Goal: Task Accomplishment & Management: Complete application form

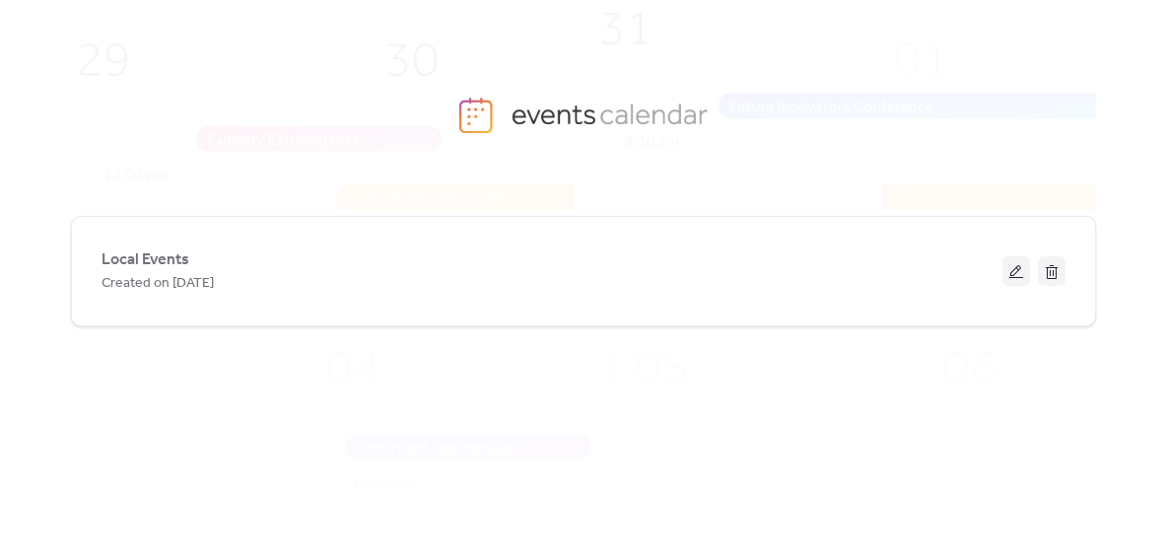
click at [155, 23] on img at bounding box center [612, 300] width 1333 height 659
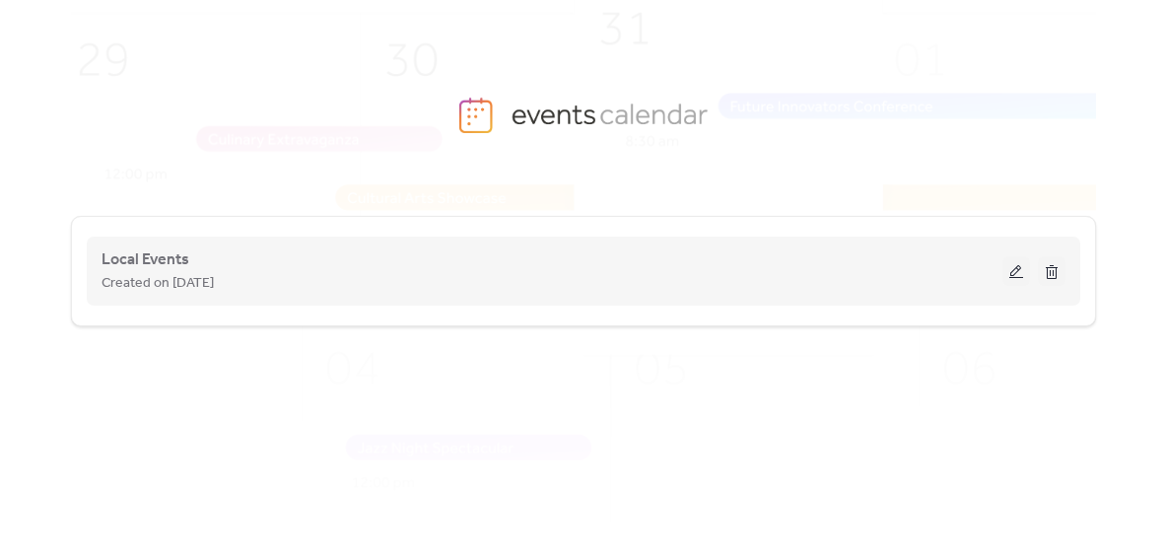
click at [1060, 273] on button at bounding box center [1052, 271] width 28 height 30
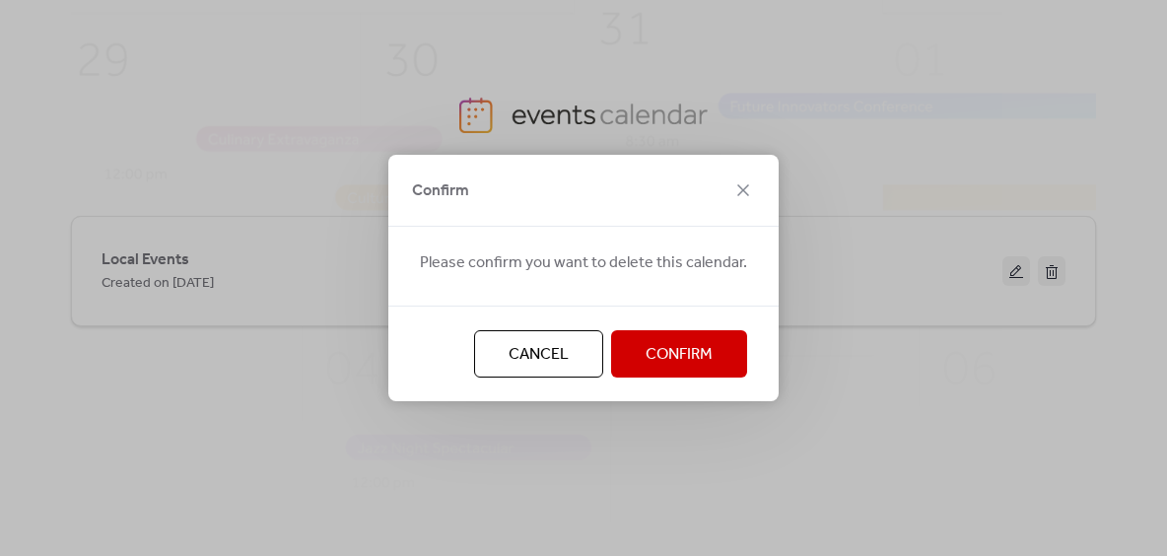
click at [553, 355] on span "Cancel" at bounding box center [539, 355] width 60 height 24
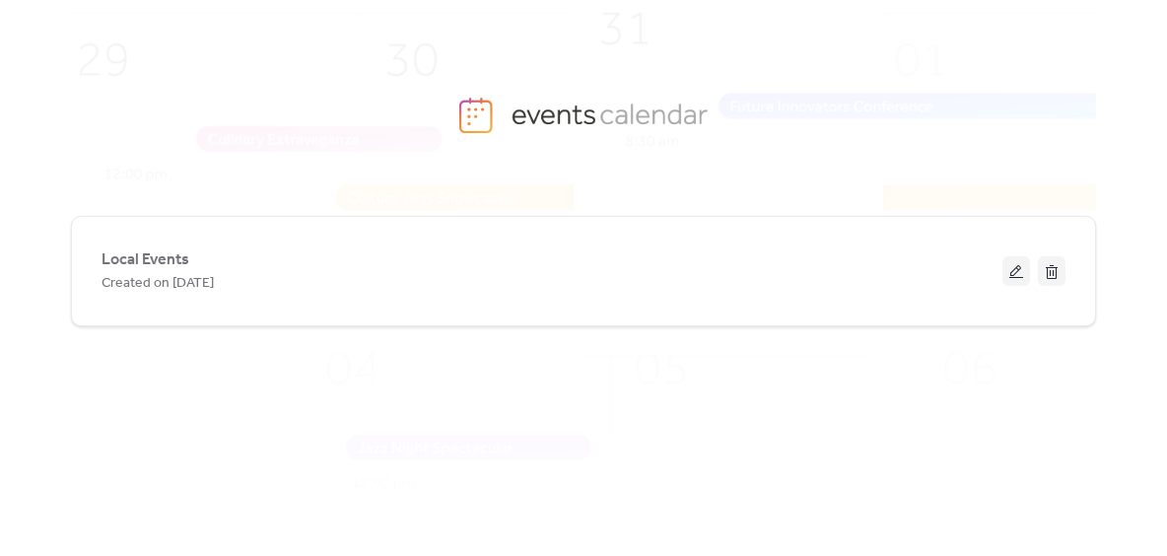
click at [722, 387] on div "Local Events Created on 17-Sep-2024" at bounding box center [583, 361] width 1025 height 354
click at [548, 394] on div "Local Events Created on 17-Sep-2024" at bounding box center [583, 361] width 1025 height 354
click at [493, 114] on img at bounding box center [612, 300] width 1333 height 659
drag, startPoint x: 470, startPoint y: 113, endPoint x: 491, endPoint y: 111, distance: 20.8
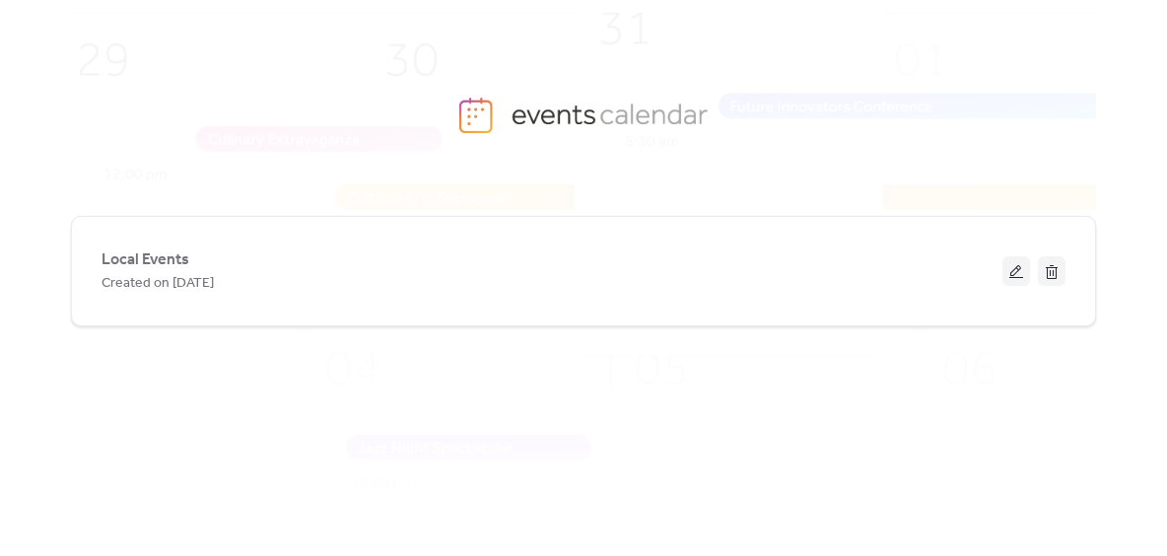
click at [470, 113] on img at bounding box center [612, 300] width 1333 height 659
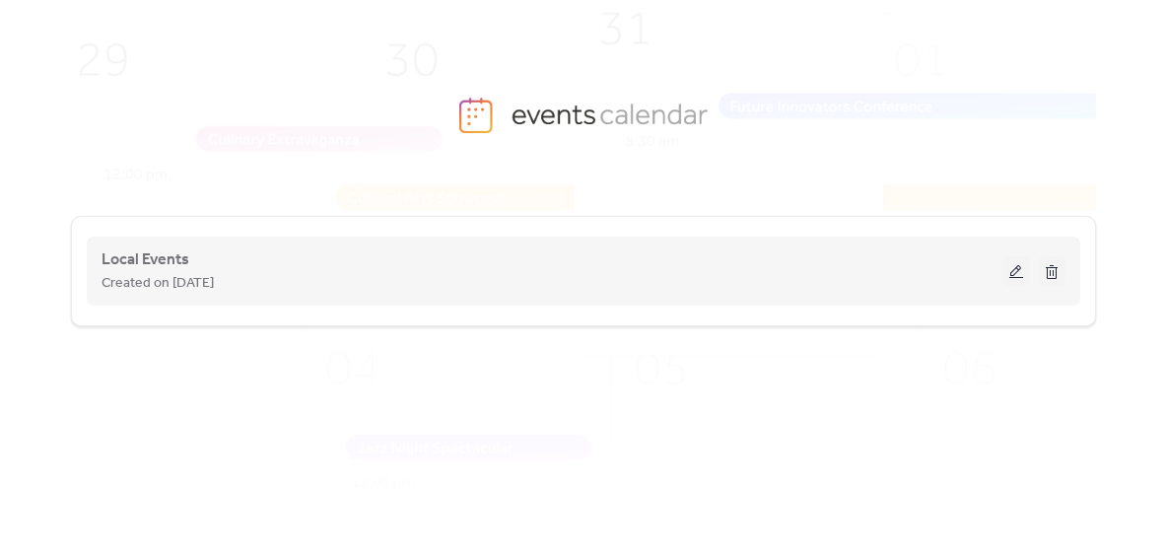
scroll to position [74, 0]
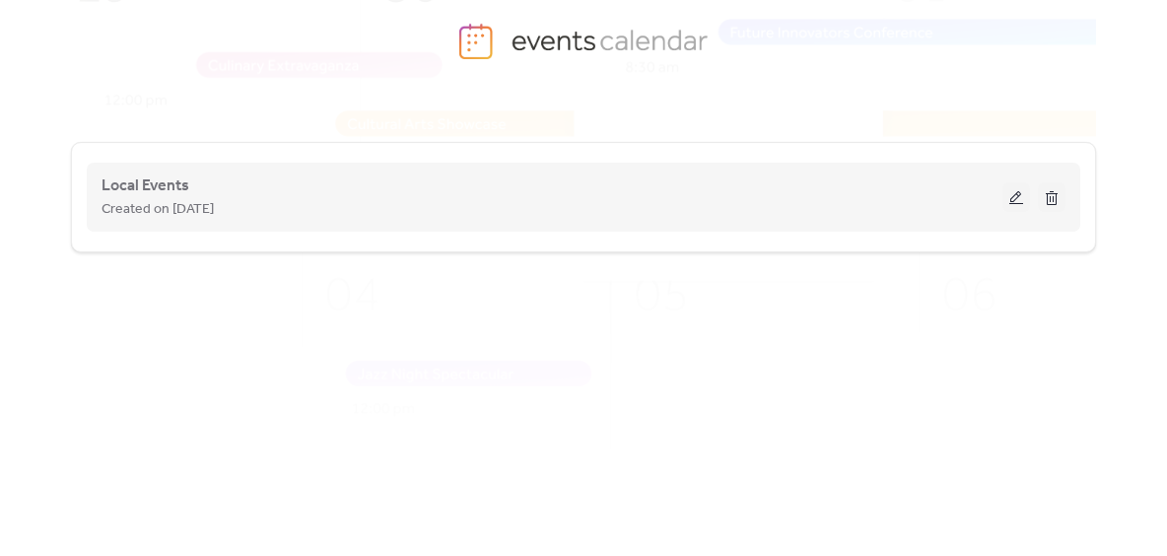
click at [1010, 202] on button at bounding box center [1016, 197] width 28 height 30
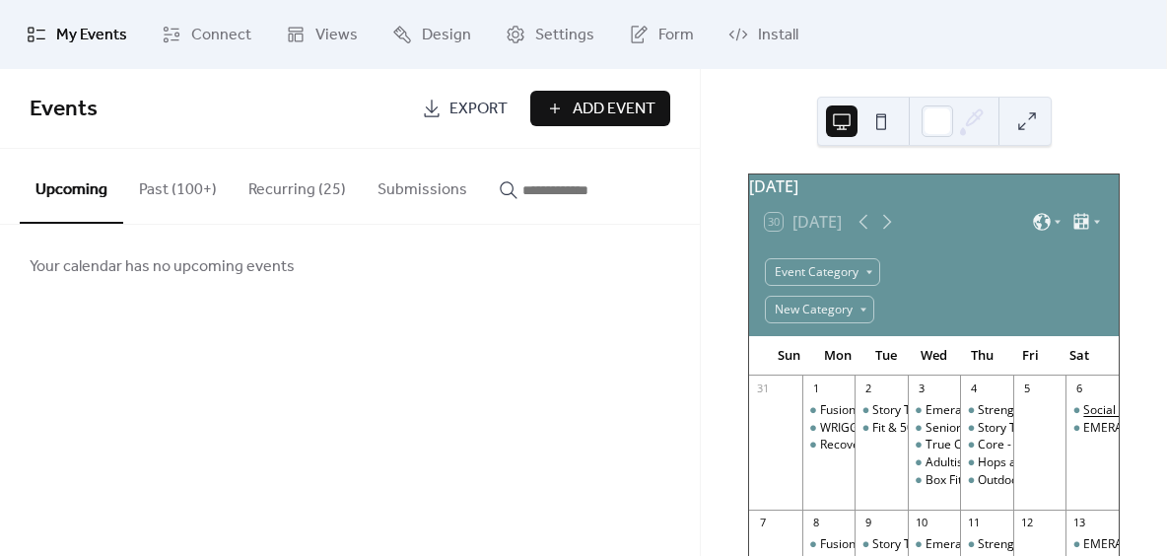
click at [1083, 419] on div "Social [DATE] FREE Workout" at bounding box center [1159, 410] width 153 height 17
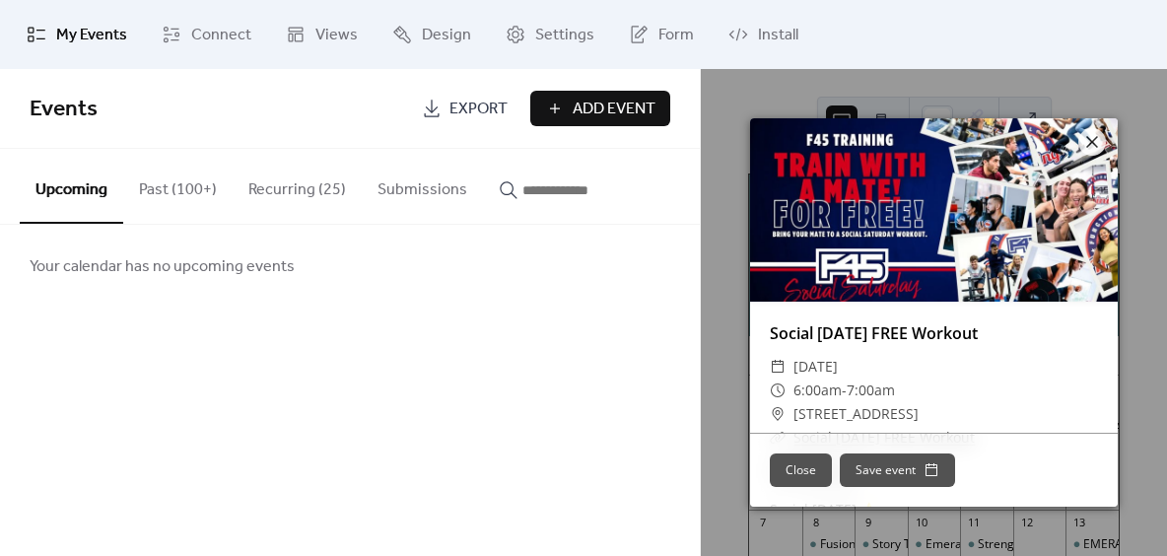
click at [785, 329] on link "Social [DATE] FREE Workout" at bounding box center [874, 333] width 208 height 22
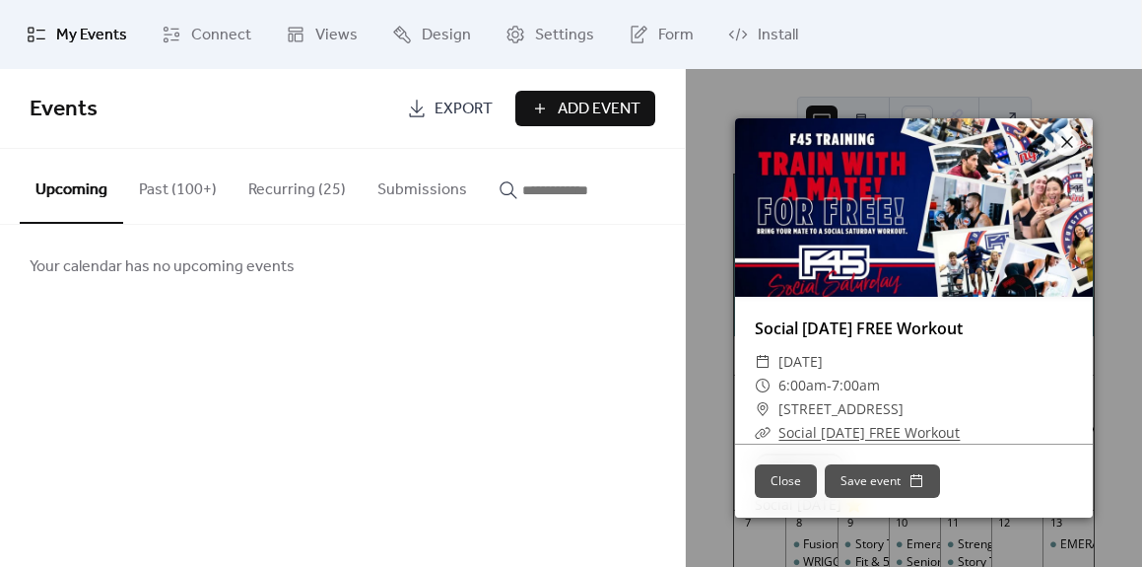
click at [580, 113] on span "Add Event" at bounding box center [599, 110] width 83 height 24
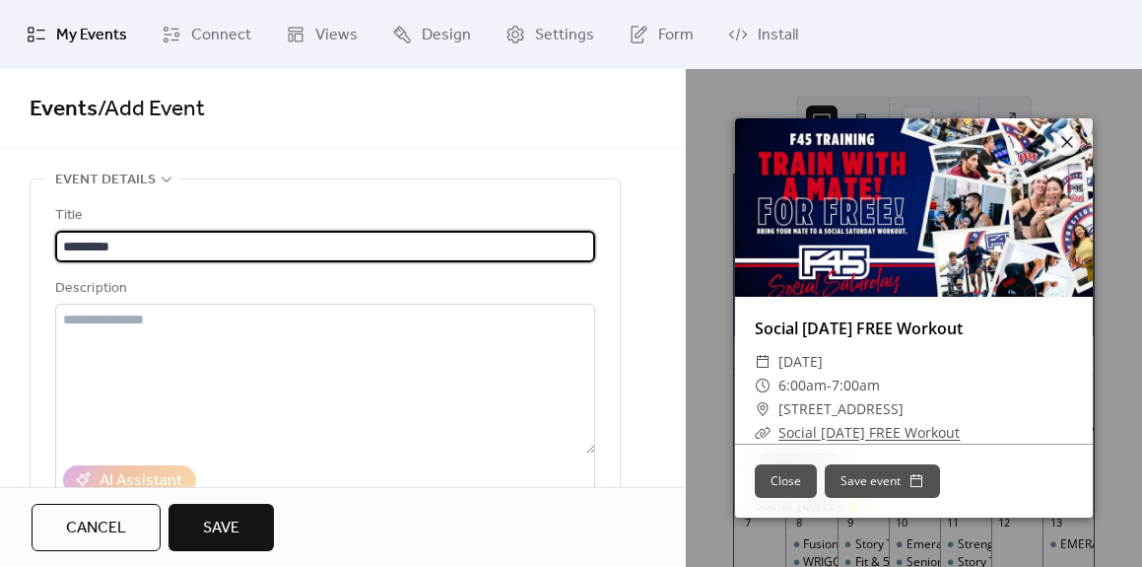
drag, startPoint x: 155, startPoint y: 247, endPoint x: 58, endPoint y: 237, distance: 97.2
click at [58, 237] on input "*********" at bounding box center [325, 247] width 540 height 32
paste input "**********"
type input "**********"
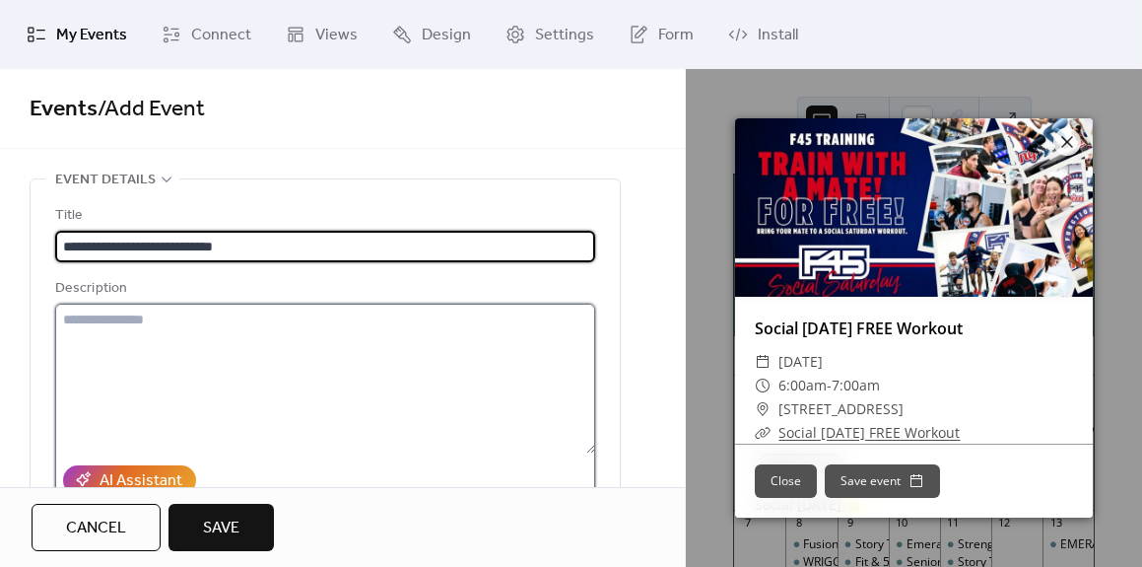
click at [157, 317] on textarea at bounding box center [325, 379] width 540 height 150
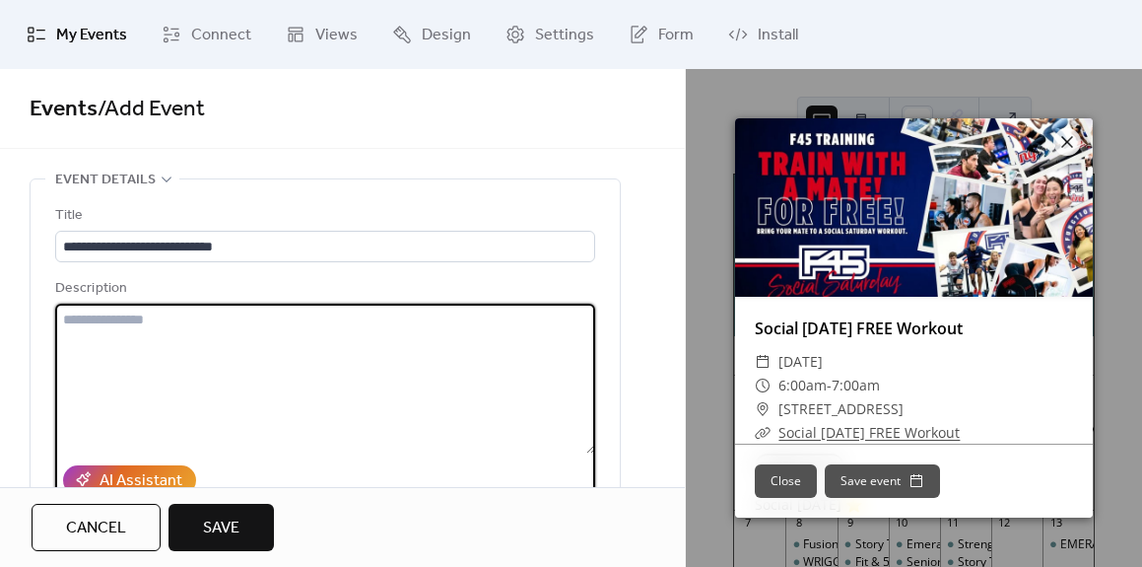
paste textarea "**********"
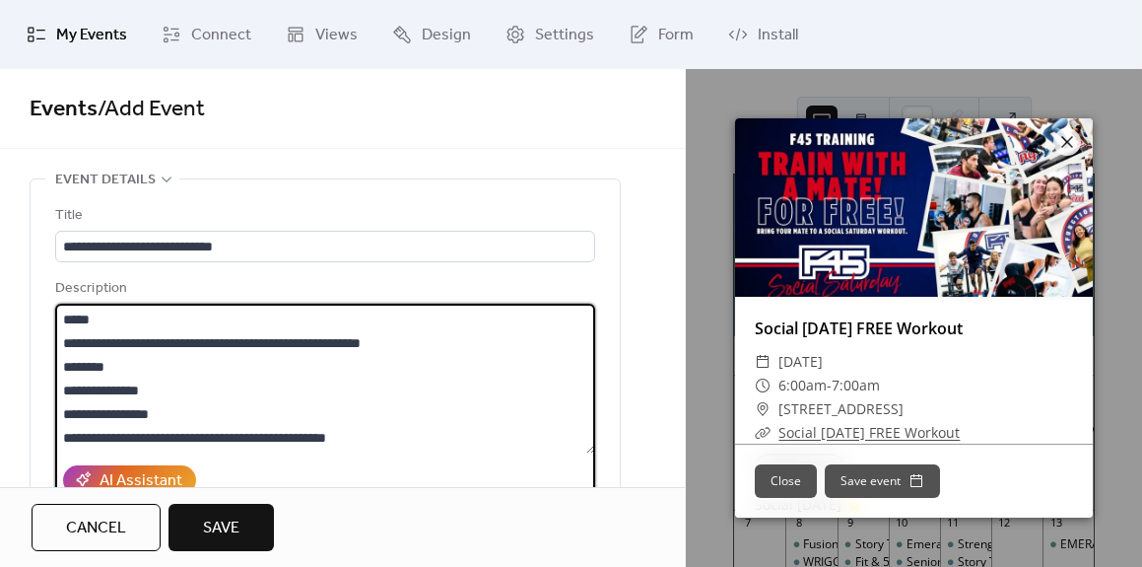
scroll to position [470, 0]
drag, startPoint x: 174, startPoint y: 417, endPoint x: 65, endPoint y: 418, distance: 109.4
click at [65, 418] on textarea at bounding box center [325, 379] width 540 height 150
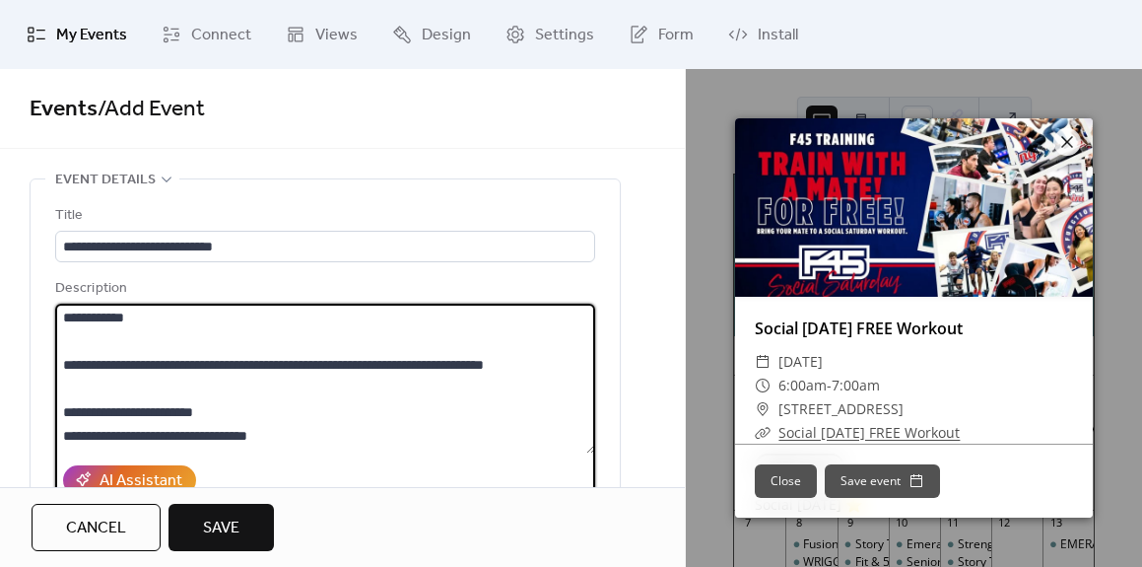
scroll to position [0, 0]
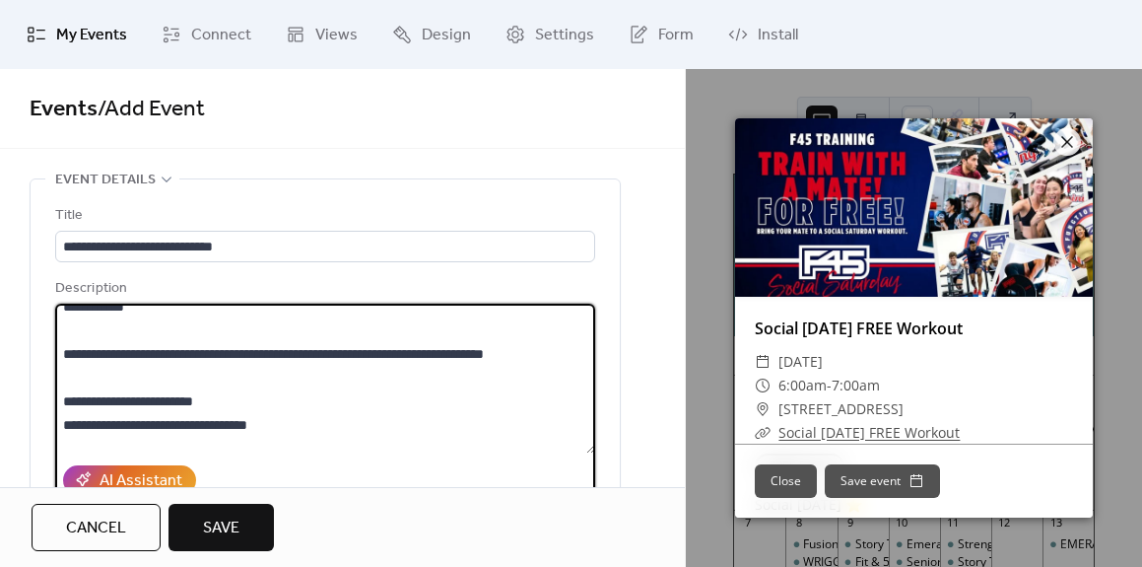
click at [127, 402] on textarea at bounding box center [325, 379] width 540 height 150
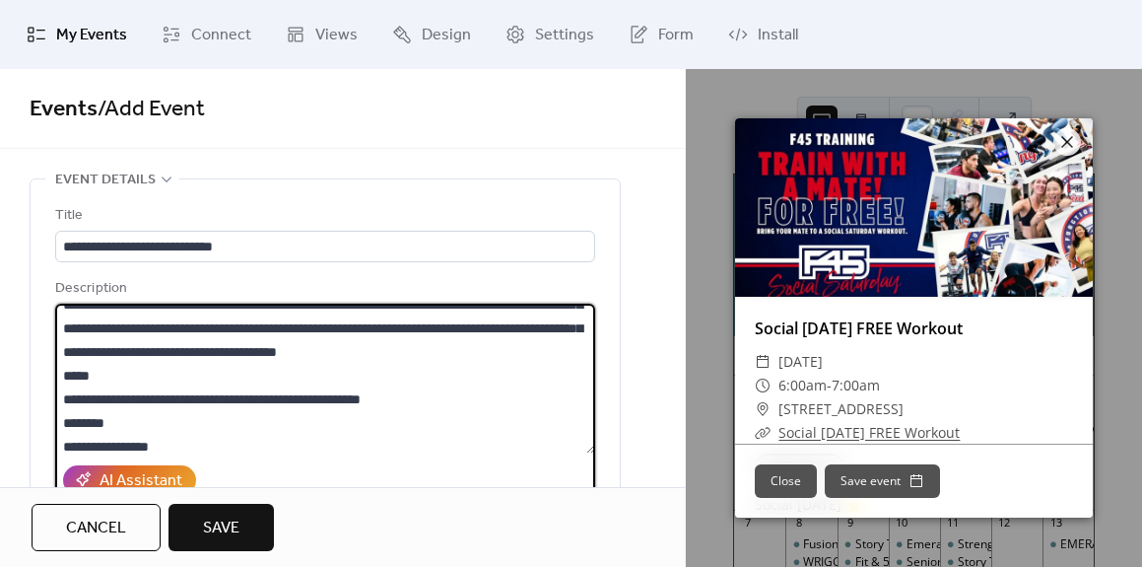
scroll to position [407, 0]
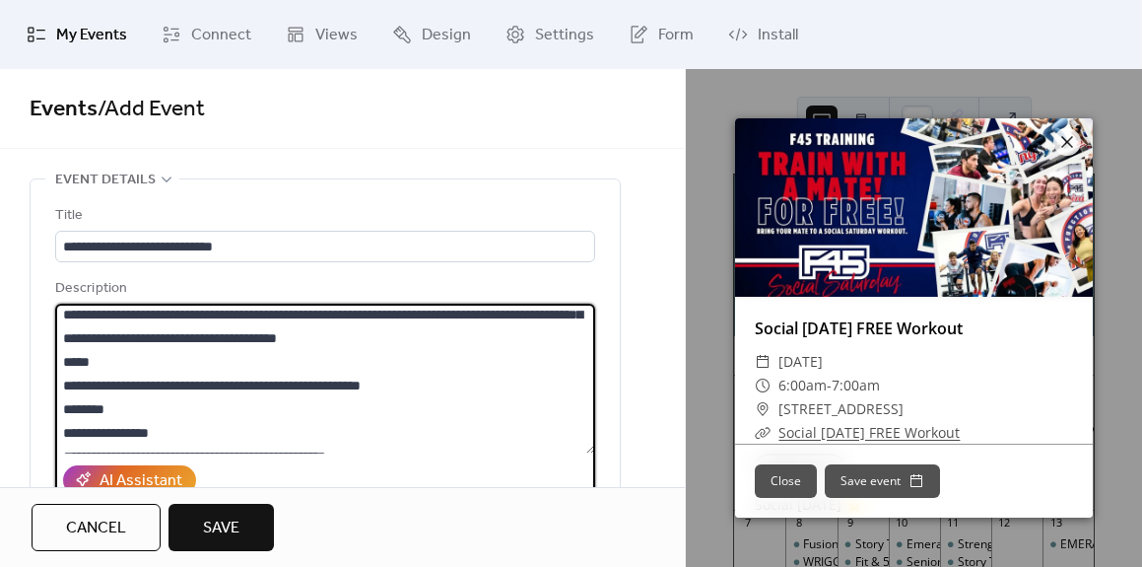
type textarea "**********"
click at [793, 477] on button "Close" at bounding box center [786, 481] width 62 height 34
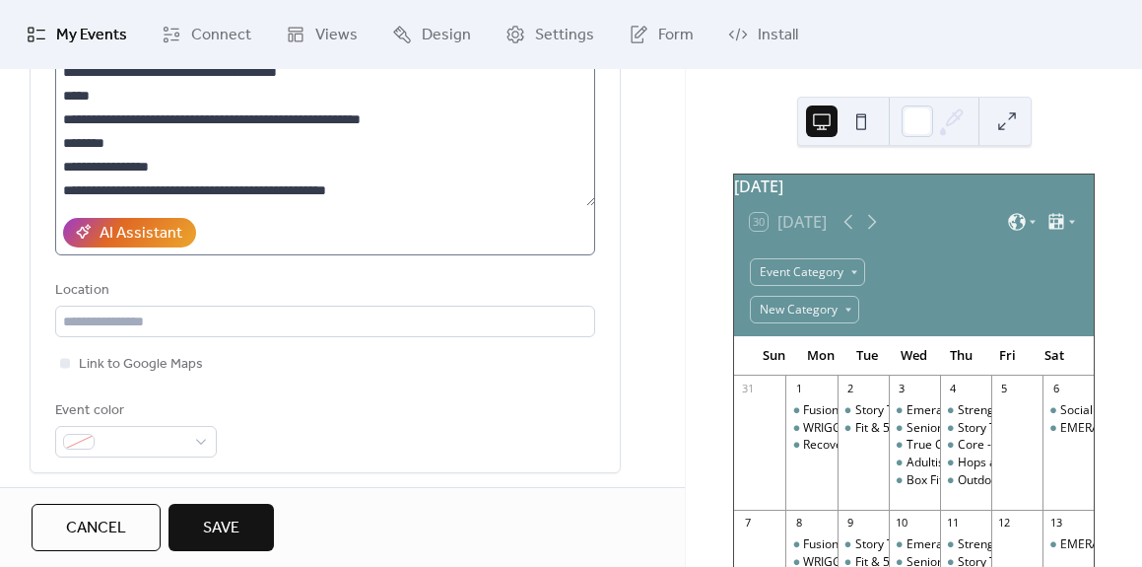
scroll to position [256, 0]
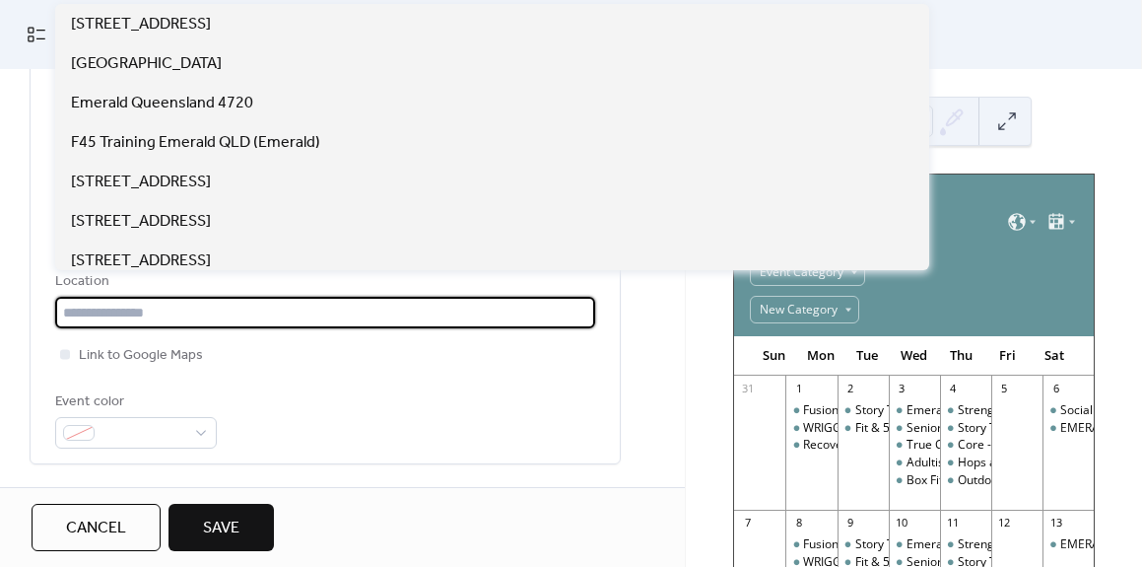
click at [90, 316] on input "text" at bounding box center [325, 313] width 540 height 32
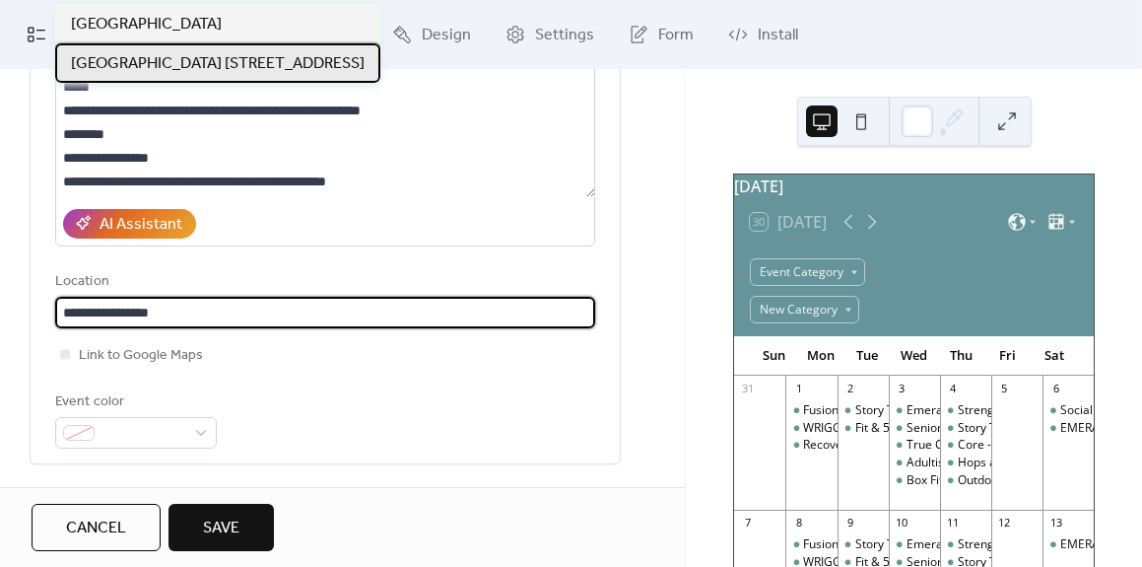
click at [165, 56] on span "[GEOGRAPHIC_DATA] [STREET_ADDRESS]" at bounding box center [218, 64] width 294 height 24
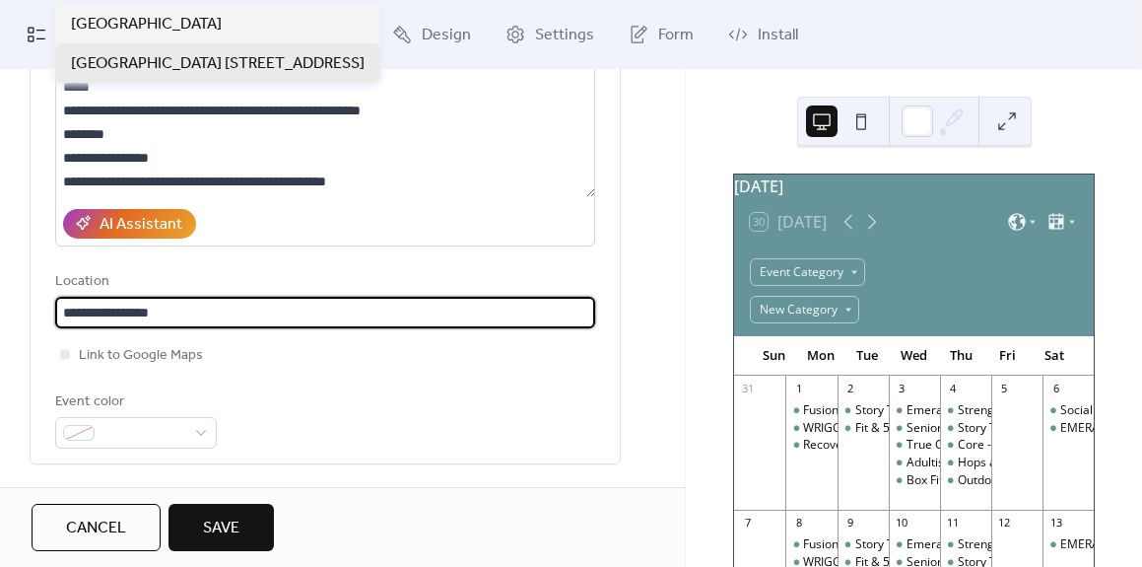
type input "**********"
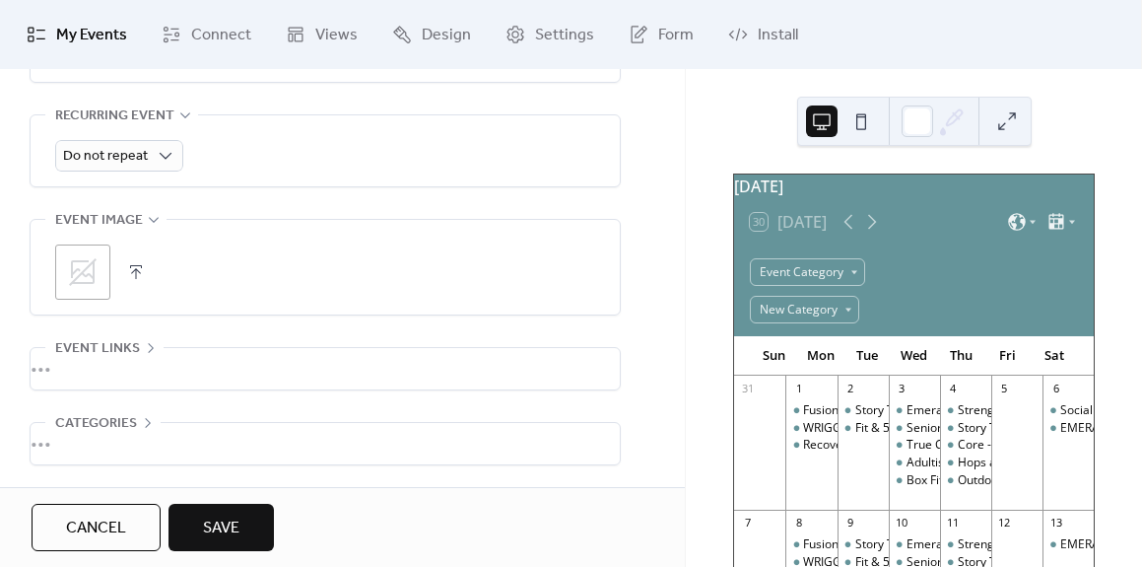
scroll to position [890, 0]
click at [119, 363] on div "•••" at bounding box center [325, 365] width 589 height 41
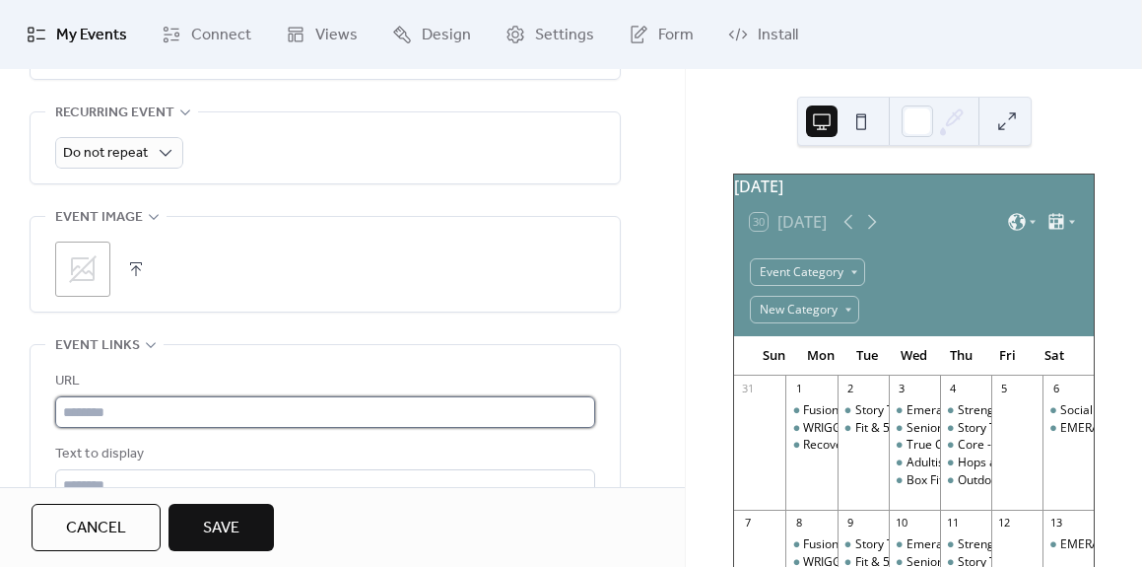
click at [153, 416] on input "text" at bounding box center [325, 412] width 540 height 32
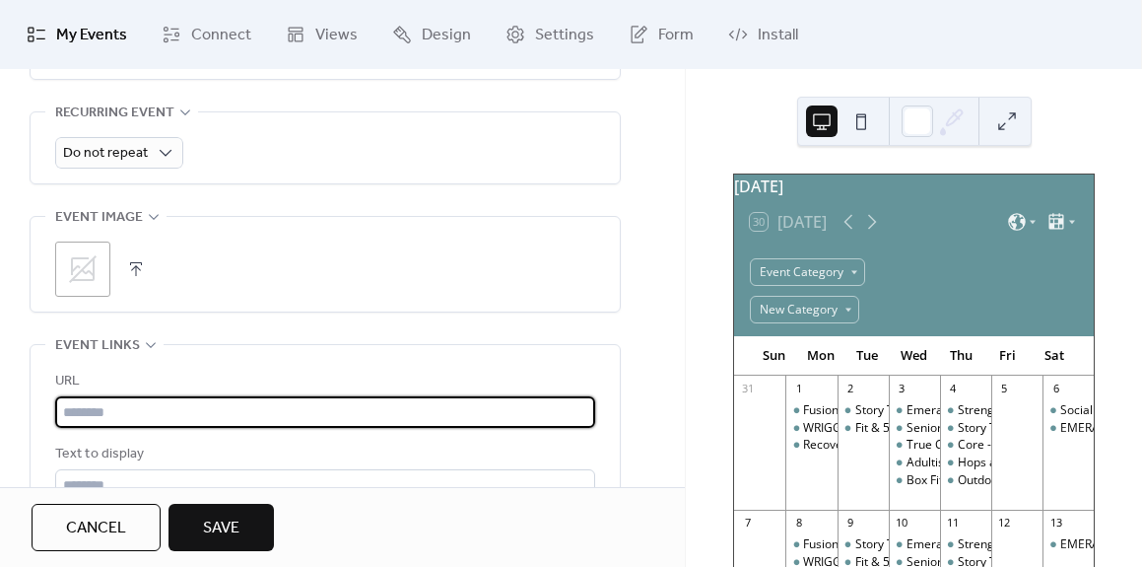
paste input "**********"
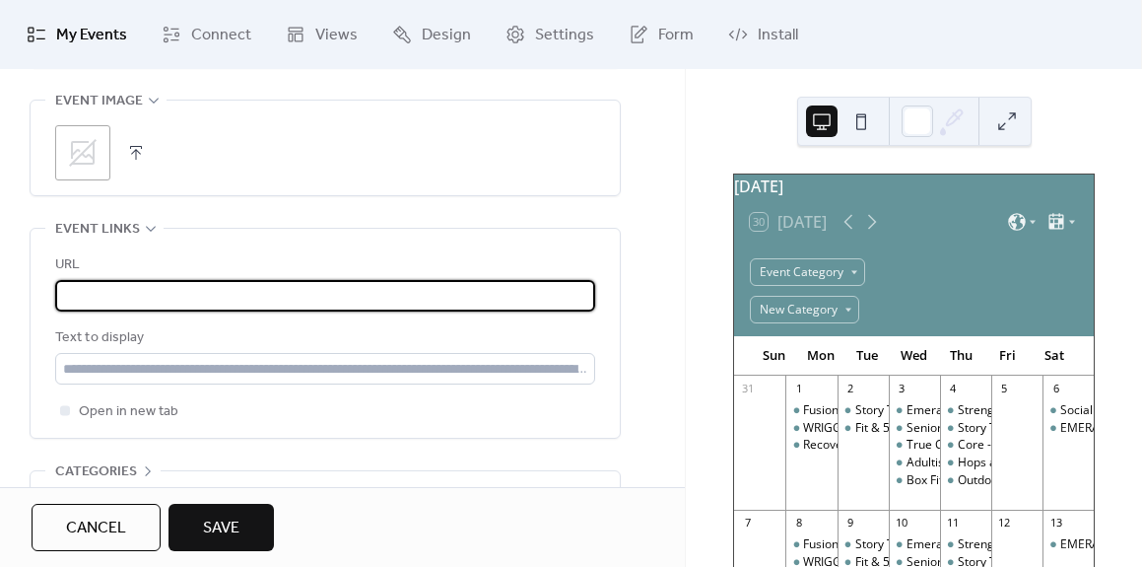
scroll to position [1073, 0]
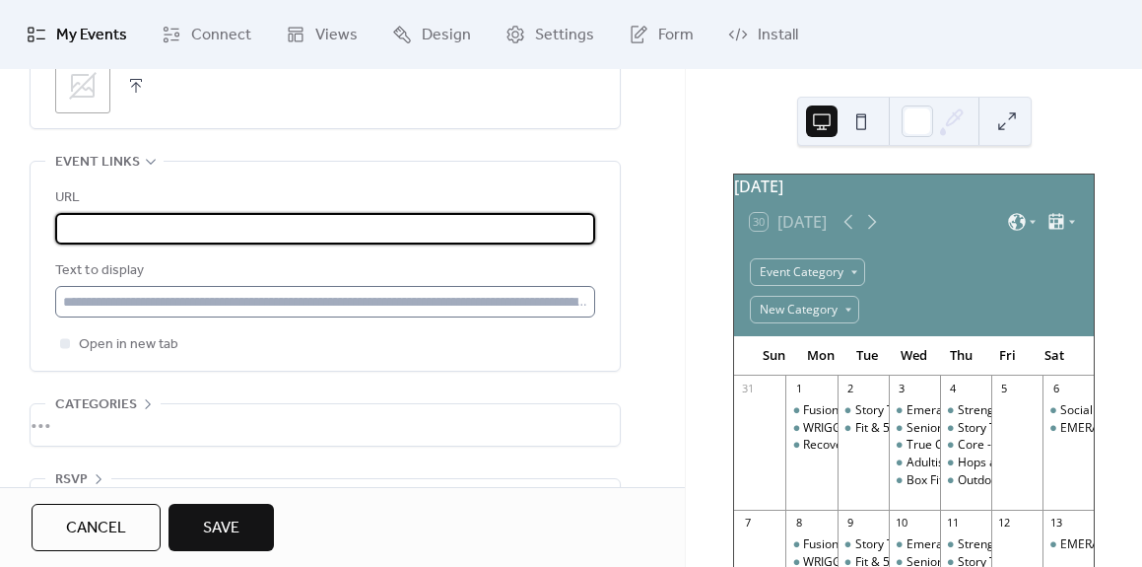
type input "**********"
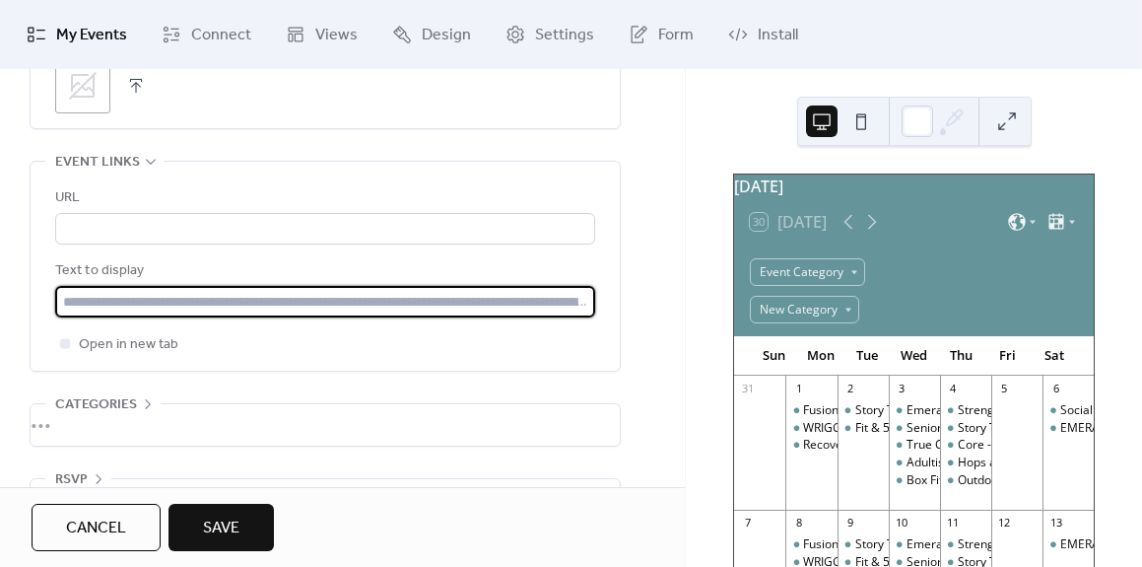
scroll to position [0, 0]
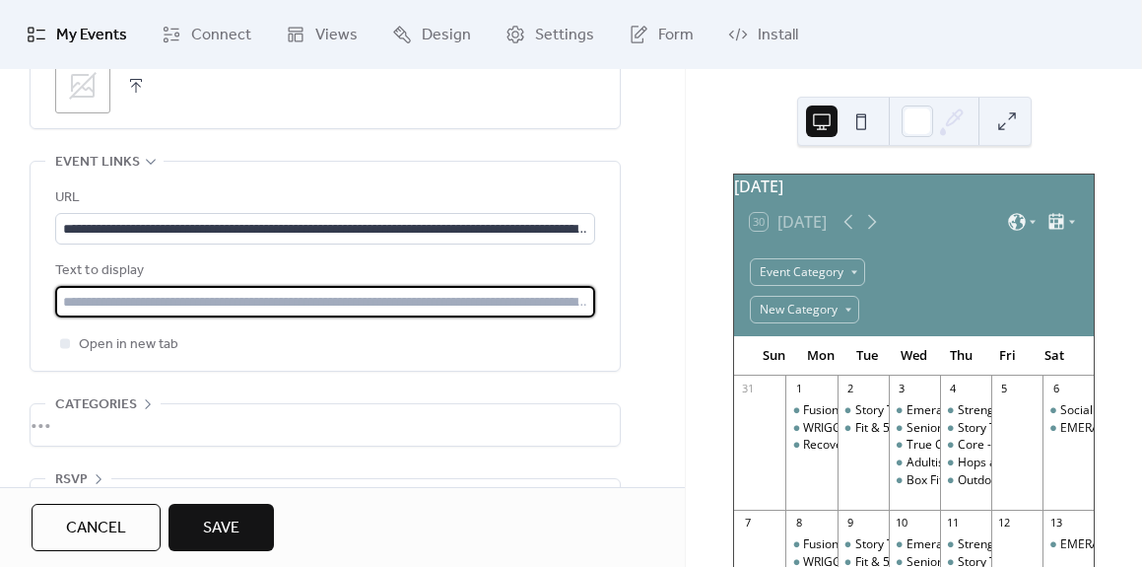
click at [123, 302] on input "text" at bounding box center [325, 302] width 540 height 32
drag, startPoint x: 64, startPoint y: 304, endPoint x: 598, endPoint y: 298, distance: 534.3
click at [598, 298] on div "URL Text to display Open in new tab" at bounding box center [325, 266] width 589 height 209
click at [541, 304] on input "text" at bounding box center [325, 302] width 540 height 32
click at [82, 304] on input "**********" at bounding box center [325, 302] width 540 height 32
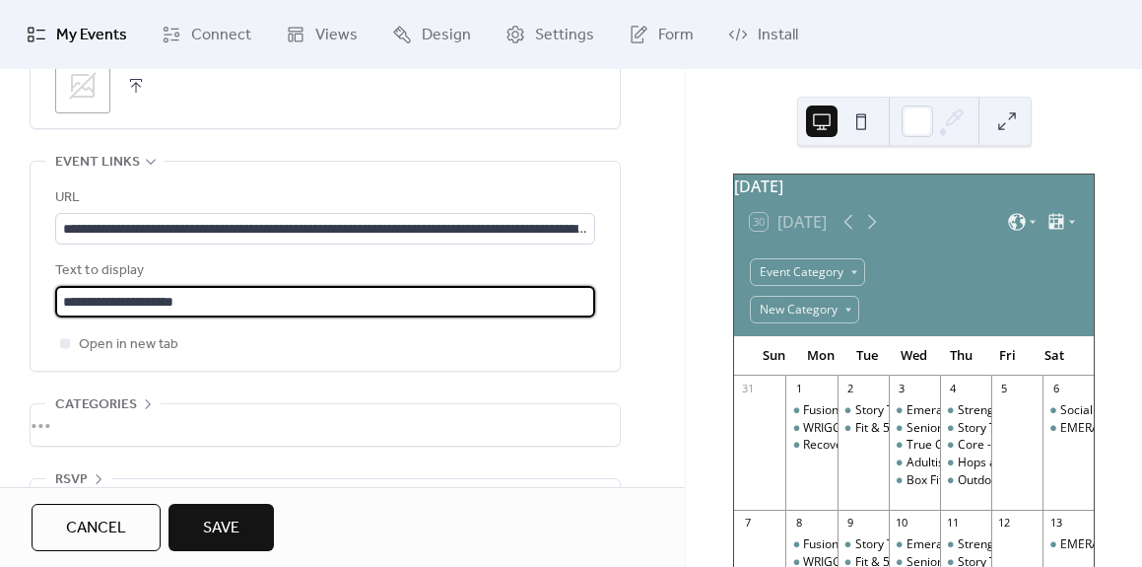
click at [83, 304] on input "**********" at bounding box center [325, 302] width 540 height 32
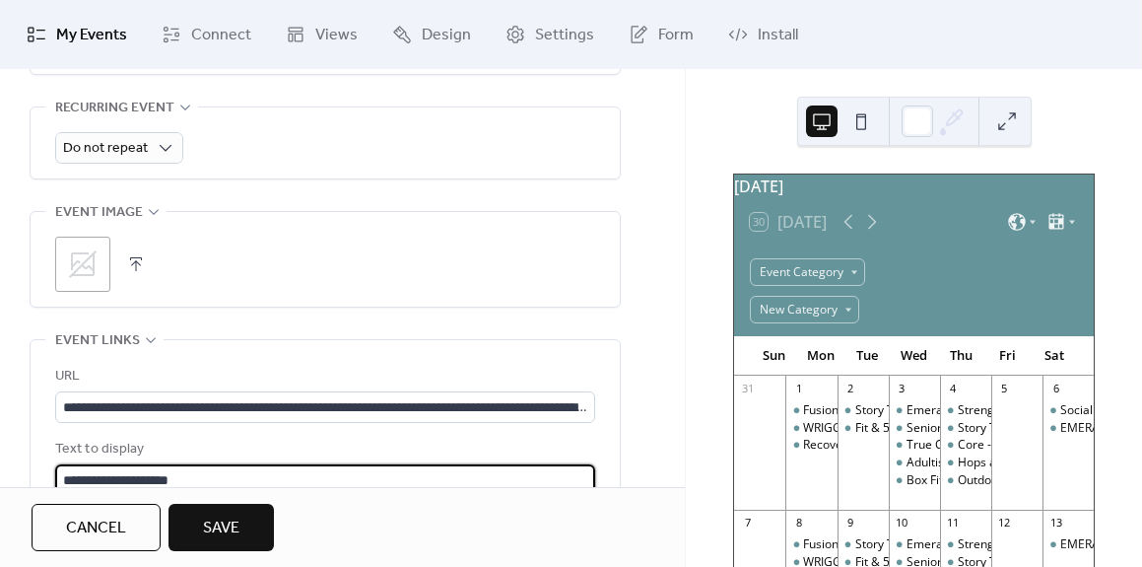
scroll to position [814, 0]
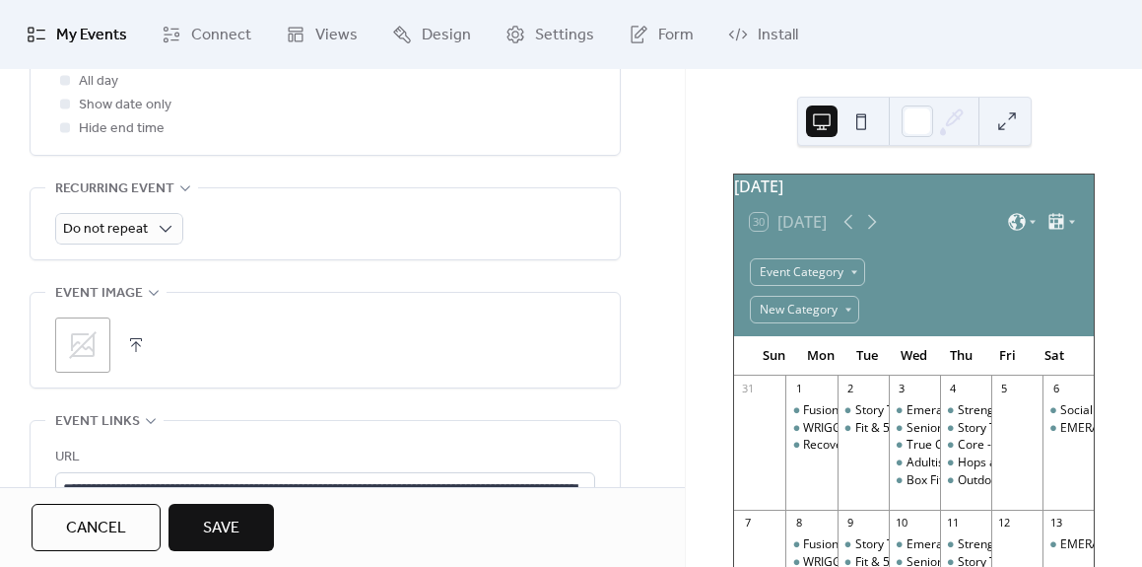
type input "**********"
click at [94, 346] on icon at bounding box center [83, 345] width 28 height 28
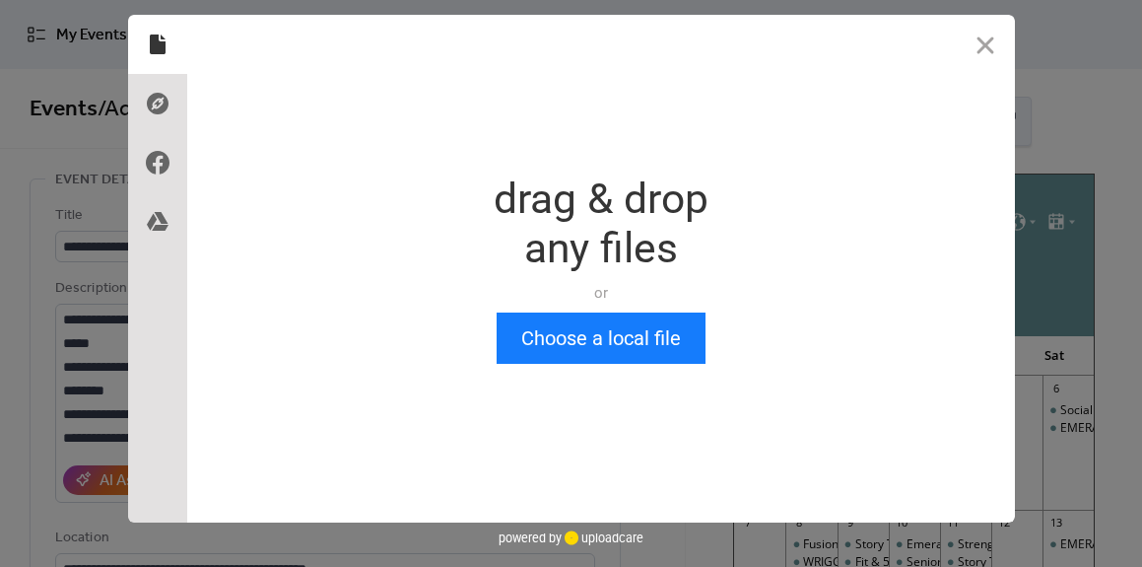
scroll to position [0, 0]
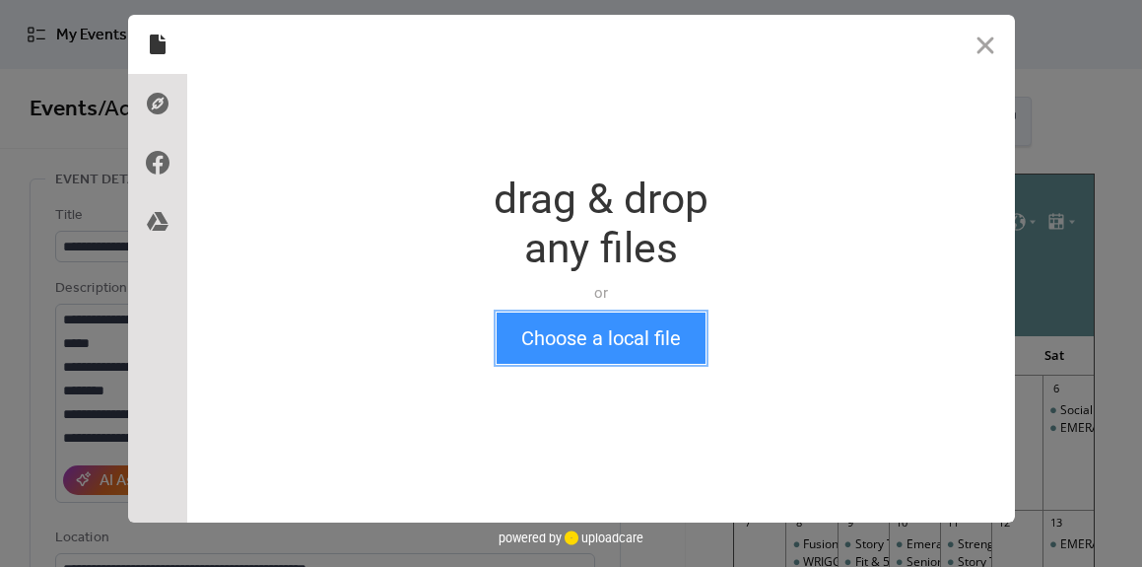
click at [561, 343] on button "Choose a local file" at bounding box center [601, 337] width 209 height 51
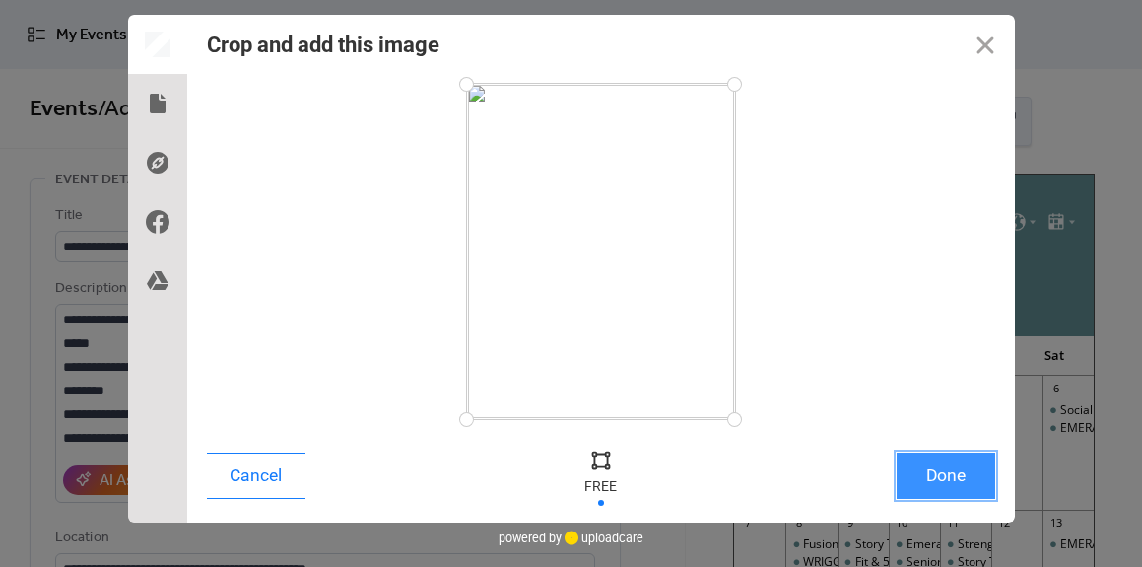
click at [940, 475] on button "Done" at bounding box center [946, 475] width 99 height 46
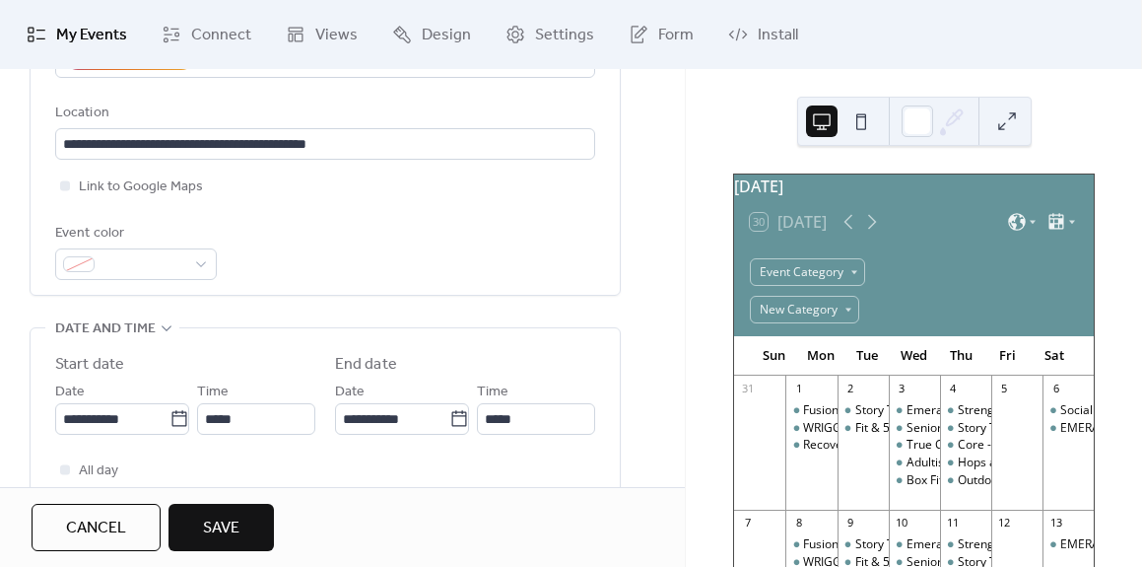
scroll to position [456, 0]
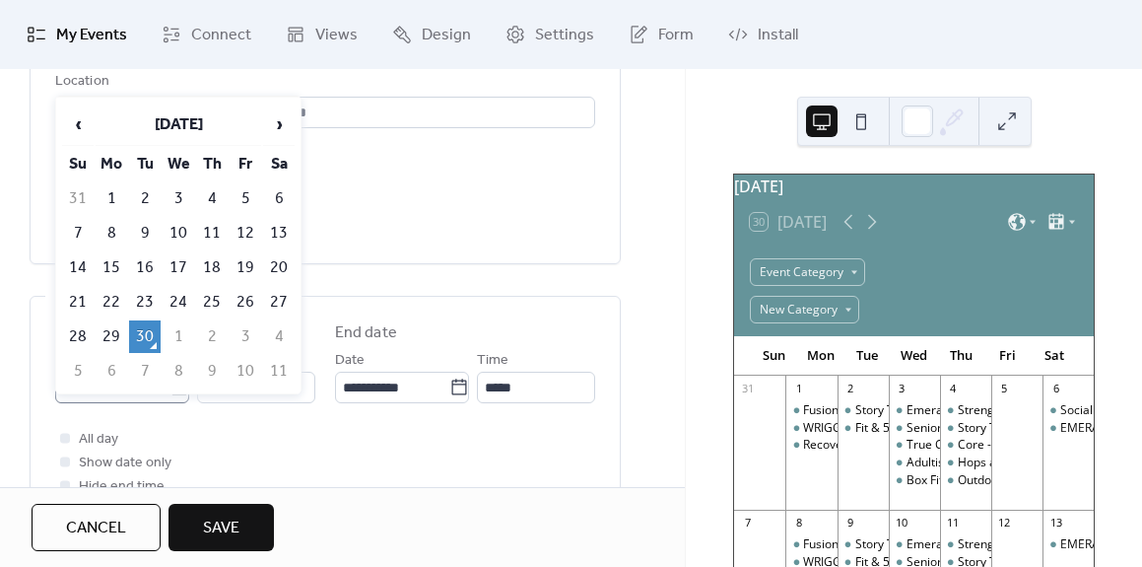
click at [173, 385] on icon at bounding box center [180, 388] width 20 height 20
click at [170, 385] on input "**********" at bounding box center [112, 388] width 114 height 32
click at [276, 124] on span "›" at bounding box center [279, 123] width 30 height 39
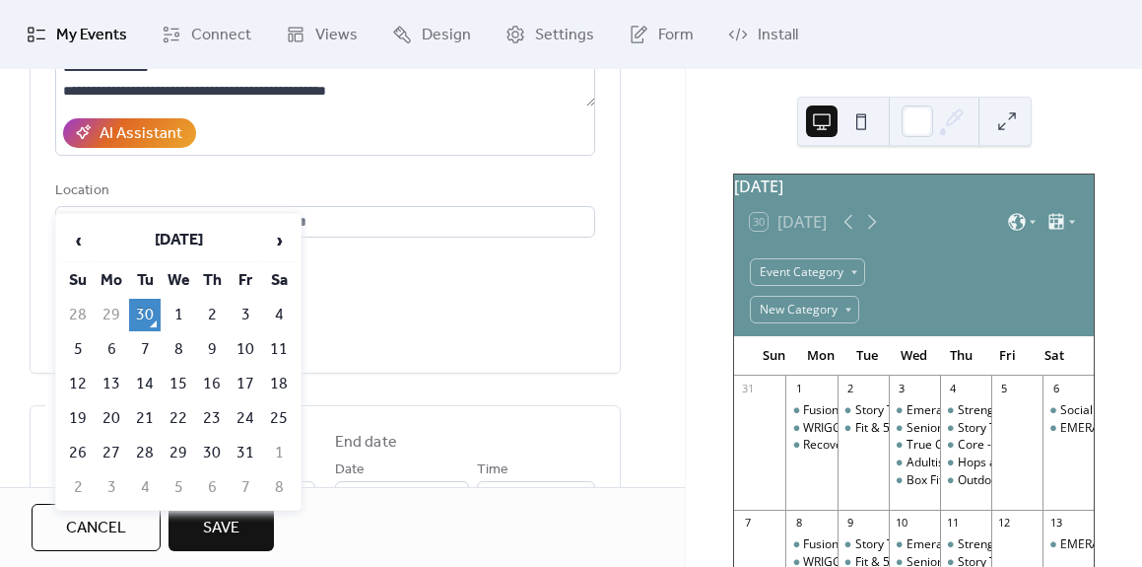
scroll to position [349, 0]
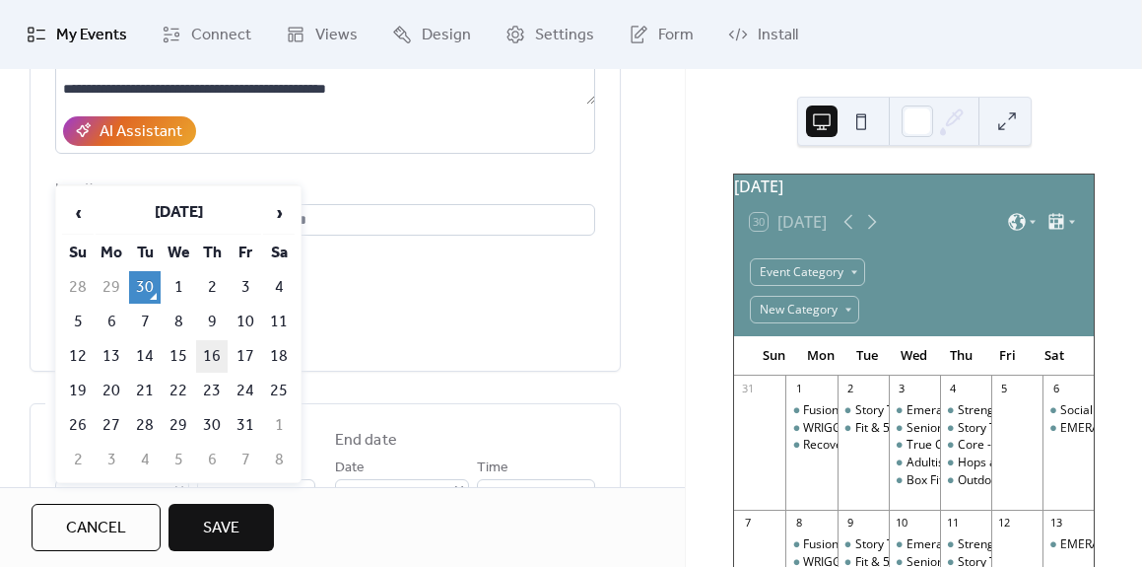
click at [213, 351] on td "16" at bounding box center [212, 356] width 32 height 33
type input "**********"
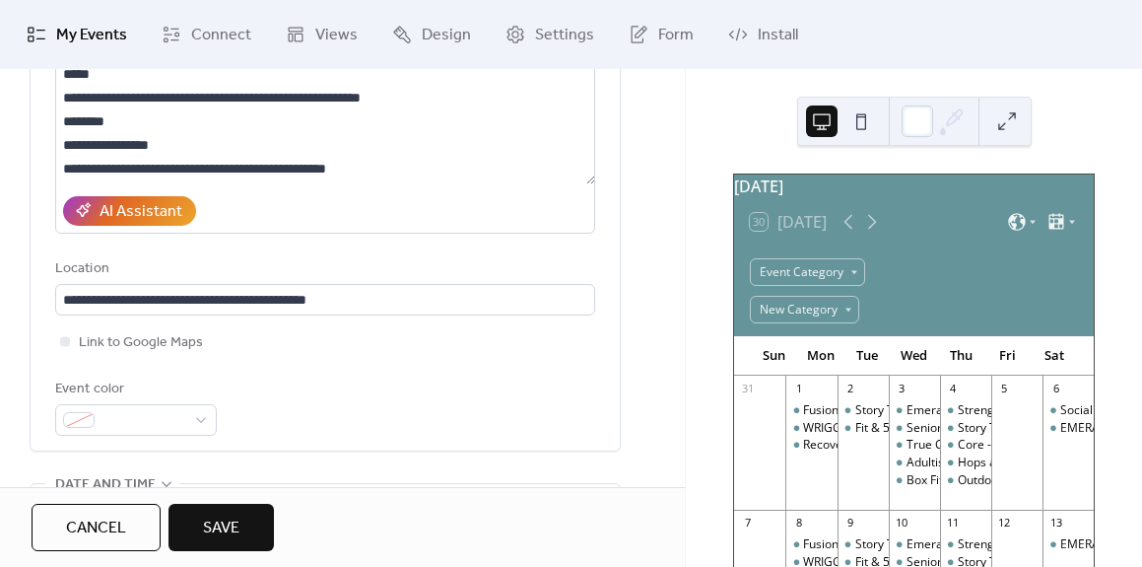
scroll to position [0, 0]
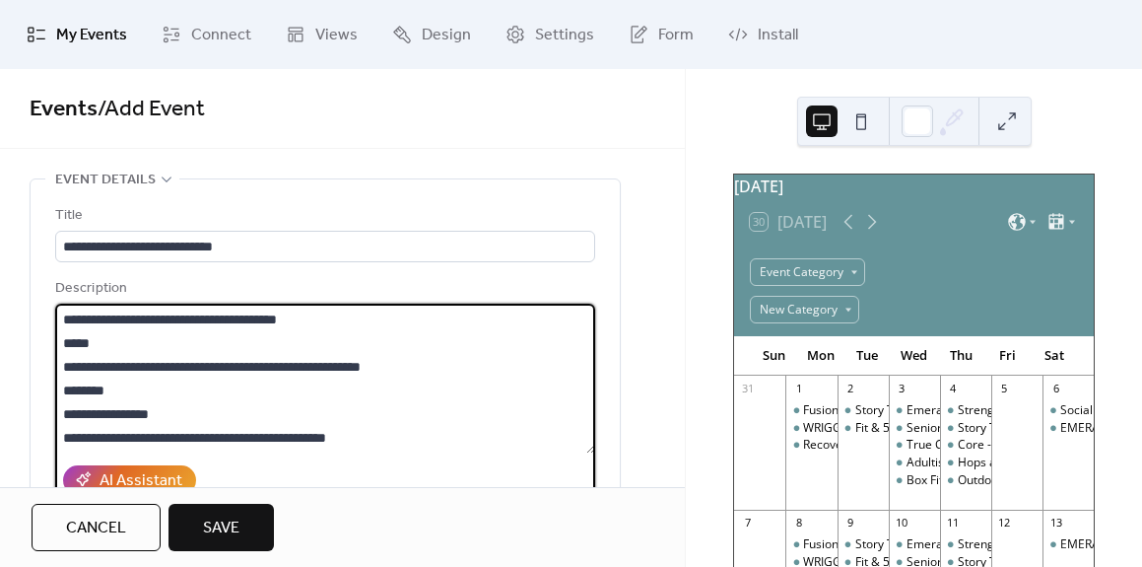
click at [294, 408] on textarea at bounding box center [325, 379] width 540 height 150
drag, startPoint x: 445, startPoint y: 434, endPoint x: 60, endPoint y: 411, distance: 385.1
click at [60, 411] on textarea at bounding box center [325, 379] width 540 height 150
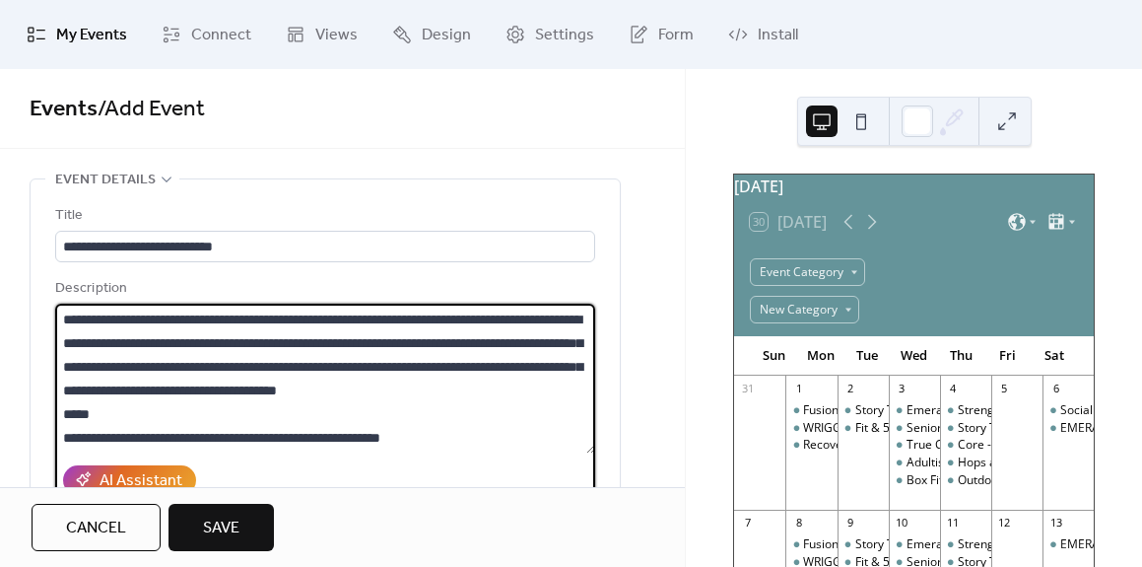
scroll to position [497, 0]
paste textarea "**********"
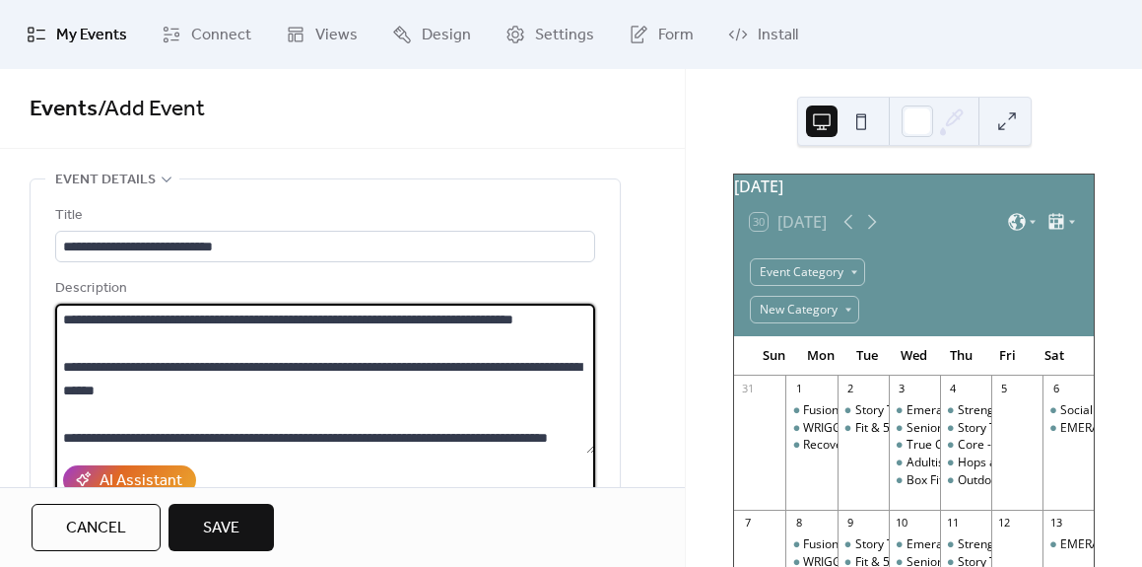
scroll to position [602, 0]
drag, startPoint x: 190, startPoint y: 334, endPoint x: 222, endPoint y: 383, distance: 58.5
click at [190, 334] on textarea at bounding box center [325, 379] width 540 height 150
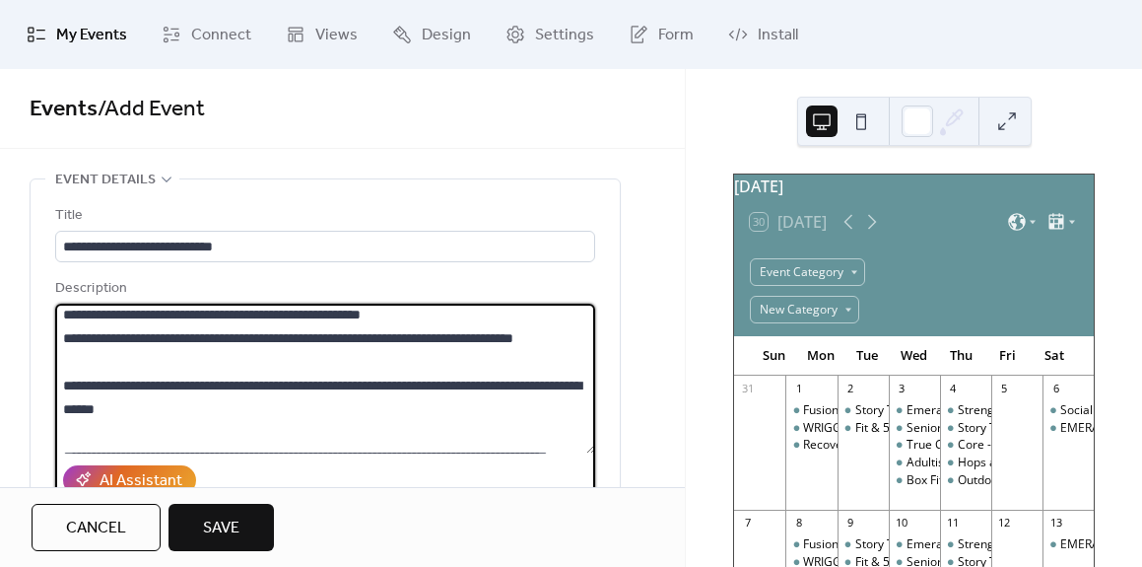
drag, startPoint x: 465, startPoint y: 361, endPoint x: 56, endPoint y: 361, distance: 409.1
click at [56, 361] on textarea at bounding box center [325, 379] width 540 height 150
drag, startPoint x: 126, startPoint y: 408, endPoint x: 65, endPoint y: 383, distance: 65.9
click at [65, 383] on textarea at bounding box center [325, 379] width 540 height 150
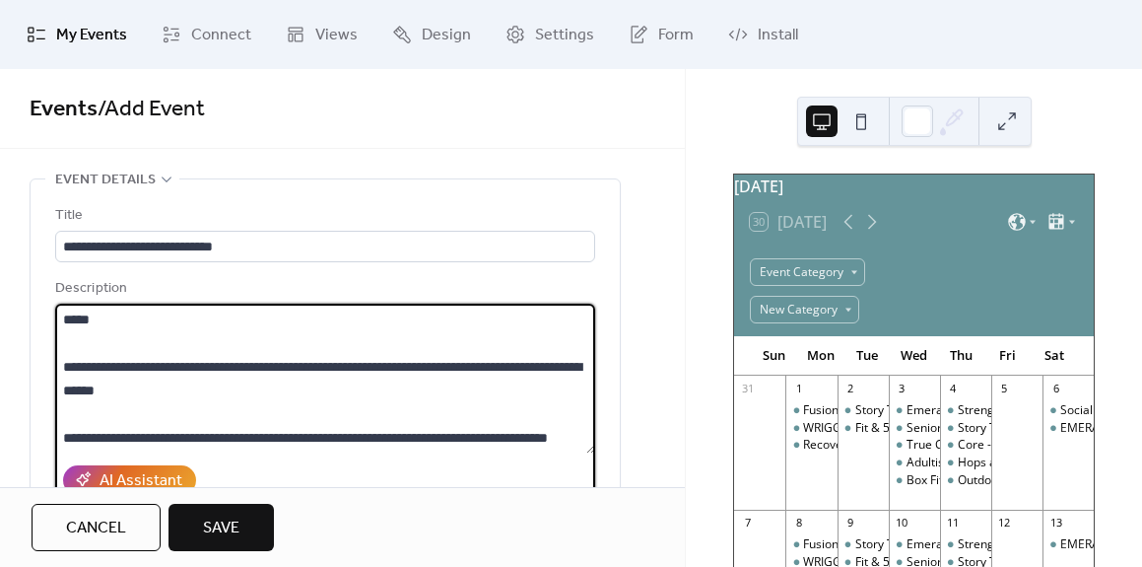
click at [132, 372] on textarea at bounding box center [325, 379] width 540 height 150
click at [79, 359] on textarea at bounding box center [325, 379] width 540 height 150
click at [83, 323] on textarea at bounding box center [325, 379] width 540 height 150
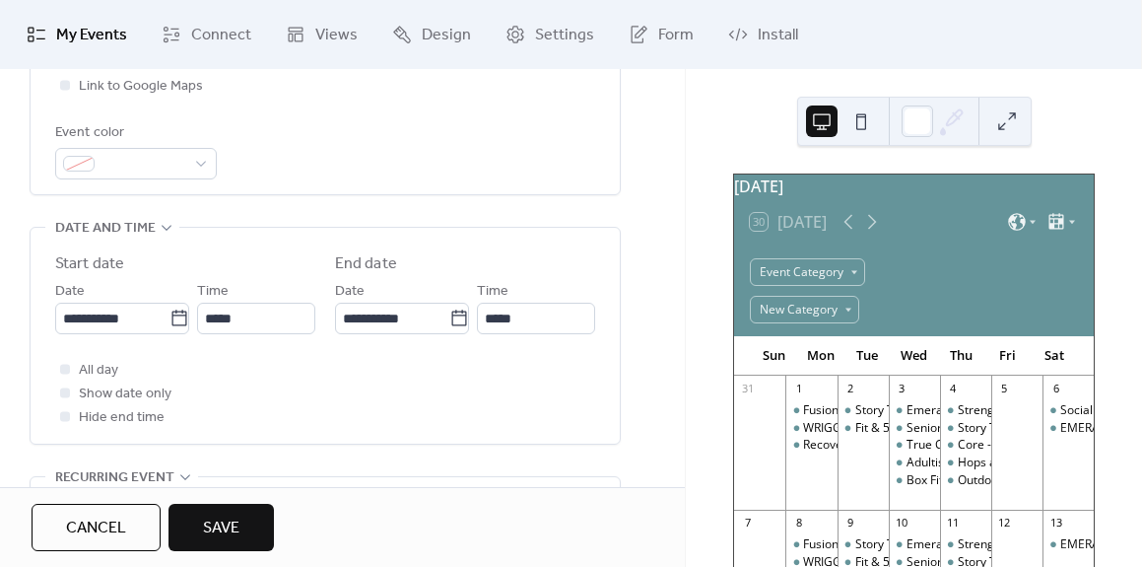
scroll to position [548, 0]
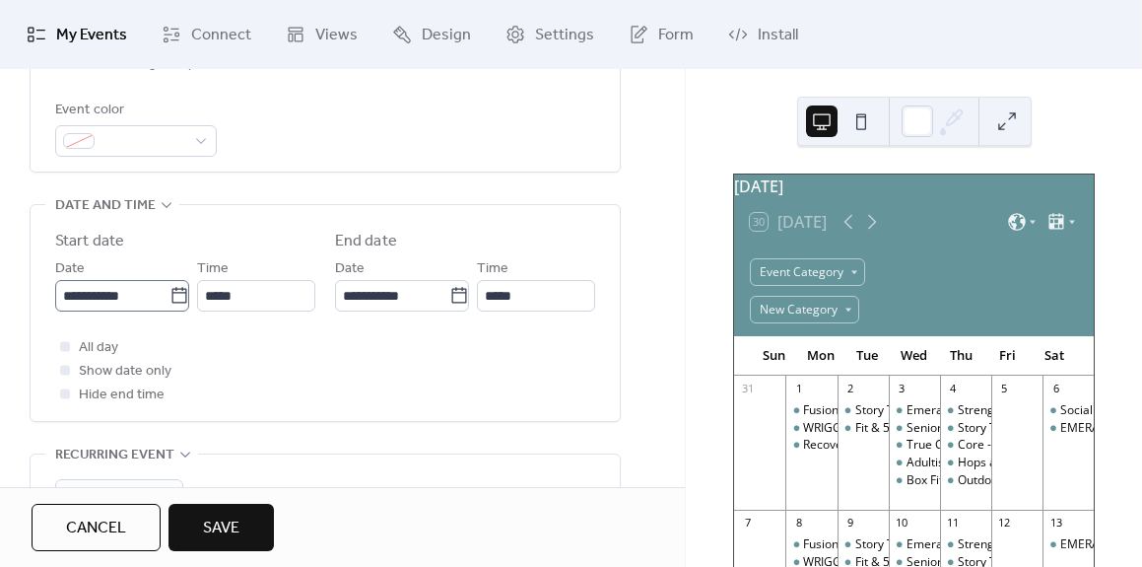
type textarea "**********"
click at [176, 300] on icon at bounding box center [180, 296] width 20 height 20
click at [170, 300] on input "**********" at bounding box center [112, 296] width 114 height 32
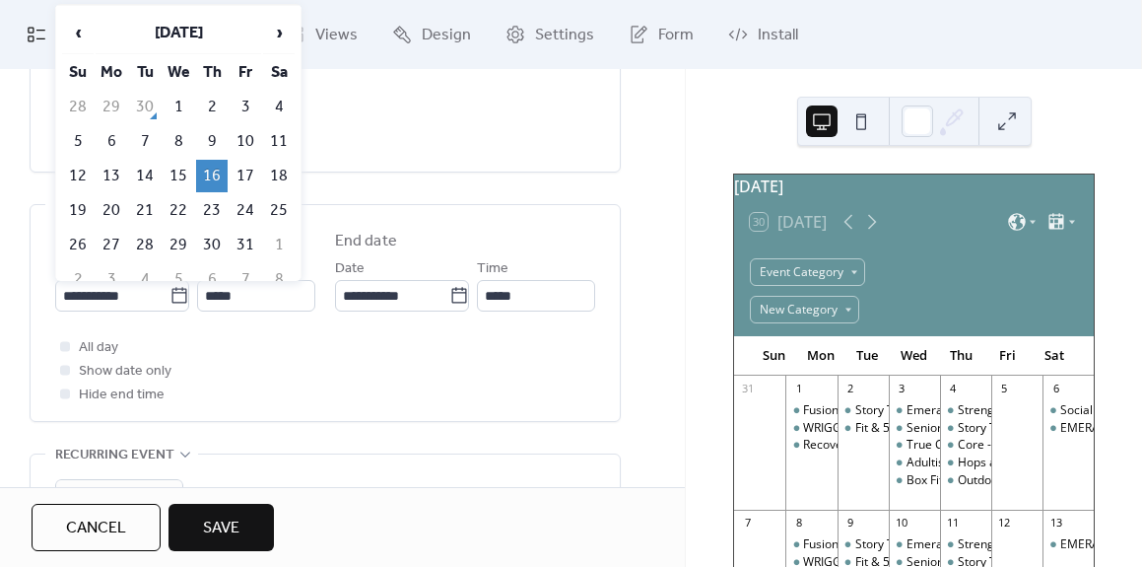
click at [216, 174] on td "16" at bounding box center [212, 176] width 32 height 33
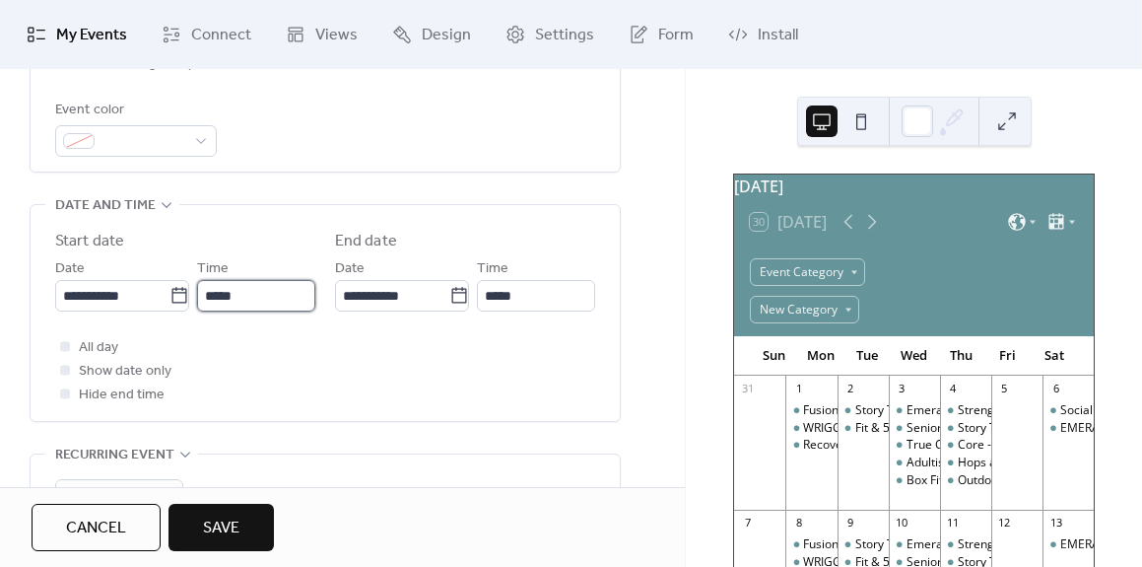
click at [228, 296] on input "*****" at bounding box center [256, 296] width 118 height 32
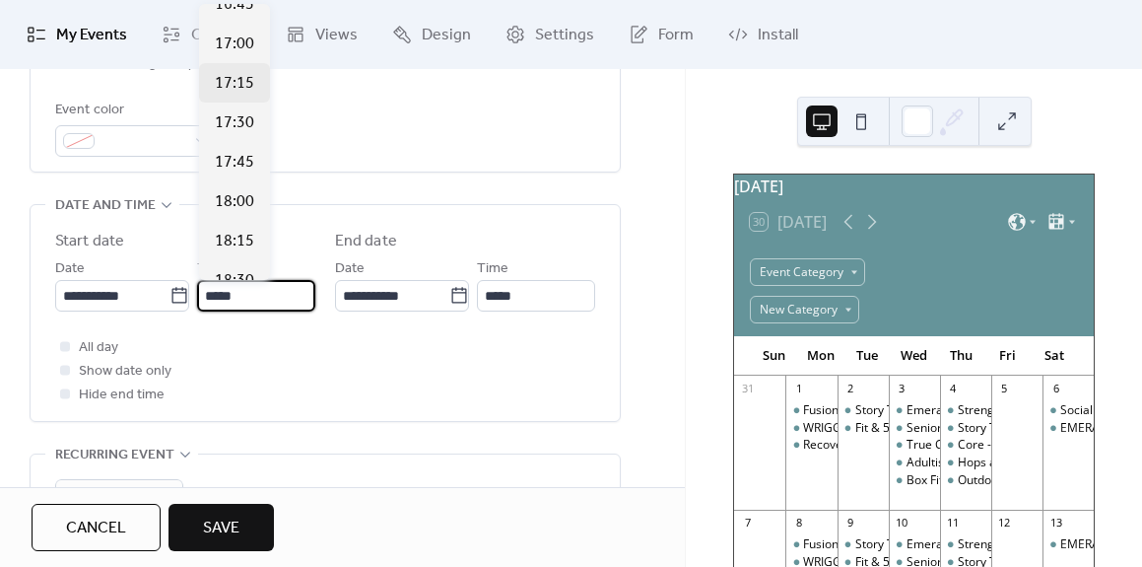
scroll to position [2663, 0]
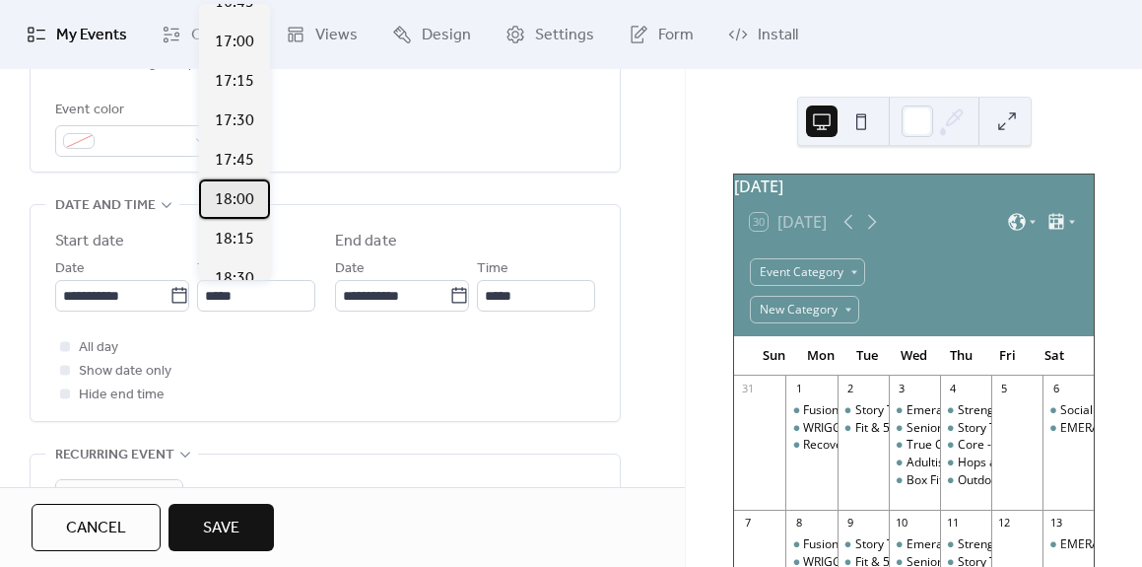
click at [236, 201] on span "18:00" at bounding box center [234, 200] width 39 height 24
type input "*****"
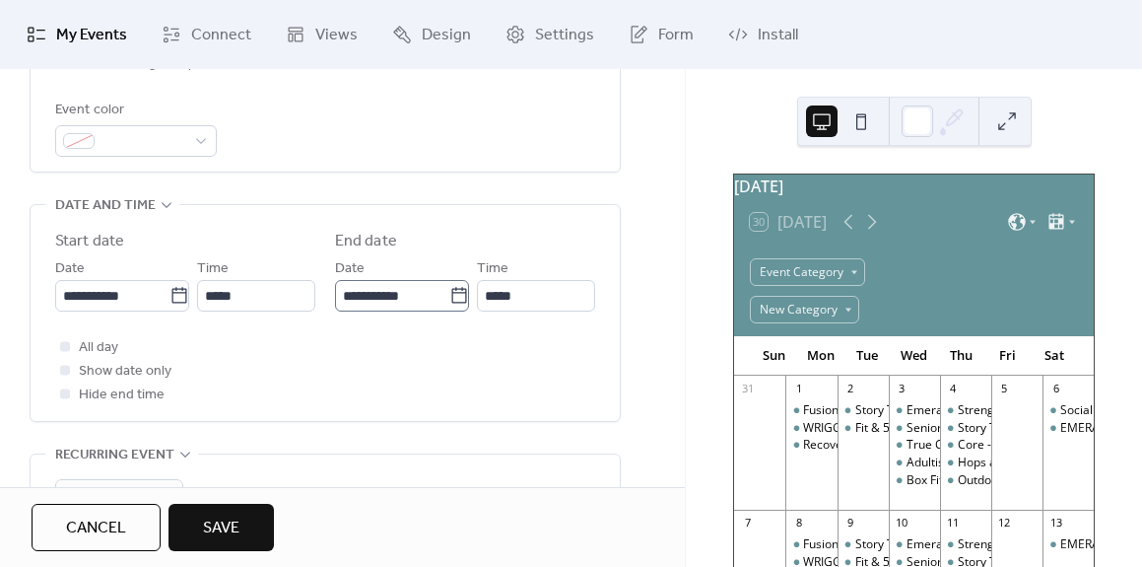
click at [455, 298] on icon at bounding box center [459, 296] width 20 height 20
click at [449, 298] on input "**********" at bounding box center [392, 296] width 114 height 32
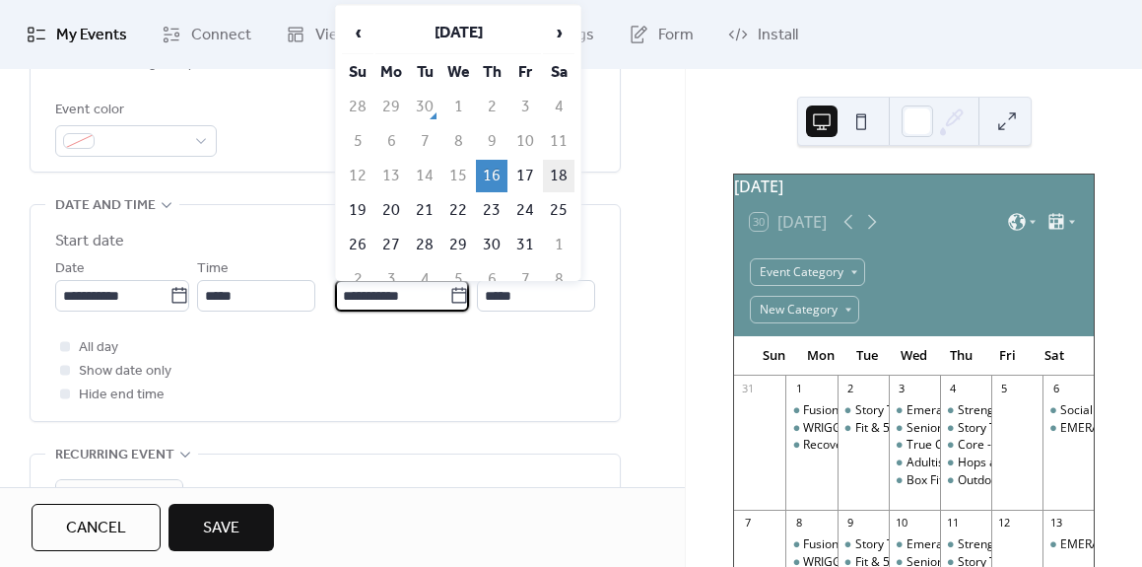
click at [571, 172] on td "18" at bounding box center [559, 176] width 32 height 33
type input "**********"
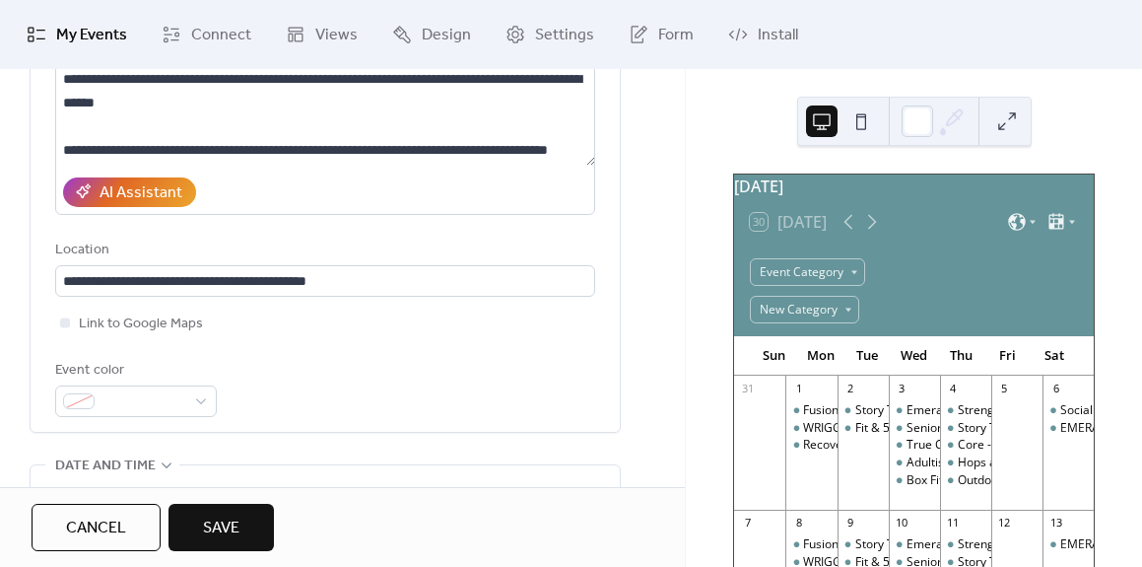
scroll to position [283, 0]
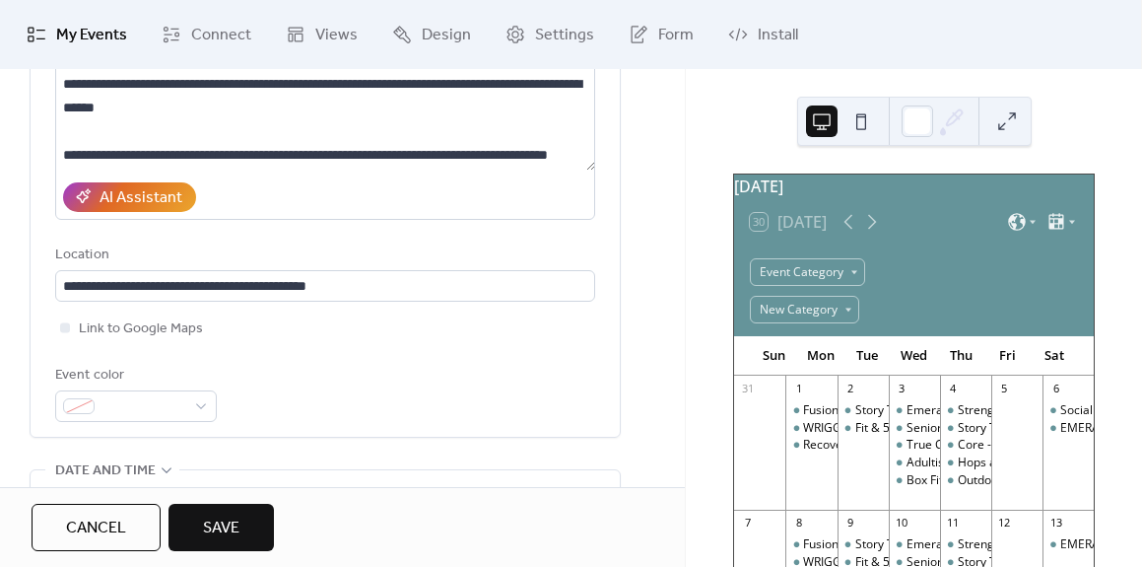
click at [868, 124] on button at bounding box center [862, 121] width 32 height 32
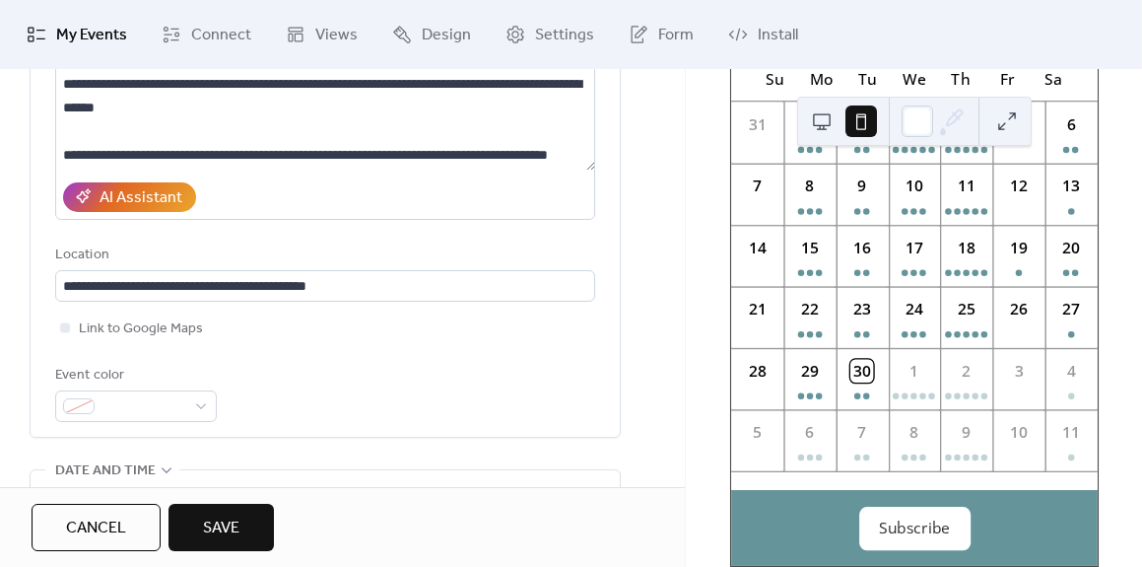
scroll to position [0, 0]
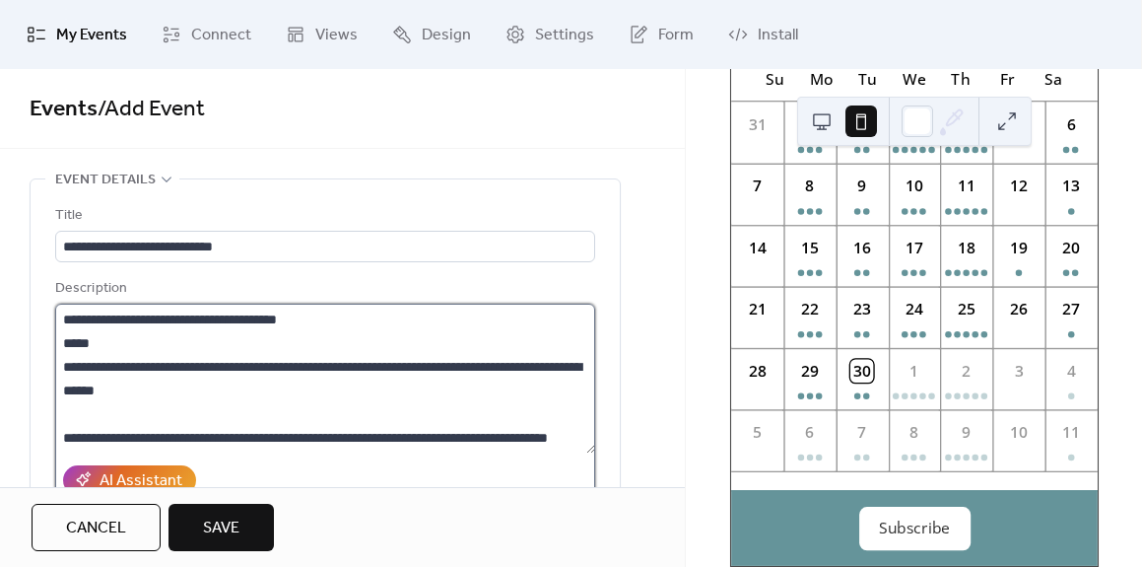
click at [124, 425] on textarea at bounding box center [325, 379] width 540 height 150
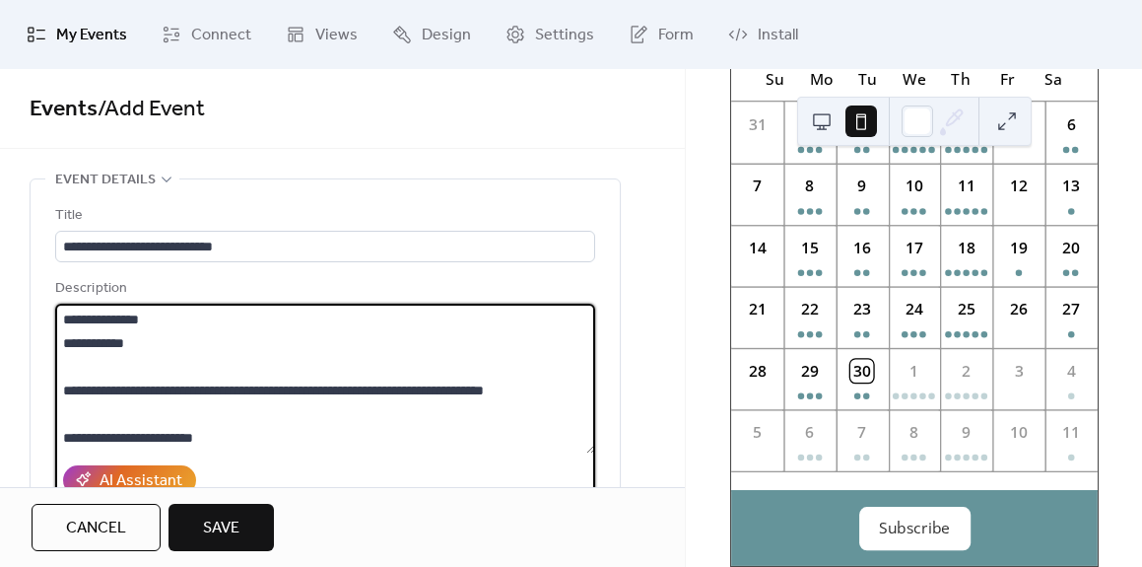
click at [61, 344] on textarea at bounding box center [325, 379] width 540 height 150
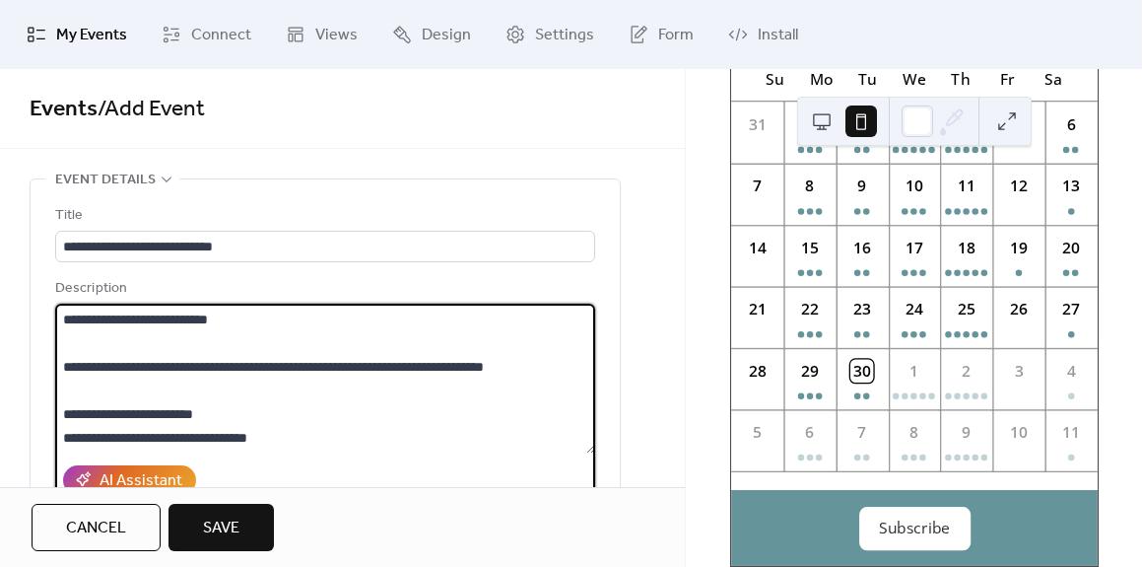
scroll to position [1, 0]
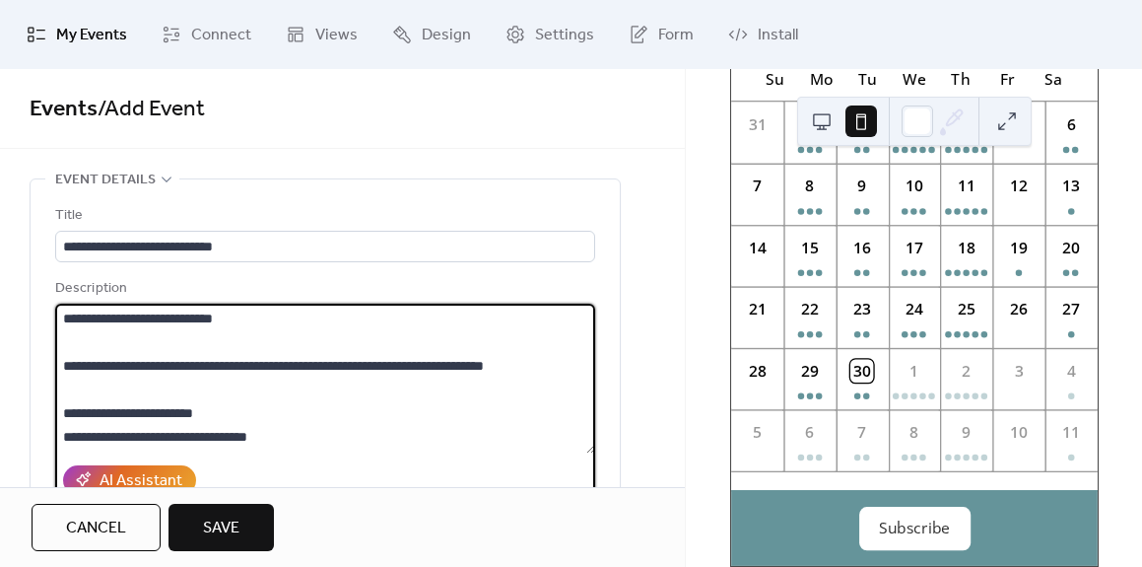
click at [67, 316] on textarea at bounding box center [325, 379] width 540 height 150
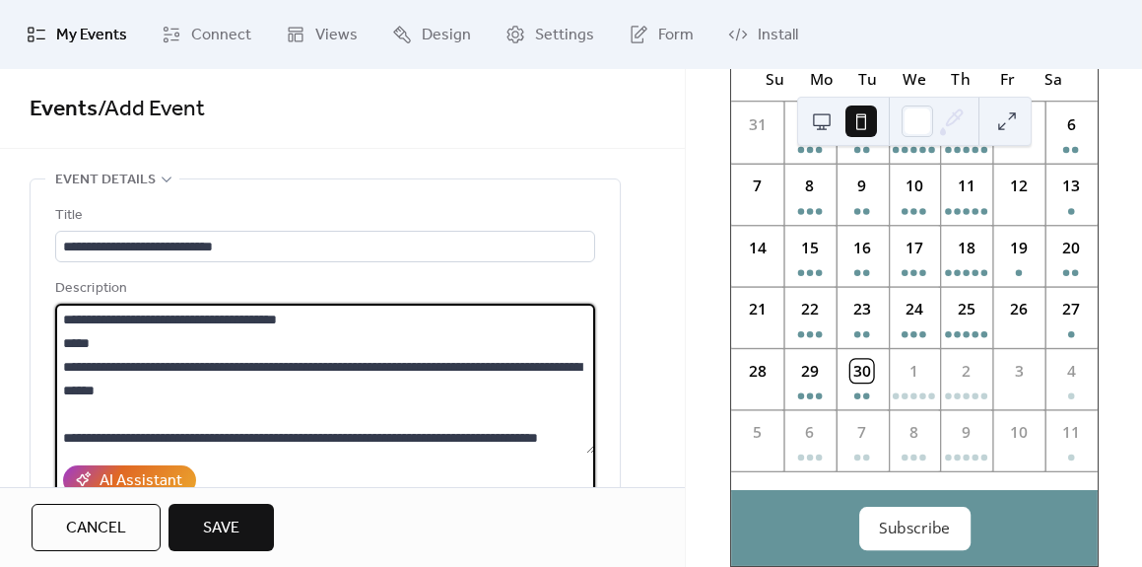
scroll to position [520, 0]
drag, startPoint x: 76, startPoint y: 360, endPoint x: 292, endPoint y: 400, distance: 219.6
click at [292, 400] on textarea at bounding box center [325, 379] width 540 height 150
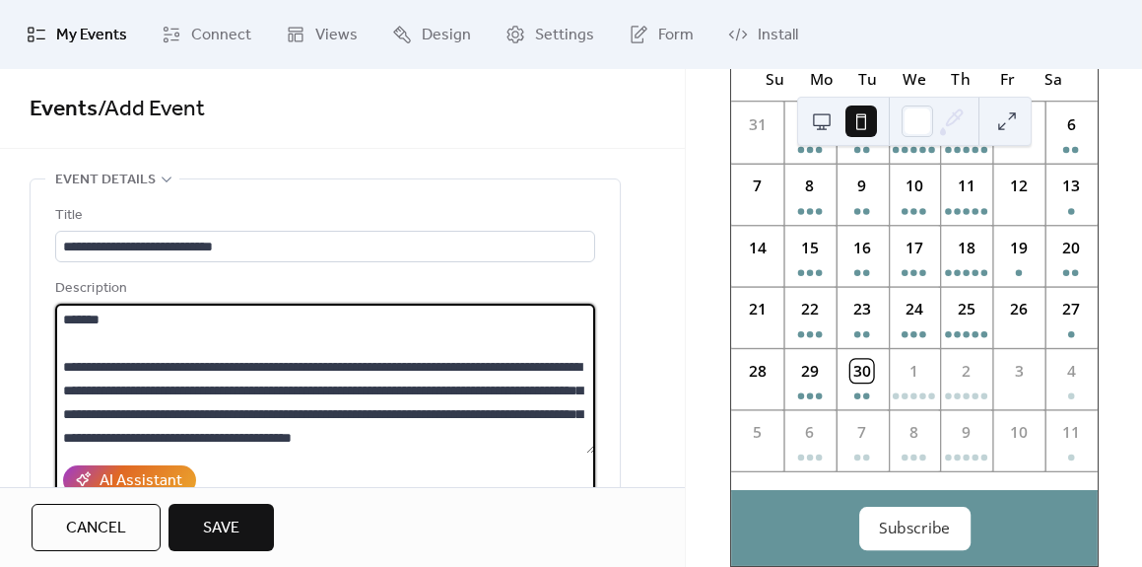
scroll to position [0, 0]
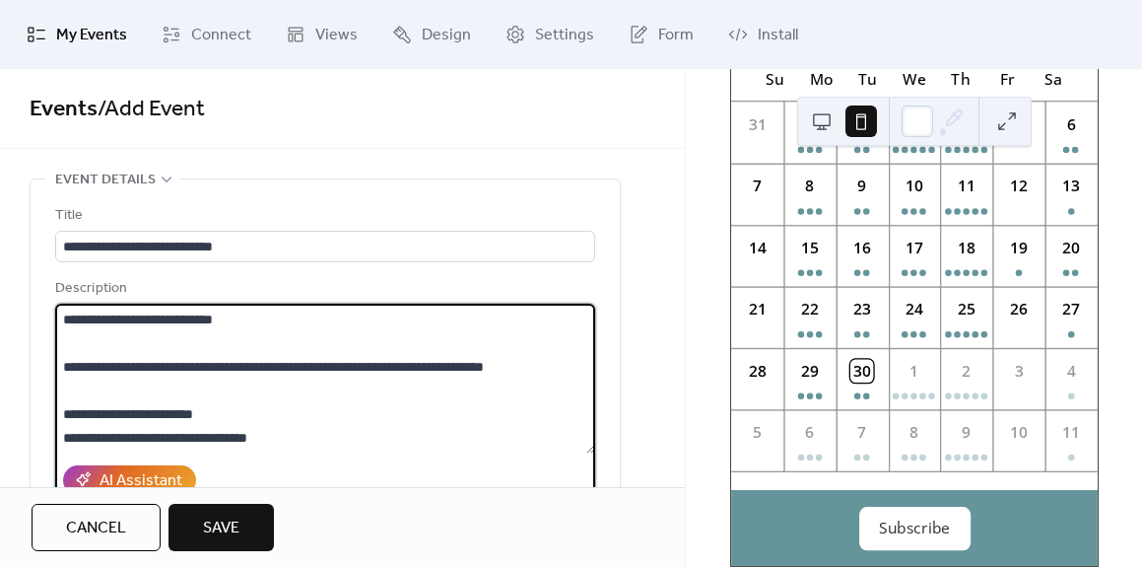
click at [281, 335] on textarea "**********" at bounding box center [325, 379] width 540 height 150
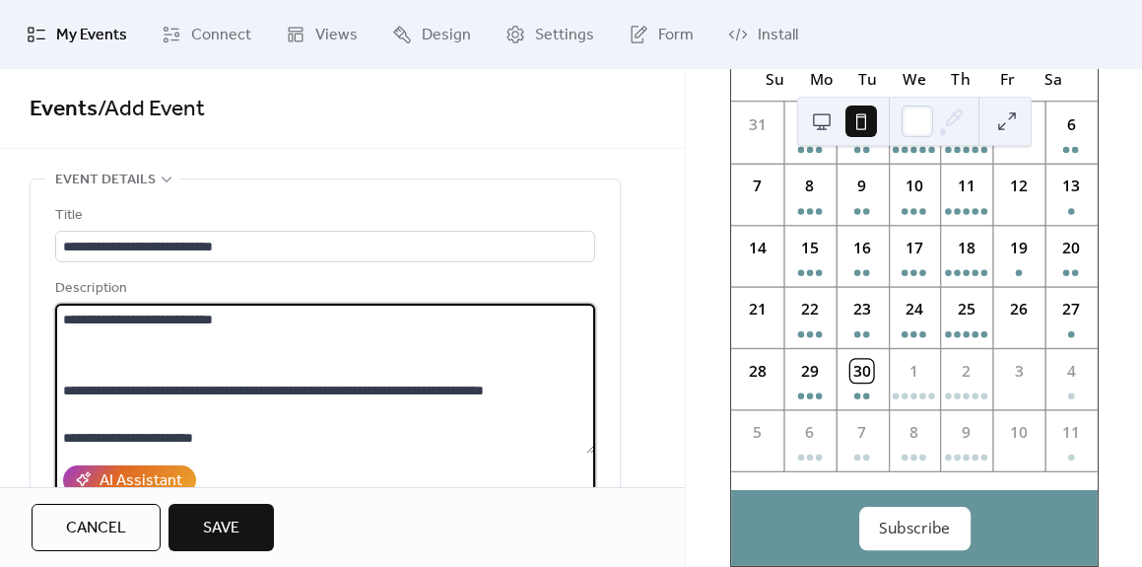
paste textarea "**********"
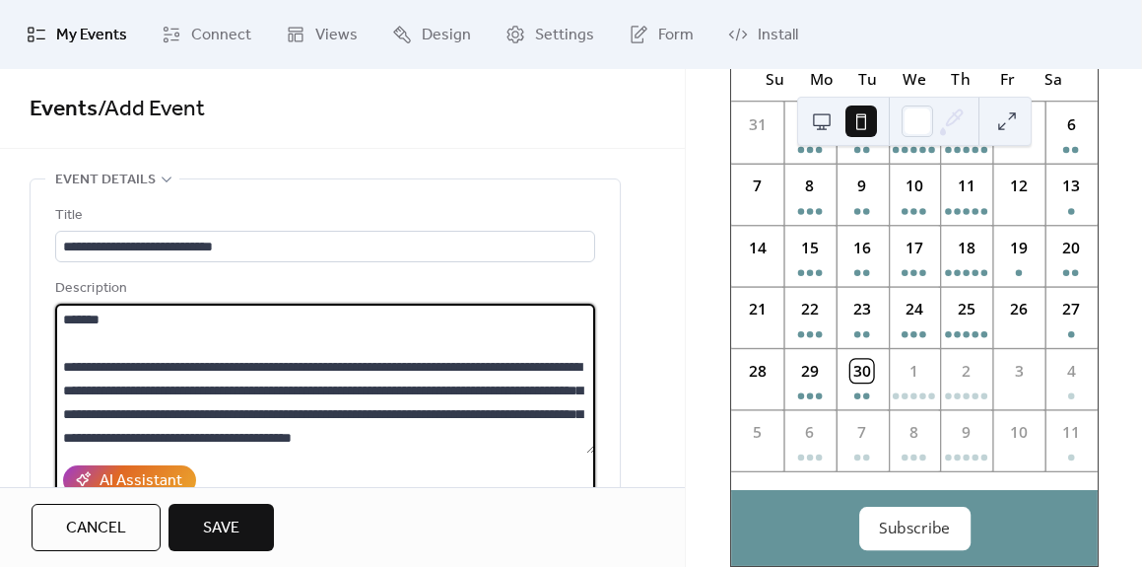
scroll to position [544, 0]
type textarea "**********"
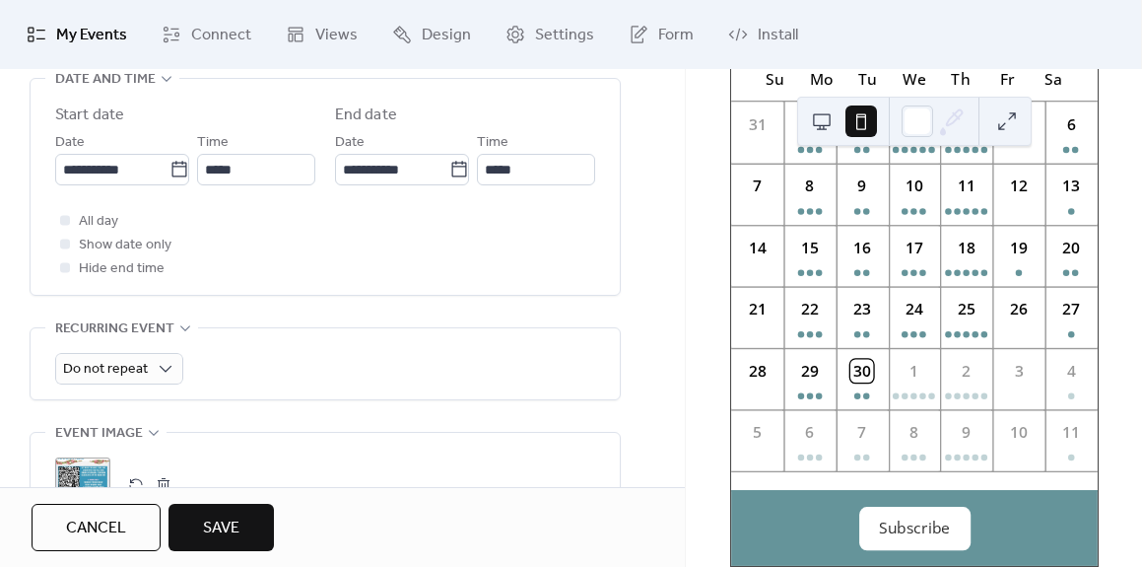
scroll to position [686, 0]
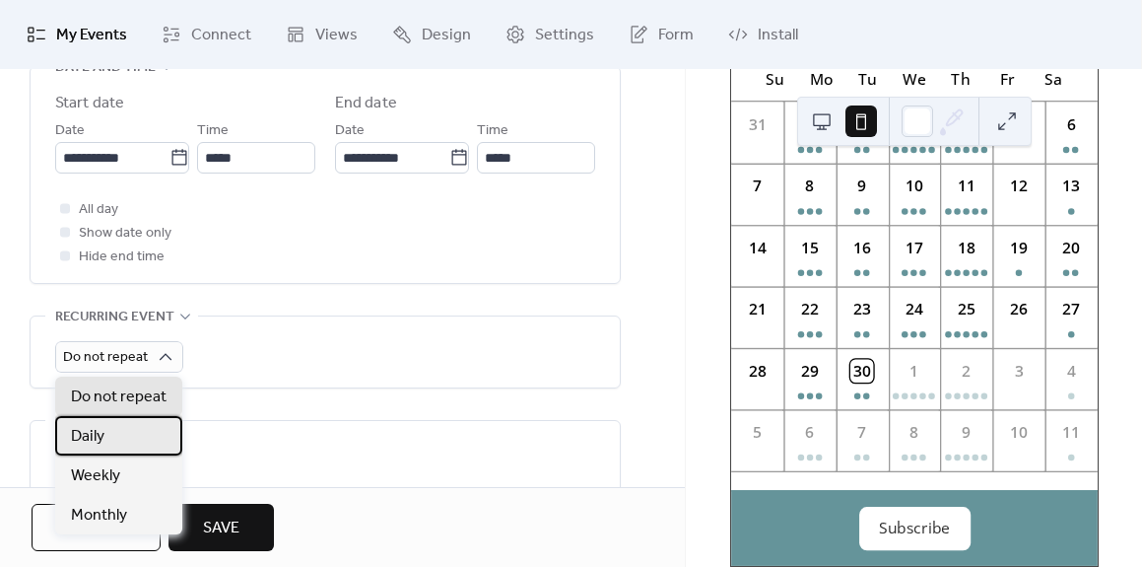
click at [105, 435] on div "Daily" at bounding box center [118, 435] width 127 height 39
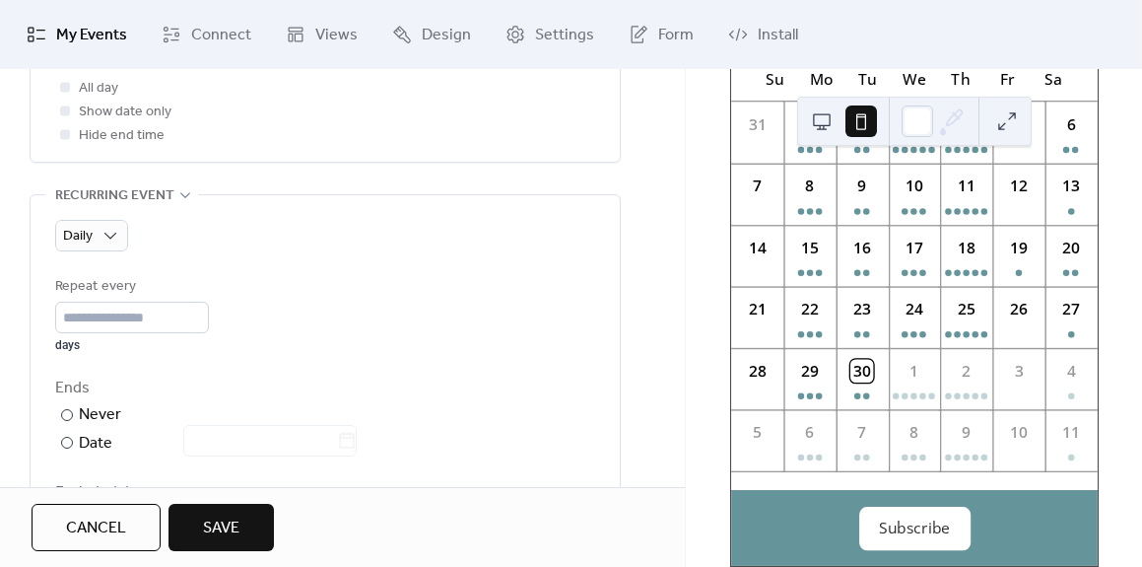
scroll to position [850, 0]
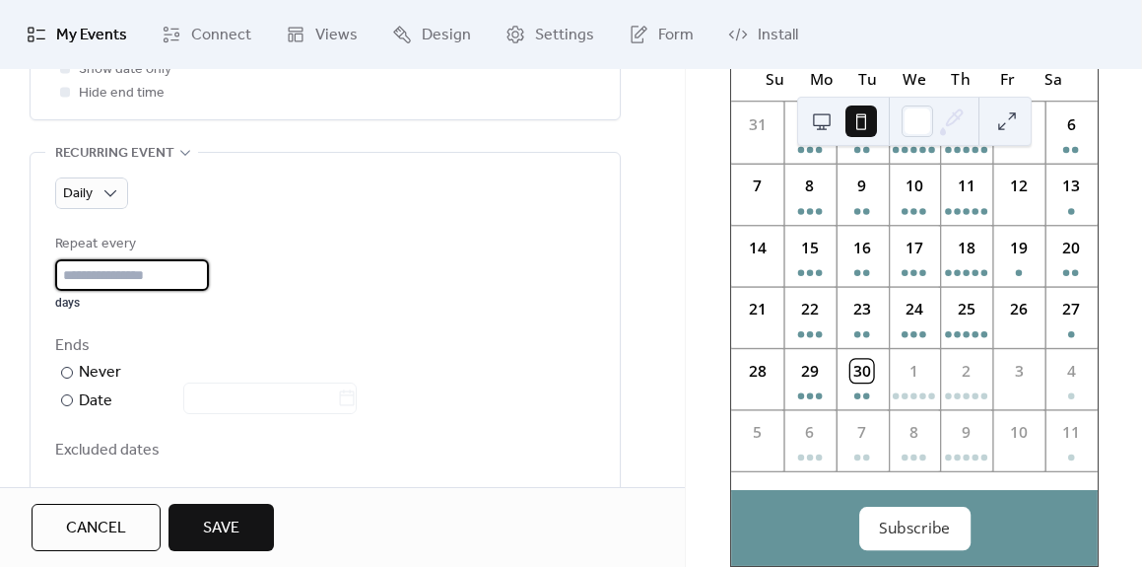
click at [205, 270] on input "*" at bounding box center [132, 275] width 154 height 32
type input "*"
click at [205, 270] on input "*" at bounding box center [132, 275] width 154 height 32
click at [70, 398] on div at bounding box center [67, 400] width 12 height 12
click at [357, 396] on icon at bounding box center [347, 398] width 20 height 20
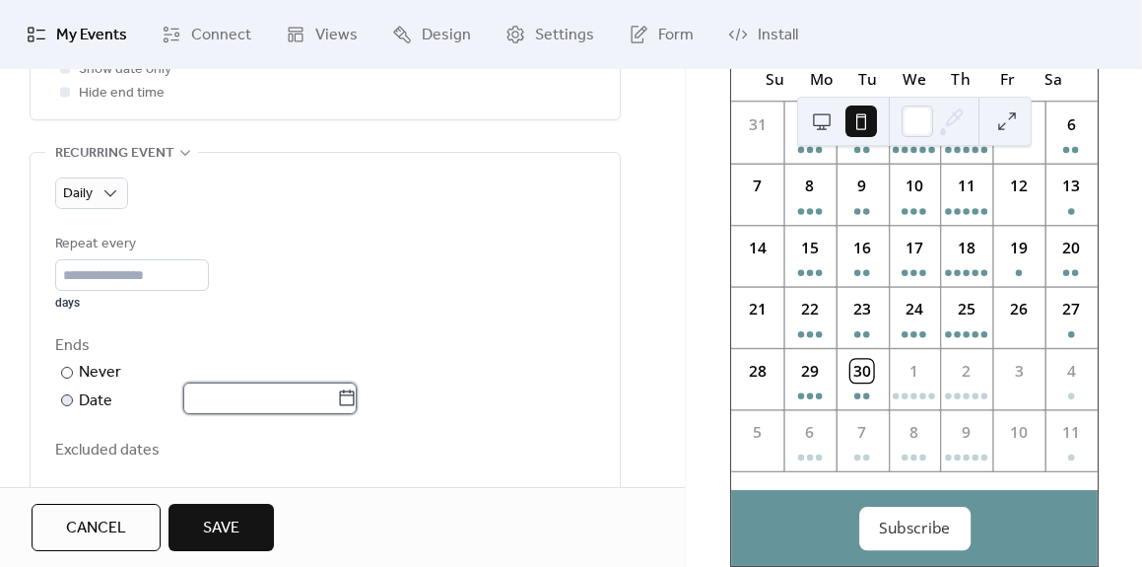
click at [337, 396] on input "text" at bounding box center [260, 398] width 154 height 32
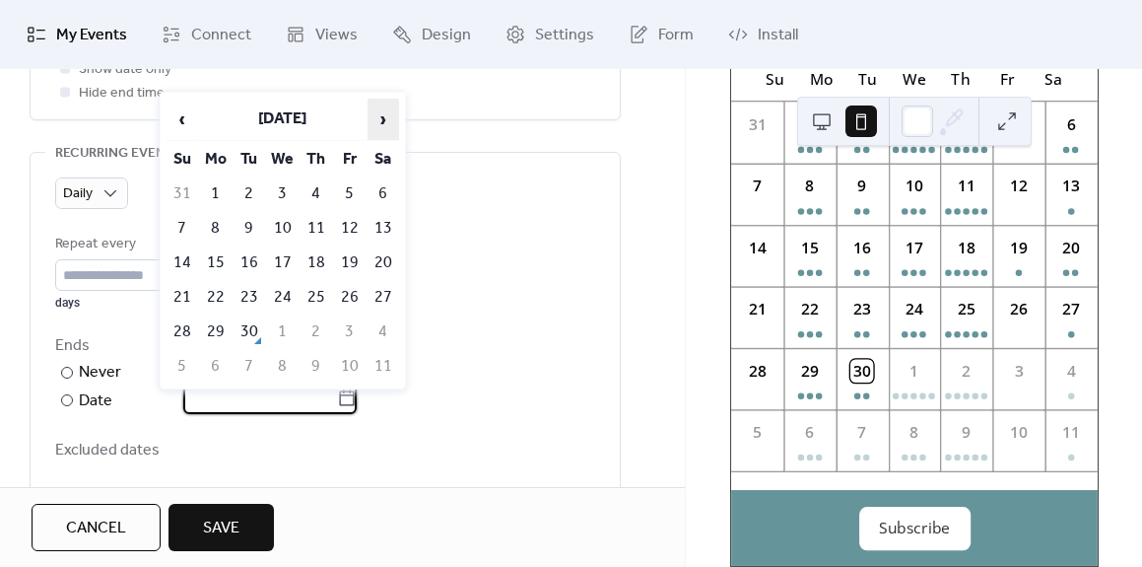
click at [374, 122] on span "›" at bounding box center [384, 119] width 30 height 39
click at [382, 261] on td "18" at bounding box center [384, 262] width 32 height 33
type input "**********"
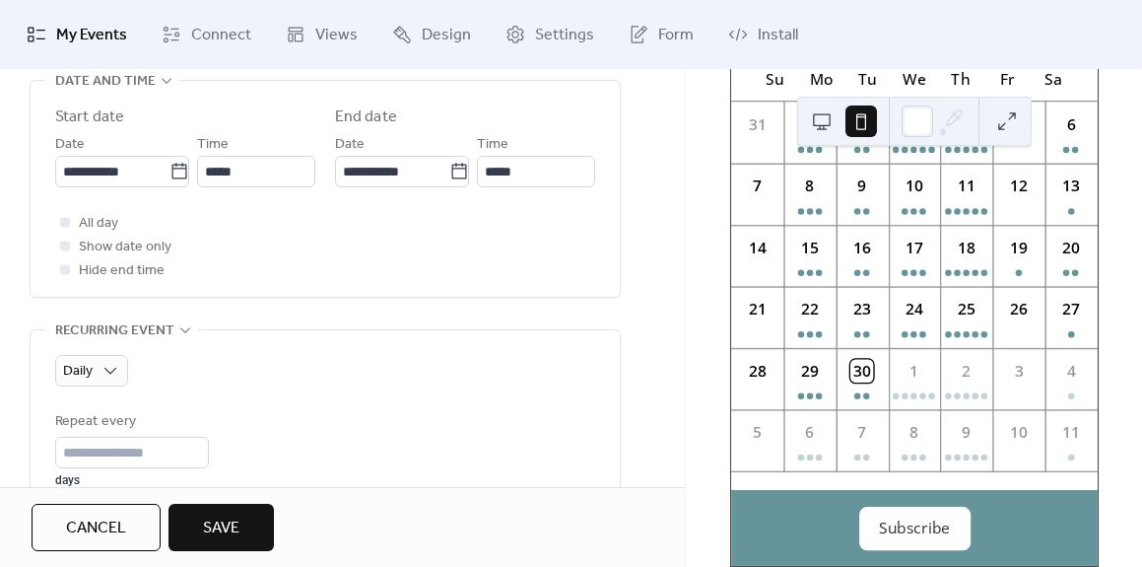
scroll to position [659, 0]
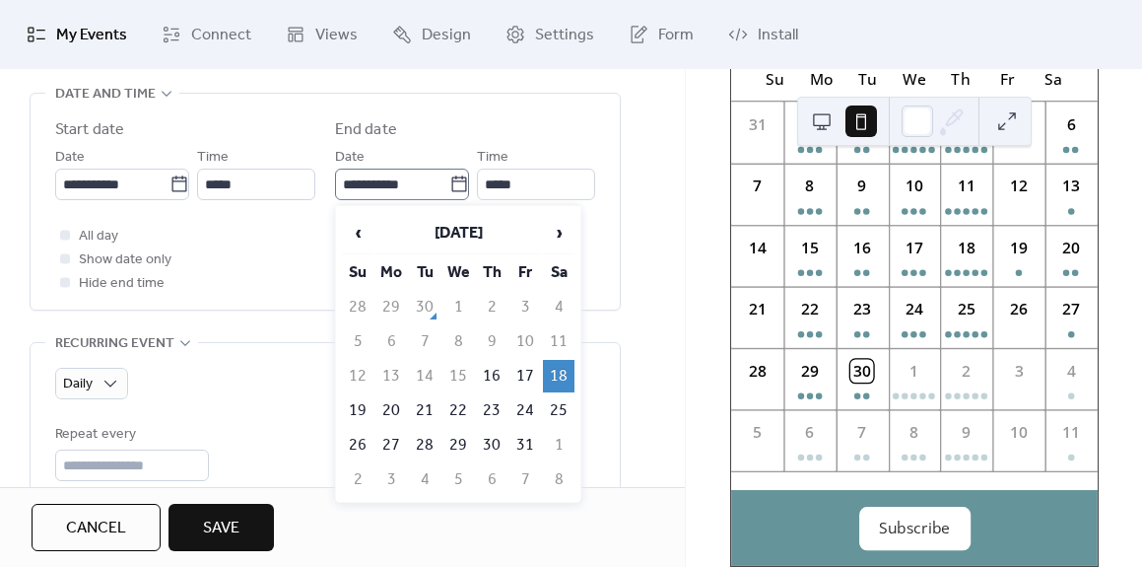
click at [449, 187] on icon at bounding box center [459, 184] width 20 height 20
click at [447, 187] on input "**********" at bounding box center [392, 185] width 114 height 32
click at [497, 369] on td "16" at bounding box center [492, 376] width 32 height 33
type input "**********"
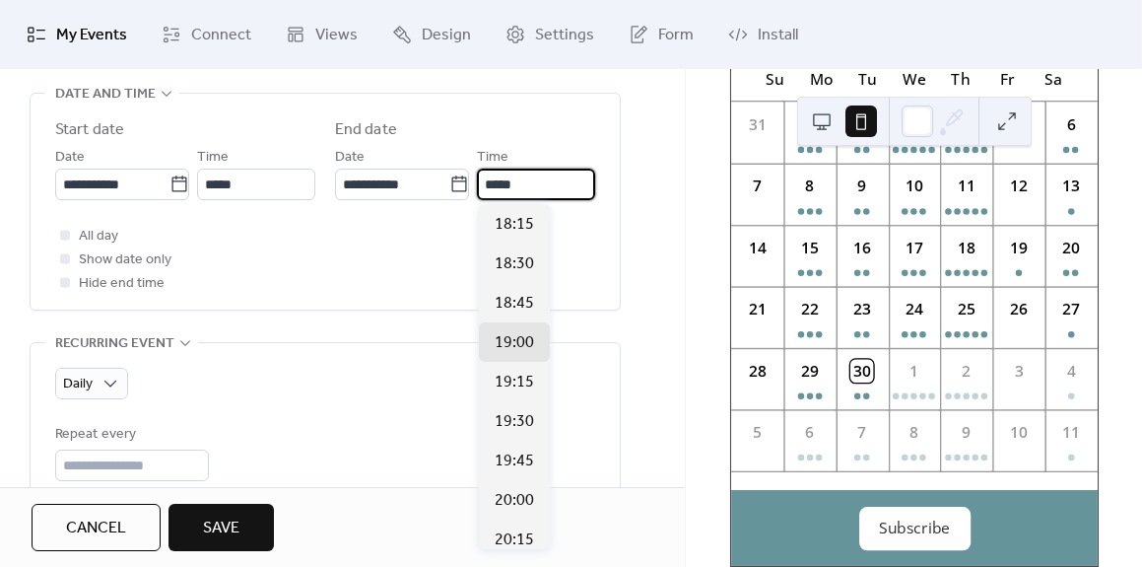
click at [521, 184] on input "*****" at bounding box center [536, 185] width 118 height 32
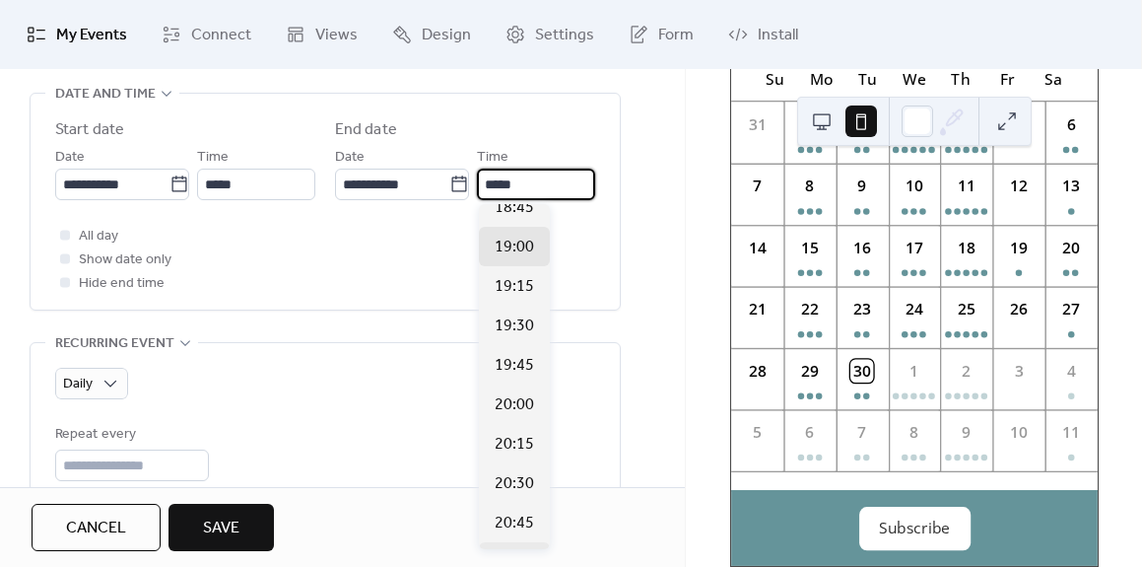
scroll to position [153, 0]
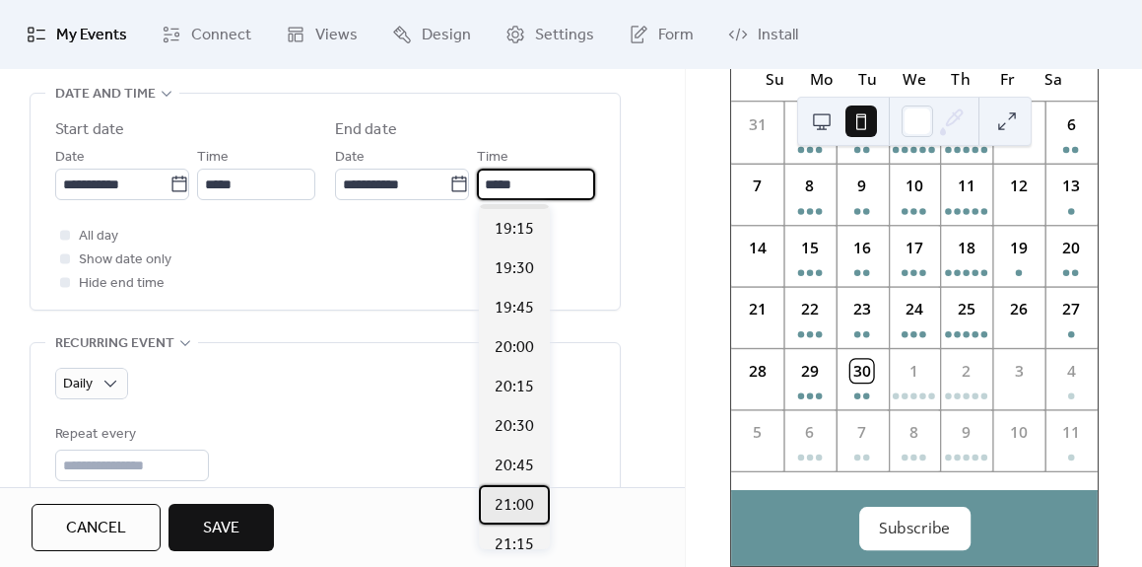
click at [519, 513] on span "21:00" at bounding box center [514, 506] width 39 height 24
type input "*****"
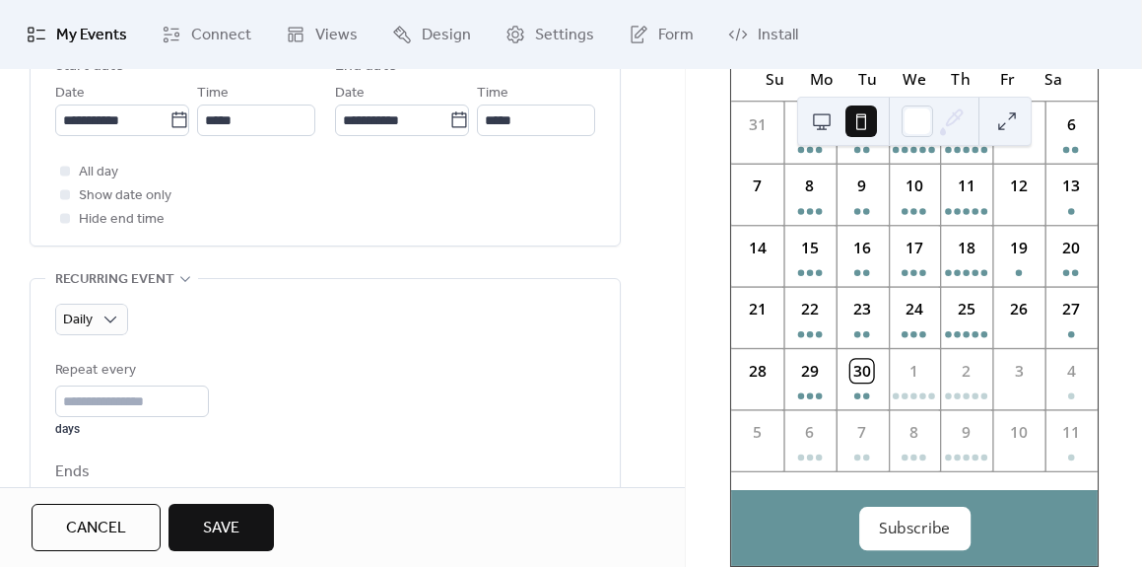
scroll to position [737, 0]
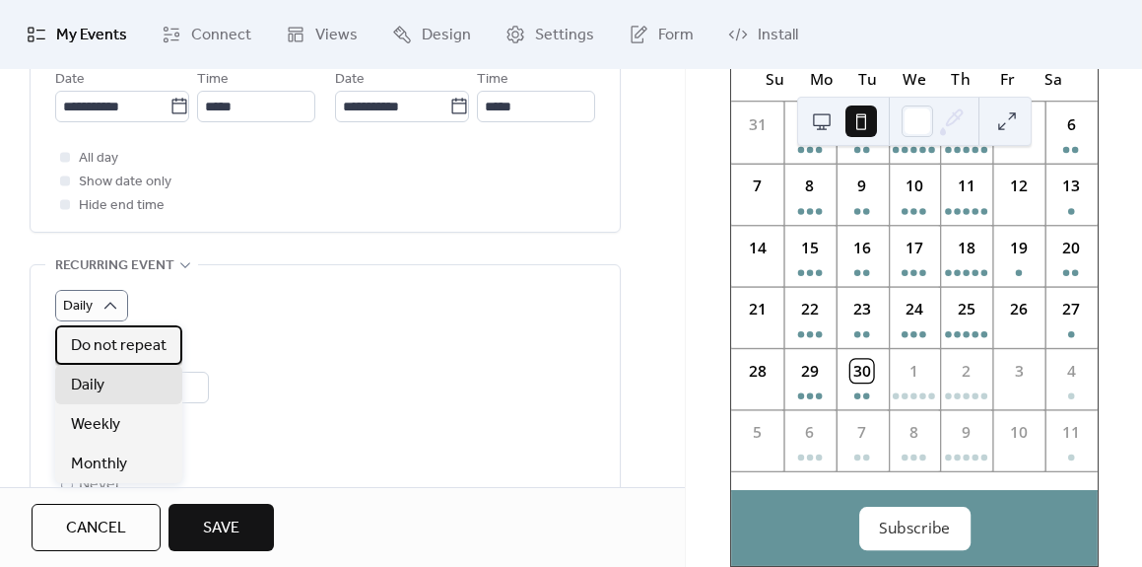
click at [110, 340] on span "Do not repeat" at bounding box center [119, 346] width 96 height 24
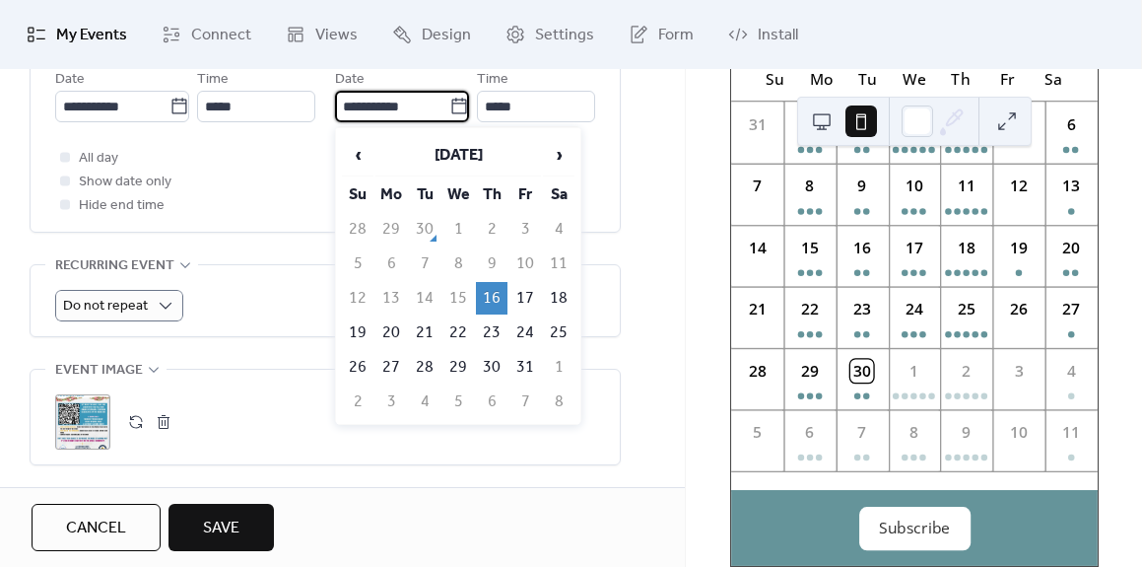
click at [418, 99] on input "**********" at bounding box center [392, 107] width 114 height 32
click at [563, 297] on td "18" at bounding box center [559, 298] width 32 height 33
type input "**********"
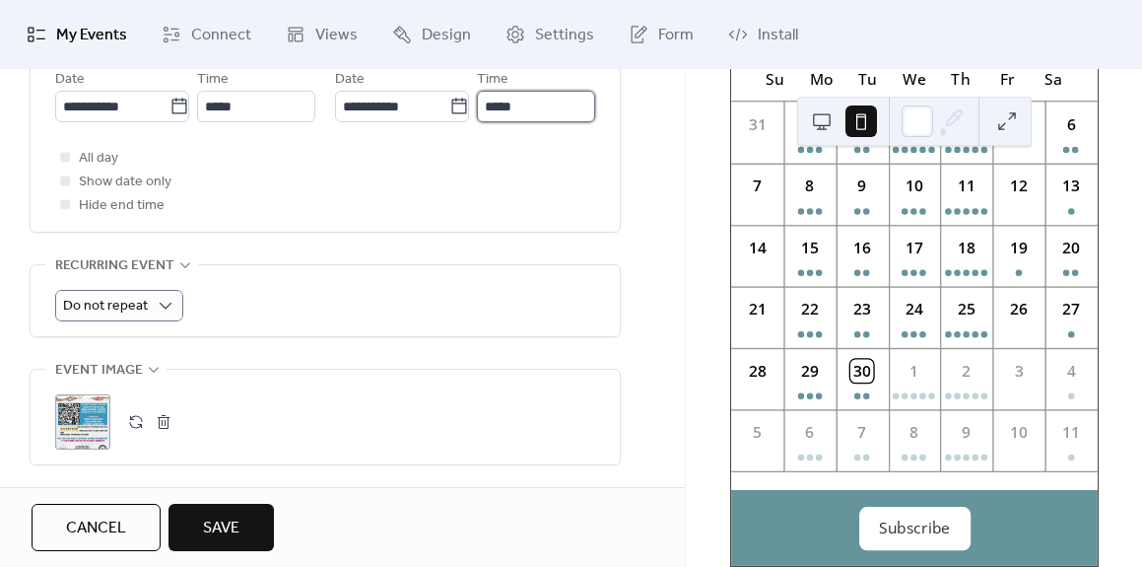
click at [497, 106] on input "*****" at bounding box center [536, 107] width 118 height 32
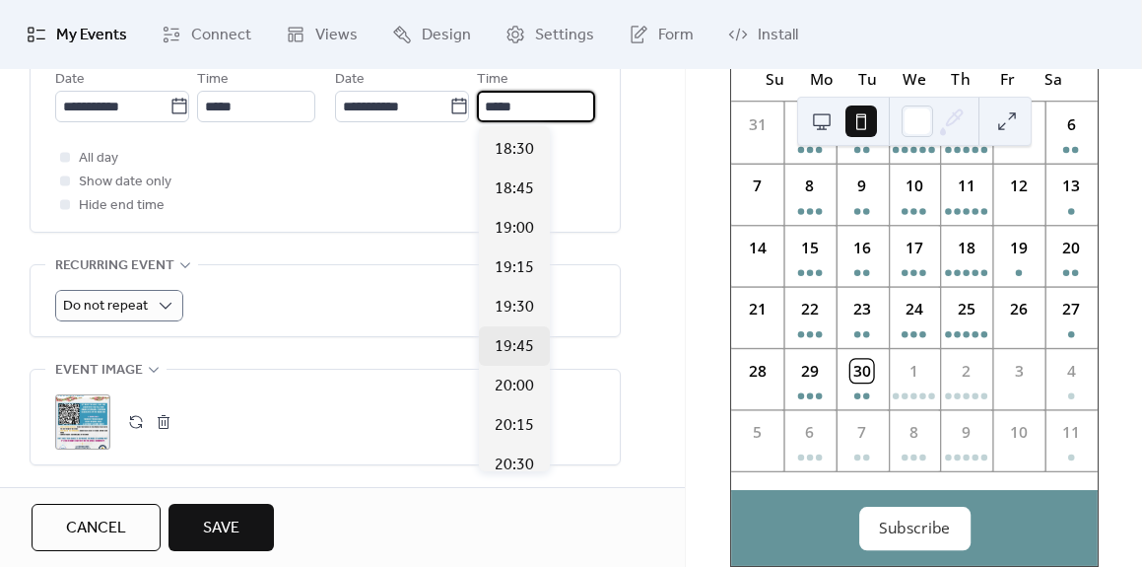
scroll to position [2913, 0]
click at [500, 229] on span "19:00" at bounding box center [514, 231] width 39 height 24
type input "*****"
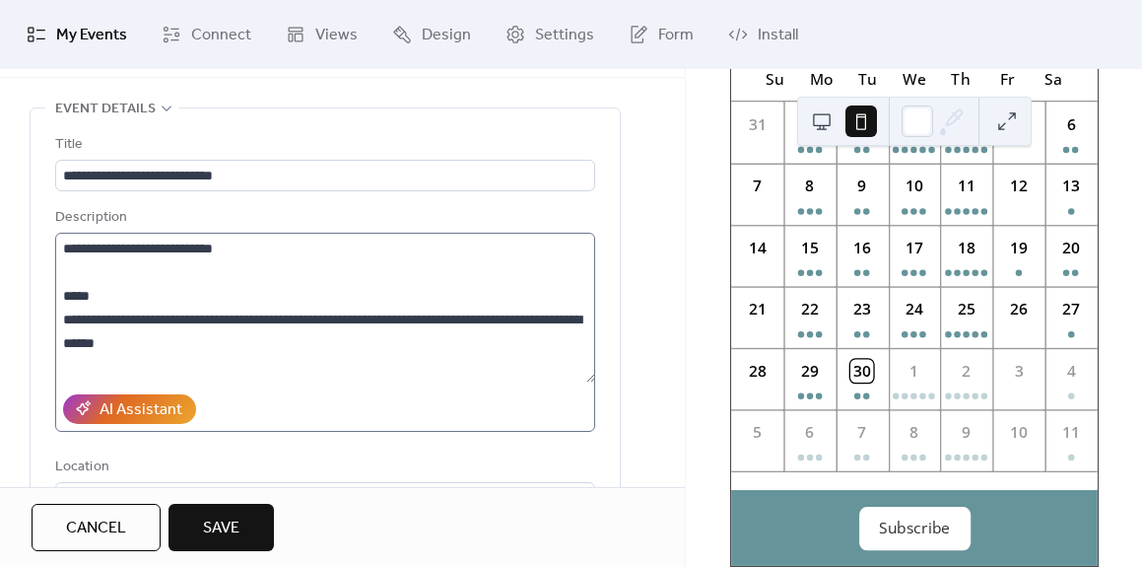
scroll to position [45, 0]
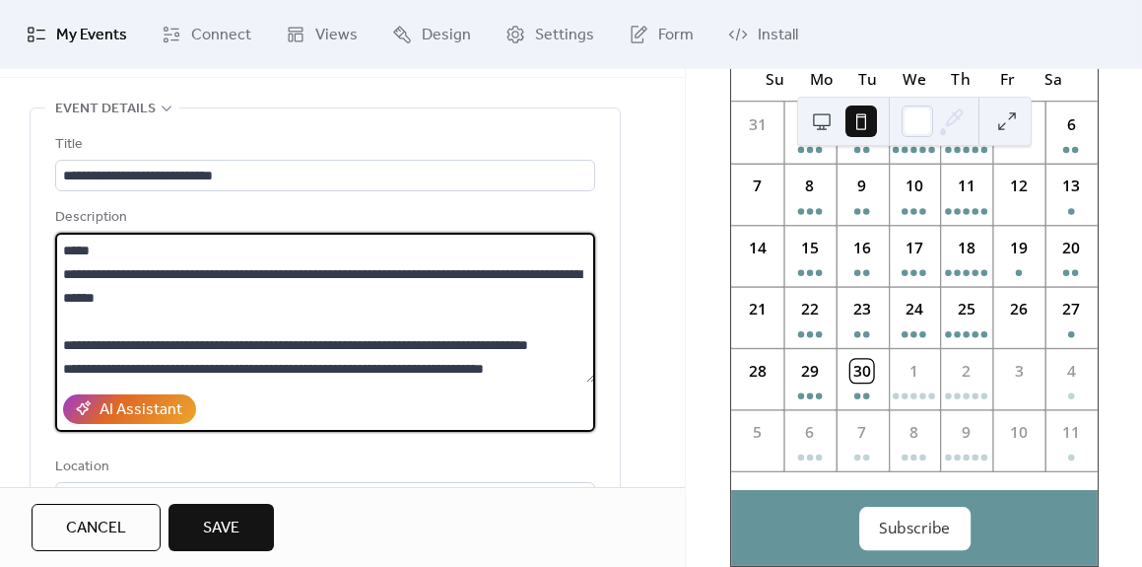
click at [194, 275] on textarea at bounding box center [325, 308] width 540 height 150
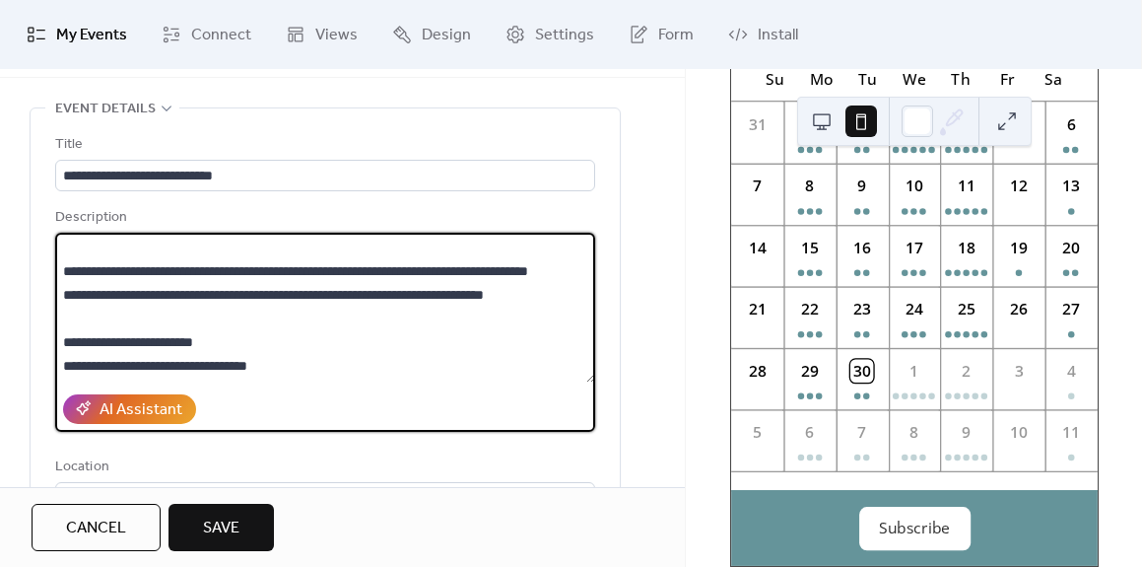
scroll to position [0, 0]
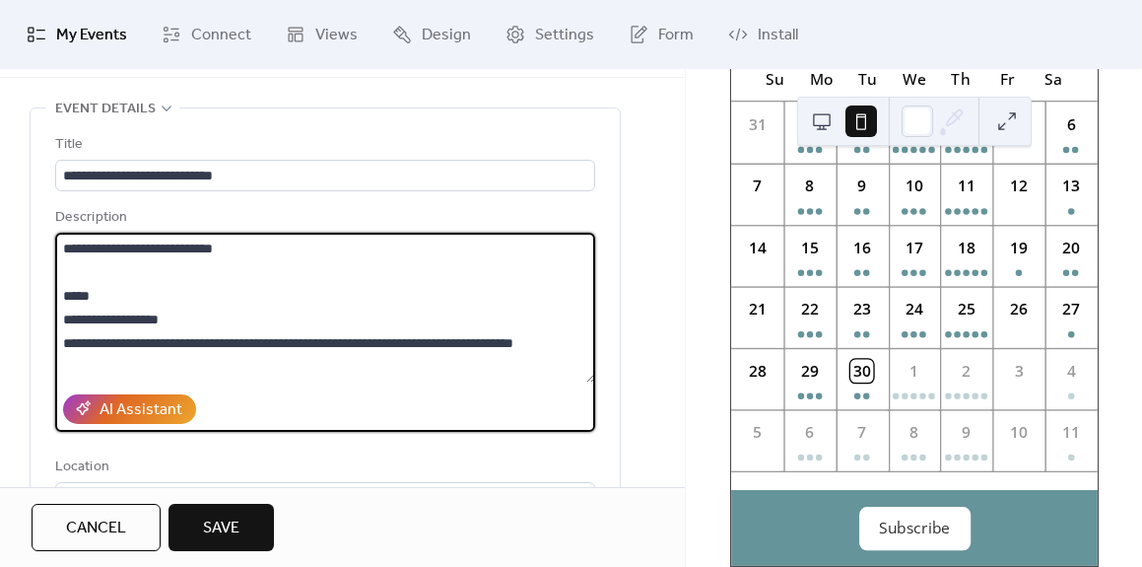
click at [249, 341] on textarea at bounding box center [325, 308] width 540 height 150
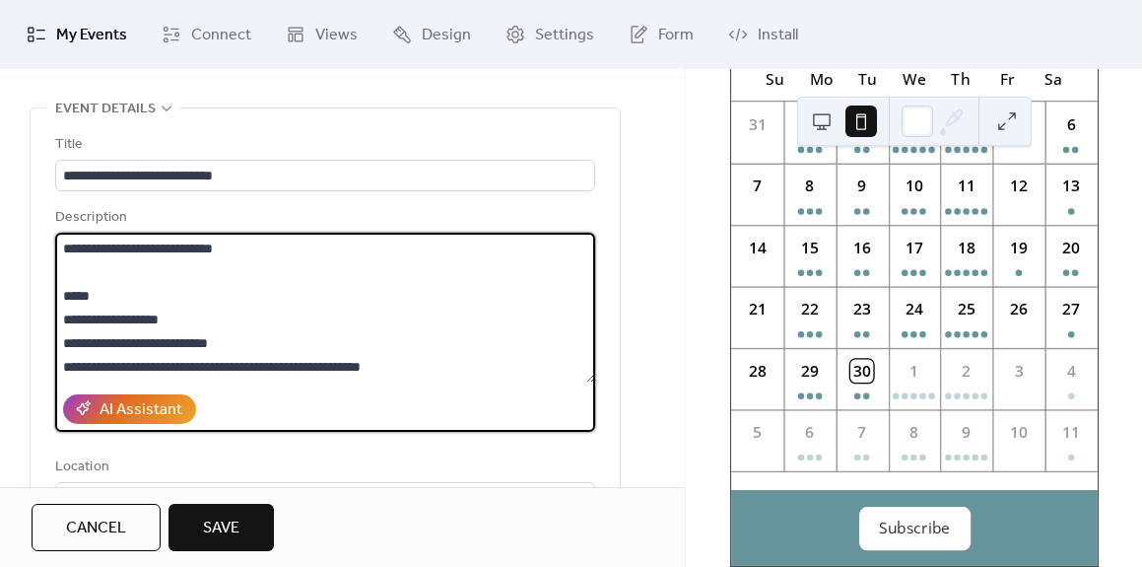
click at [242, 371] on textarea at bounding box center [325, 308] width 540 height 150
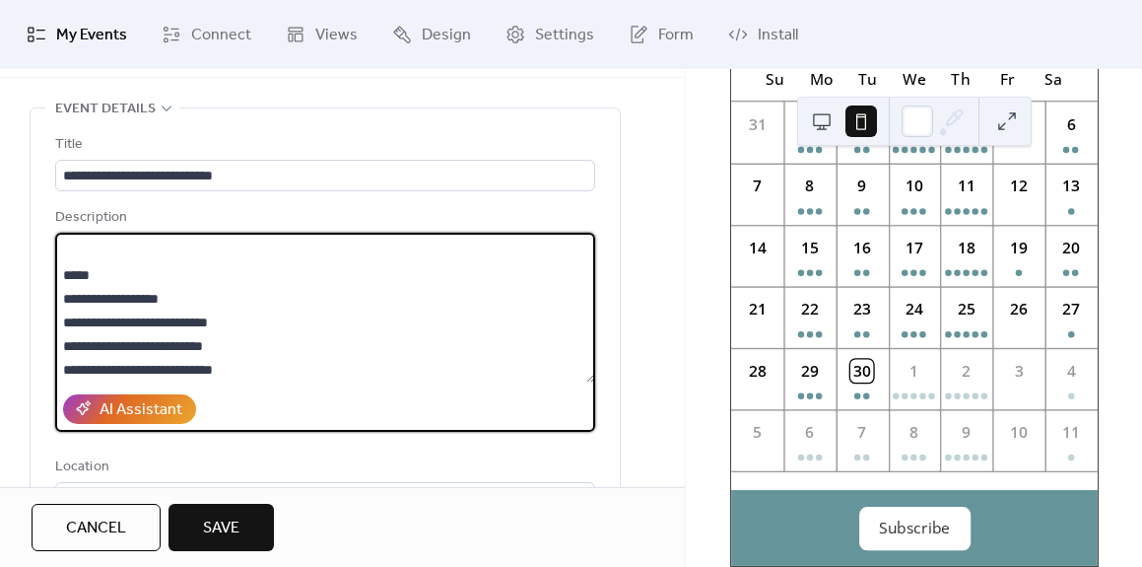
click at [267, 313] on textarea at bounding box center [325, 308] width 540 height 150
click at [270, 349] on textarea at bounding box center [325, 308] width 540 height 150
click at [274, 374] on textarea at bounding box center [325, 308] width 540 height 150
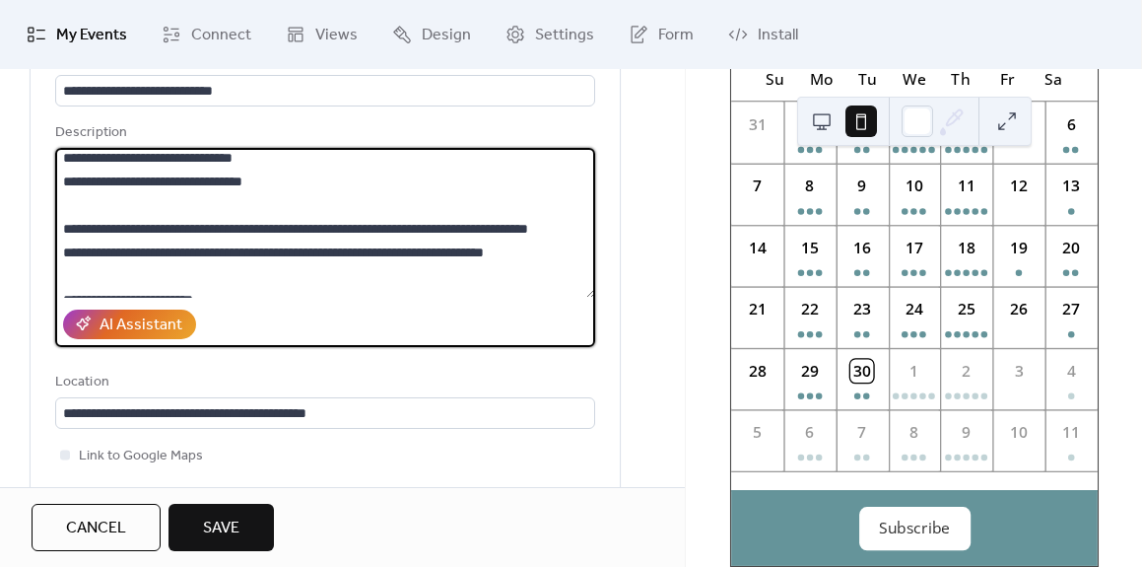
scroll to position [133, 0]
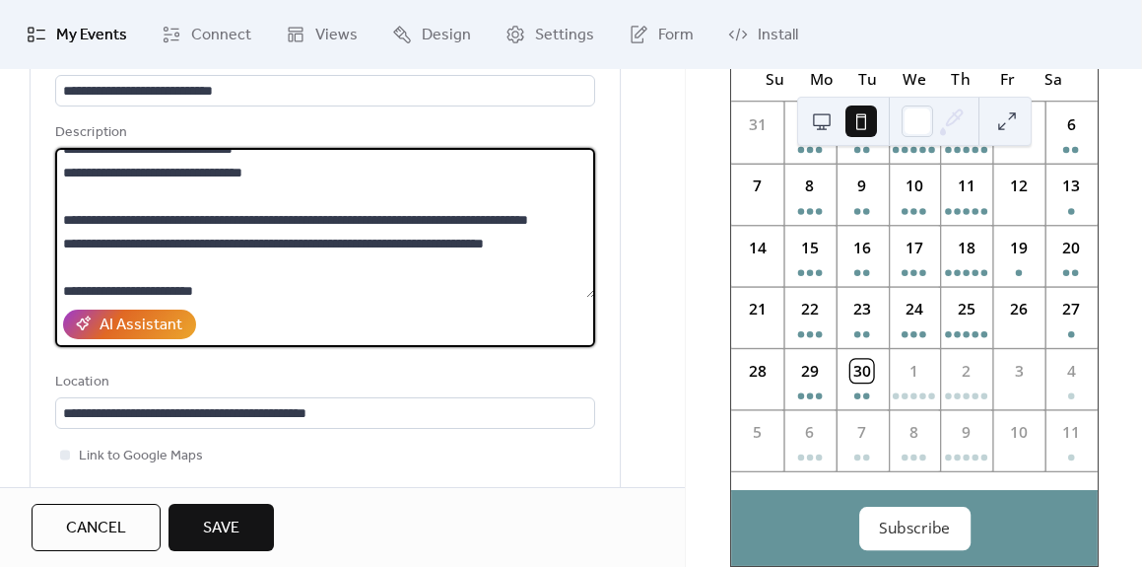
click at [143, 243] on textarea at bounding box center [325, 223] width 540 height 150
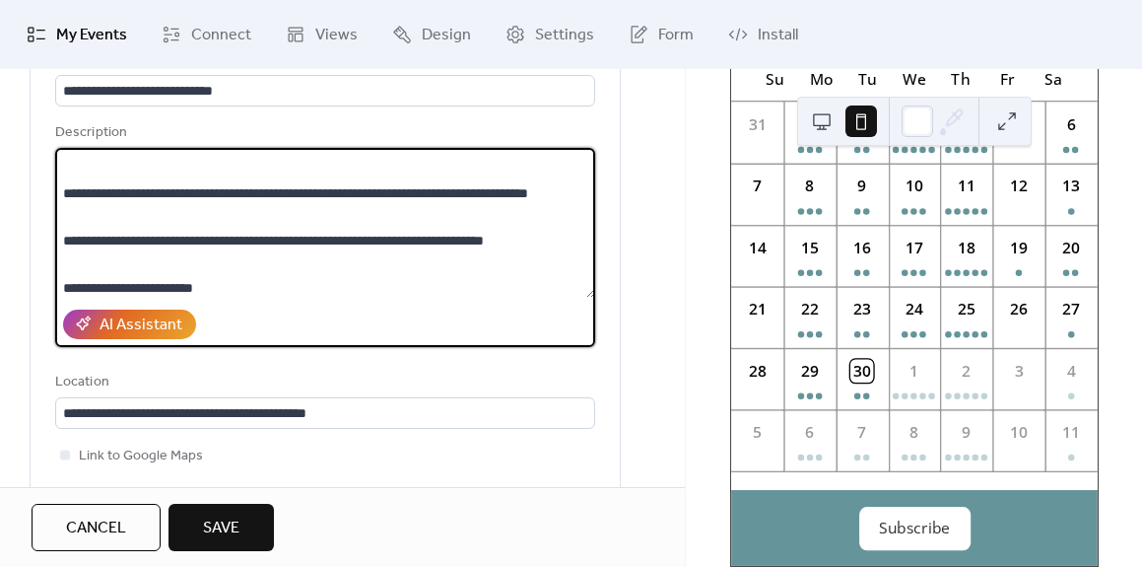
scroll to position [164, 0]
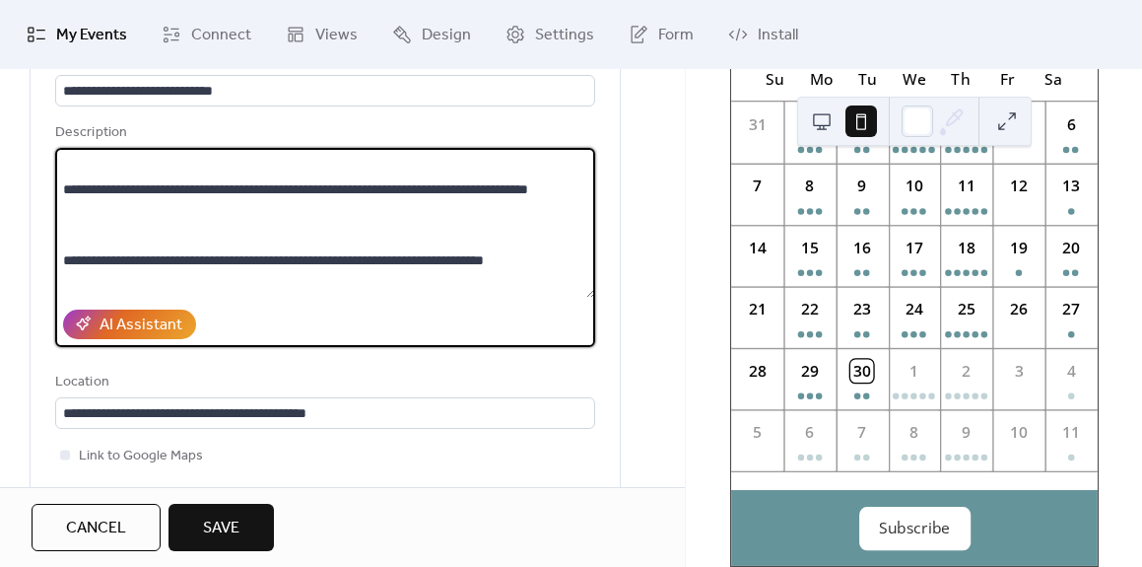
paste textarea "**********"
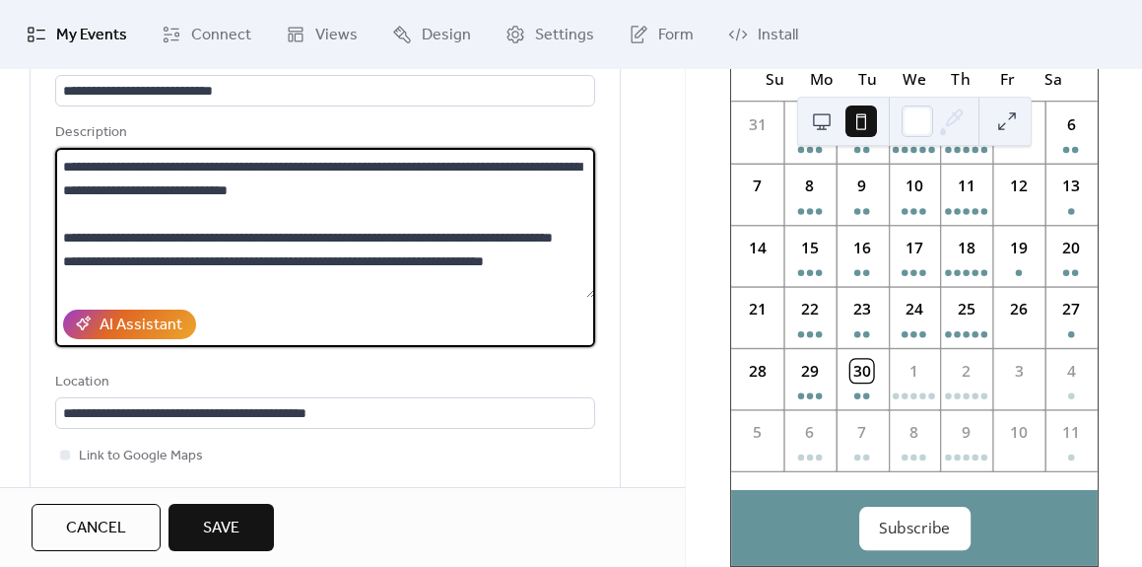
scroll to position [152, 0]
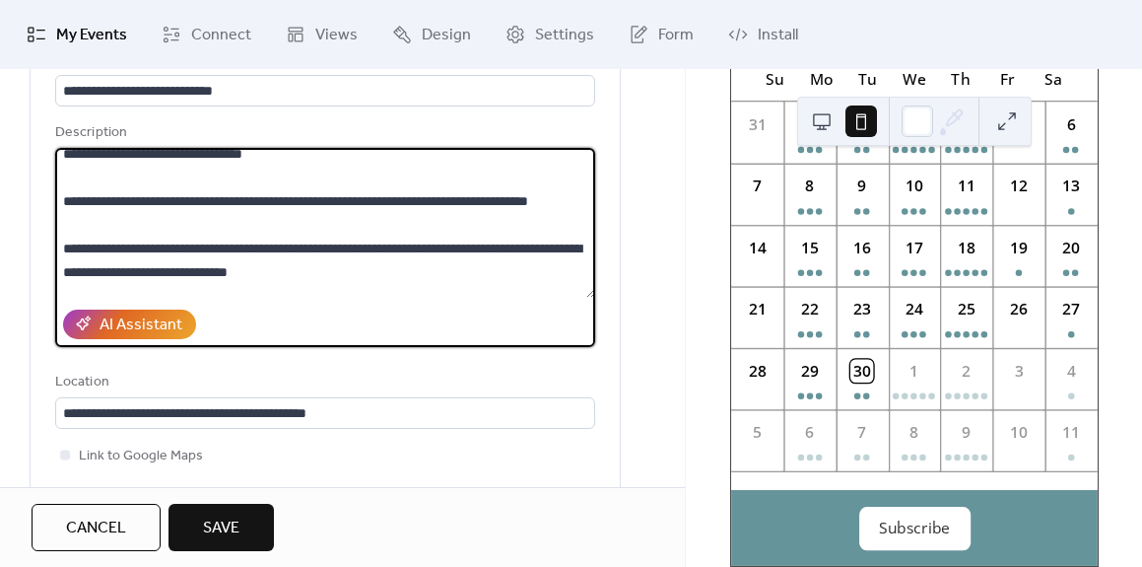
click at [65, 274] on textarea at bounding box center [325, 223] width 540 height 150
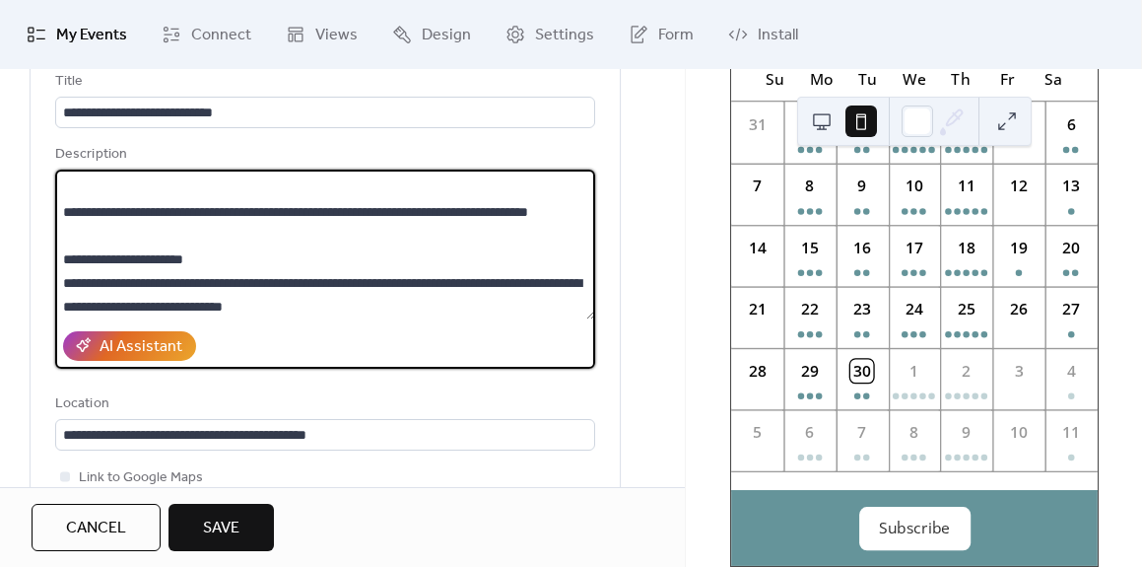
scroll to position [150, 0]
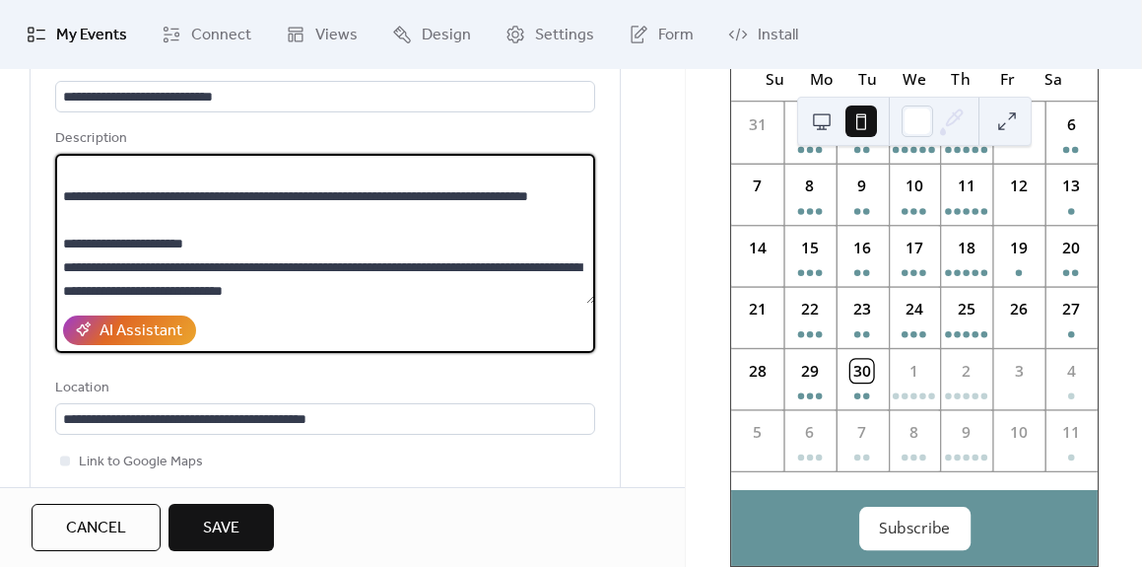
click at [343, 294] on textarea at bounding box center [325, 229] width 540 height 150
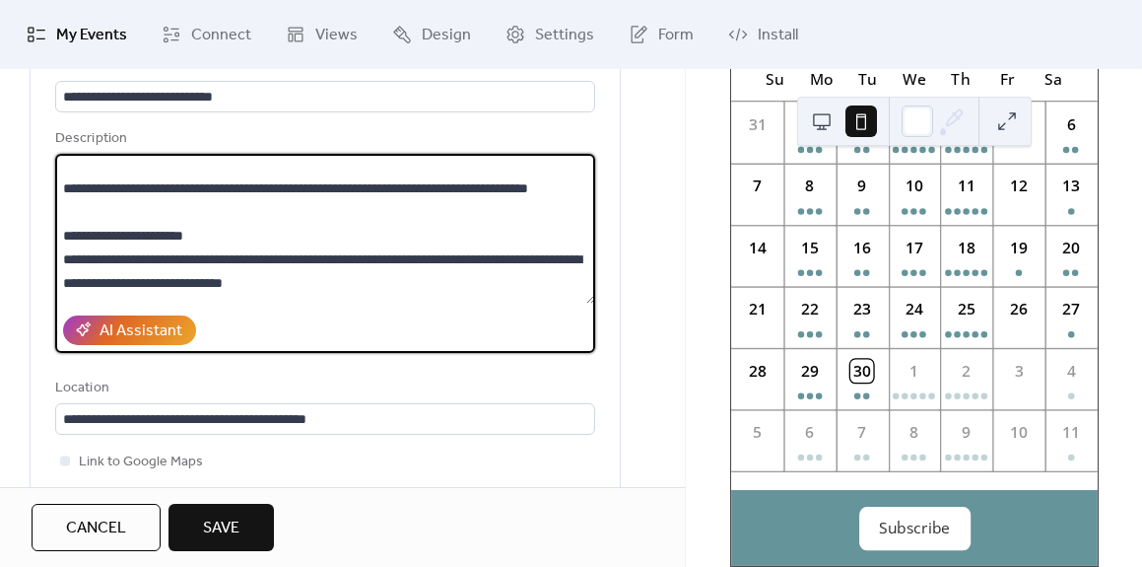
scroll to position [175, 0]
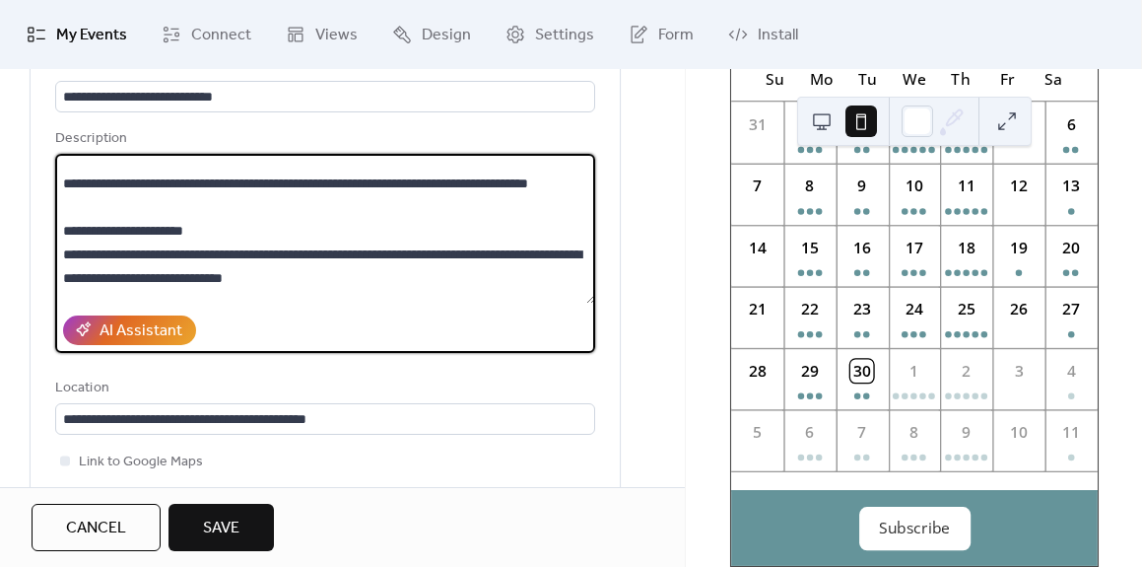
drag, startPoint x: 345, startPoint y: 293, endPoint x: 61, endPoint y: 281, distance: 284.1
click at [61, 281] on textarea at bounding box center [325, 229] width 540 height 150
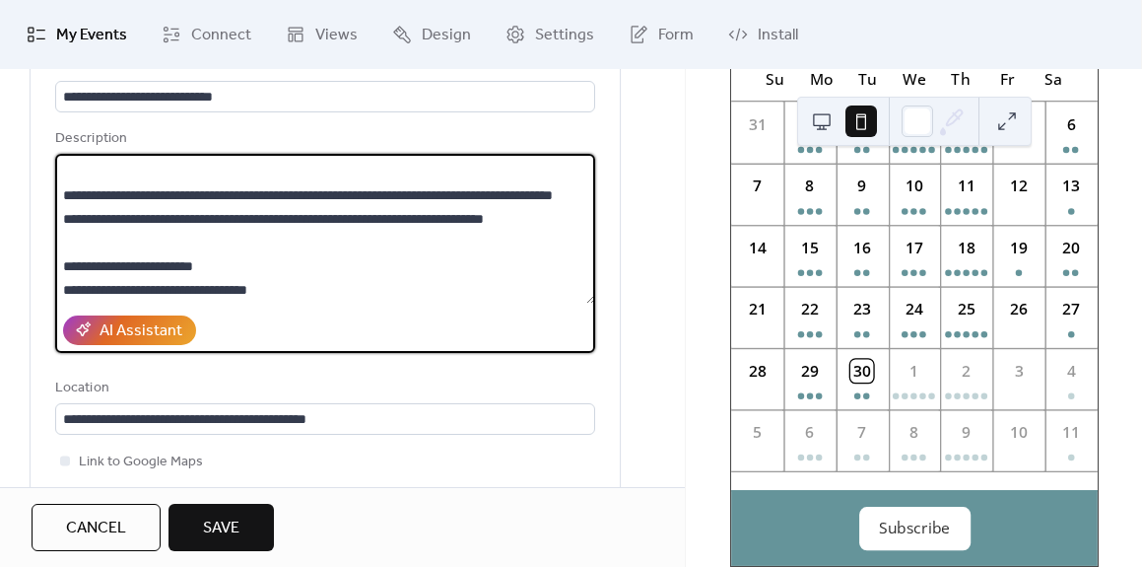
scroll to position [285, 0]
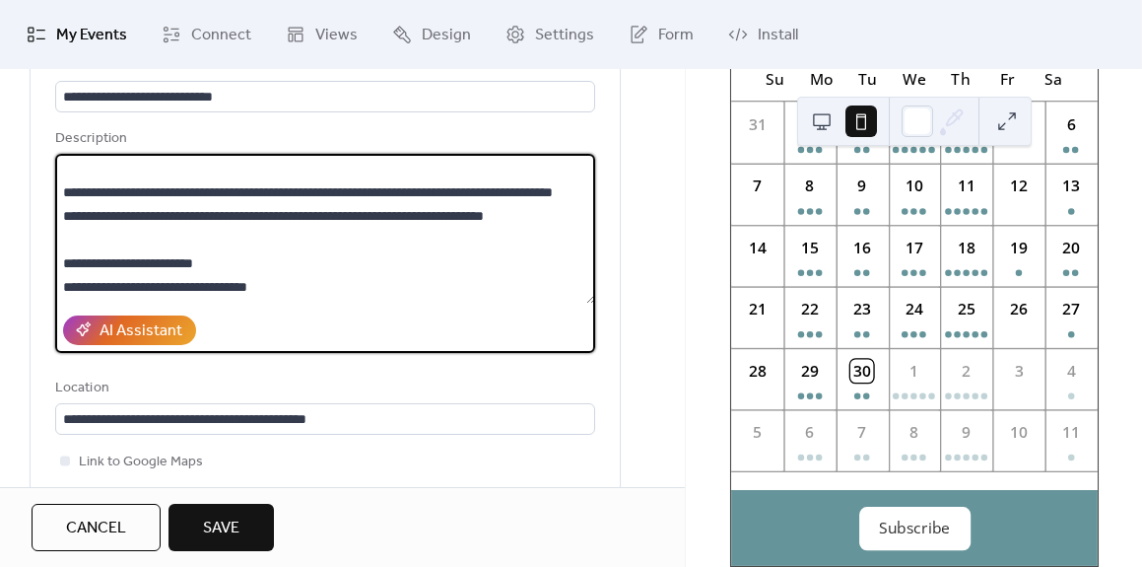
click at [192, 241] on textarea at bounding box center [325, 229] width 540 height 150
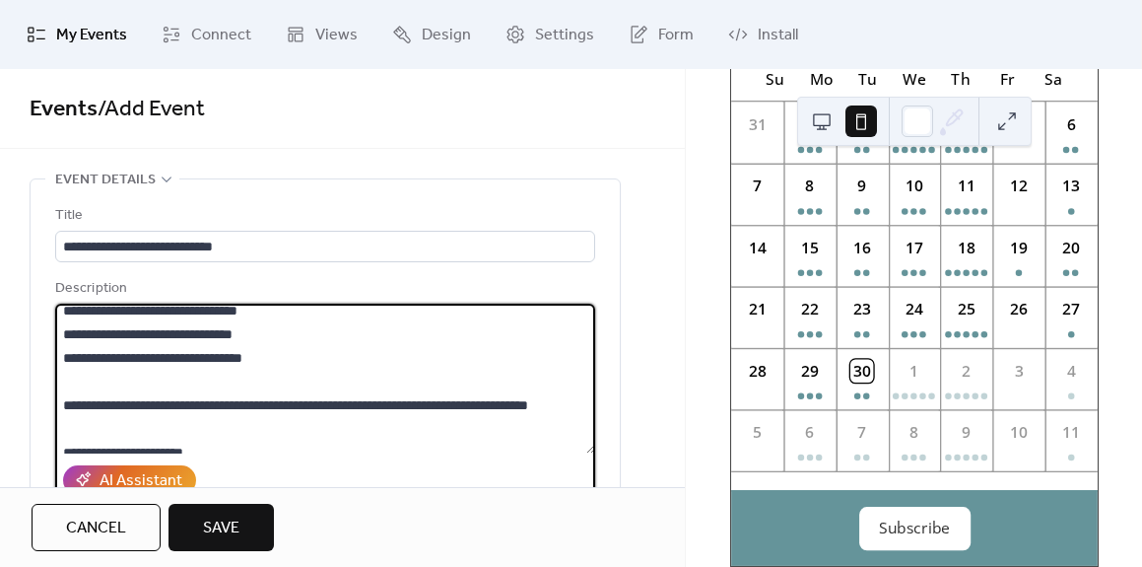
scroll to position [0, 0]
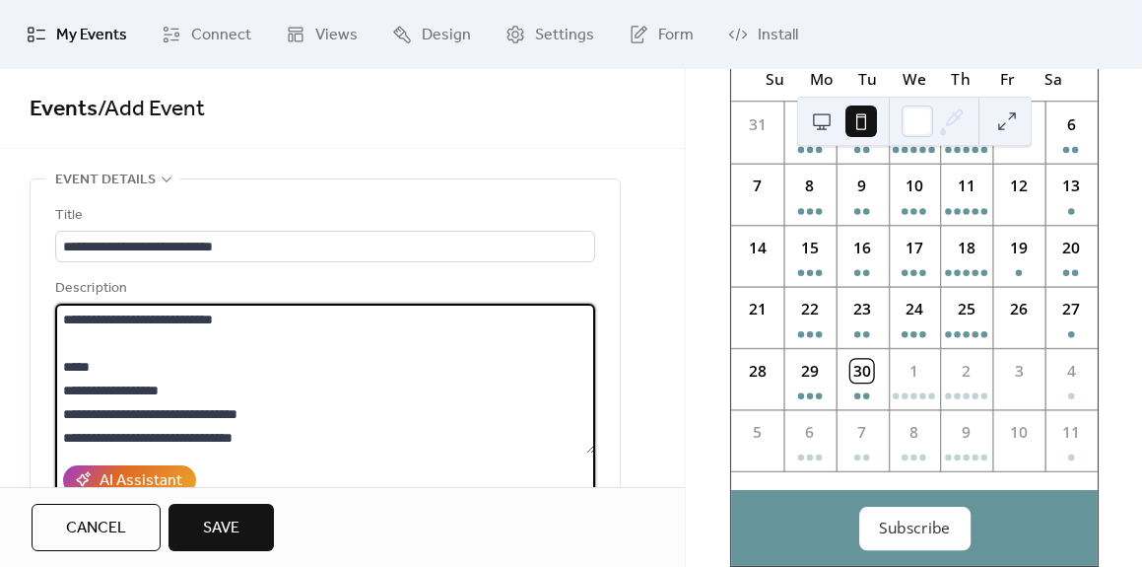
click at [206, 389] on textarea at bounding box center [325, 379] width 540 height 150
click at [75, 348] on textarea at bounding box center [325, 379] width 540 height 150
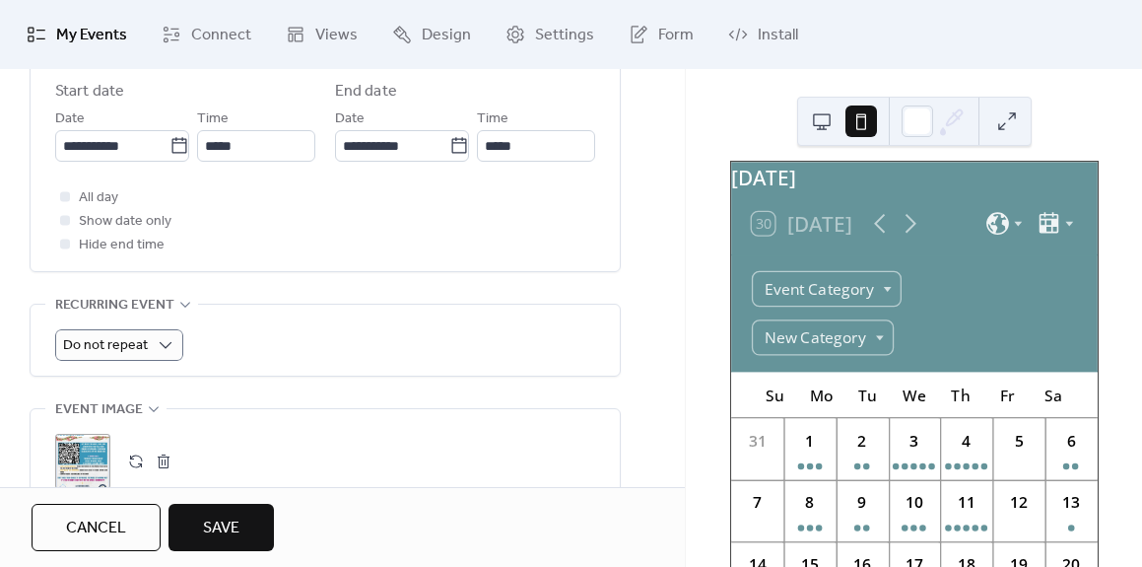
scroll to position [10, 0]
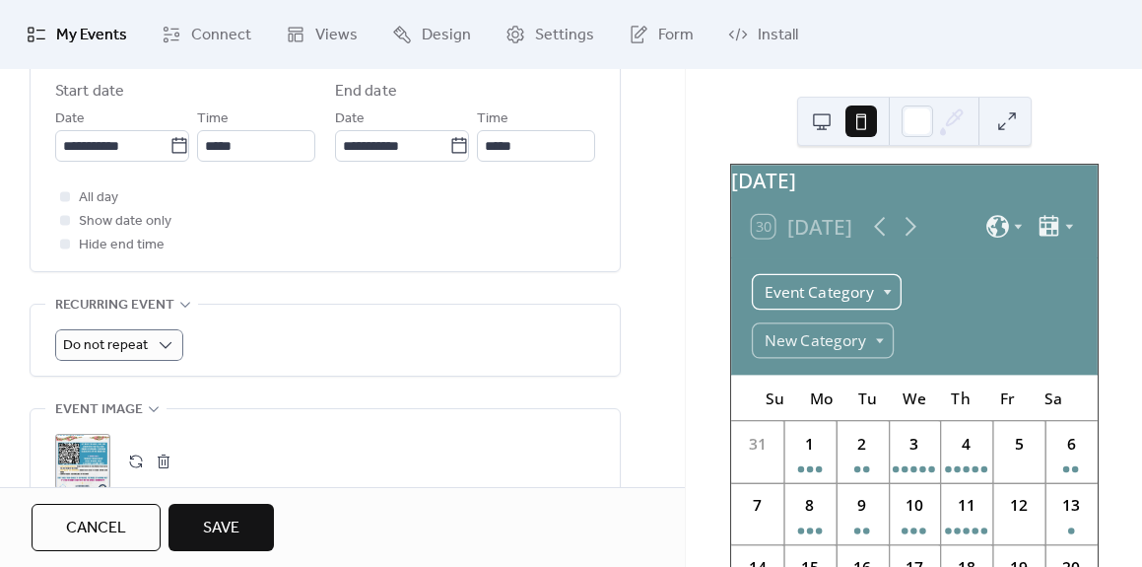
type textarea "**********"
click at [869, 310] on div "Event Category" at bounding box center [827, 291] width 150 height 35
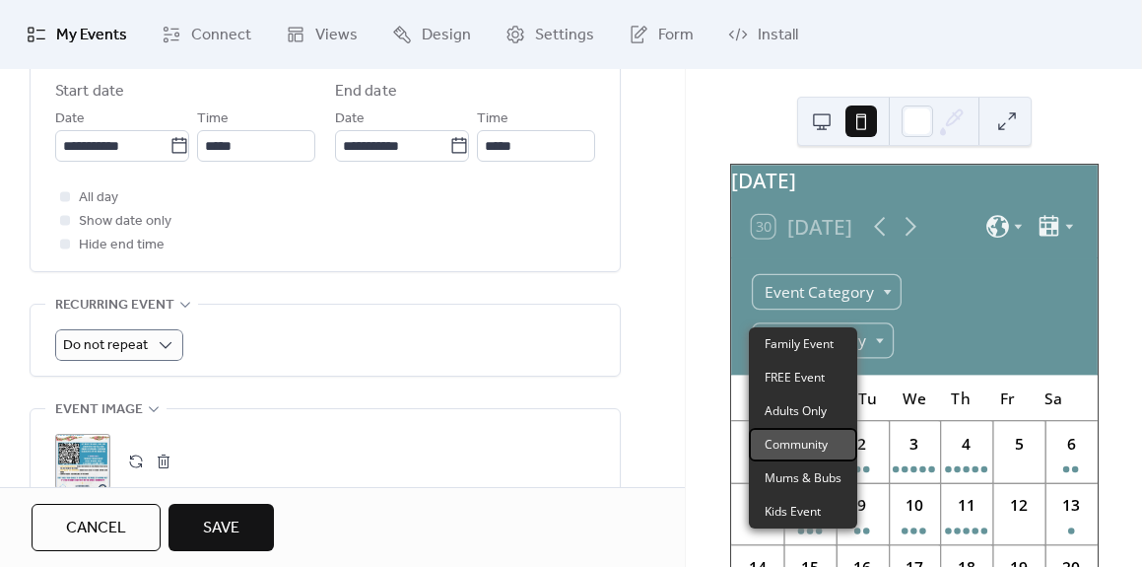
click at [808, 453] on div "Community" at bounding box center [803, 445] width 108 height 34
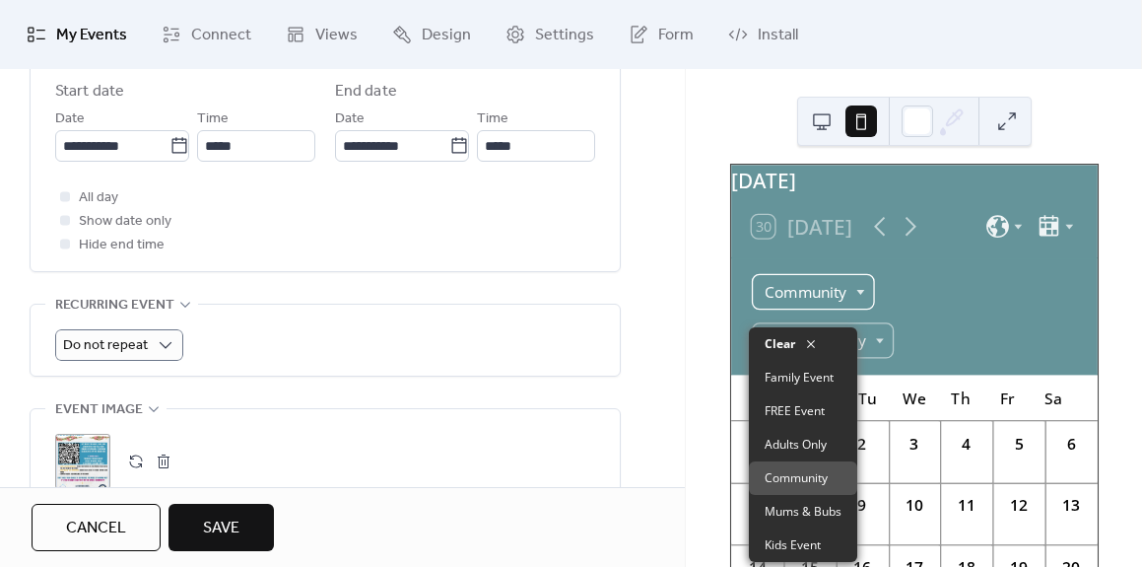
click at [858, 303] on div "Community" at bounding box center [813, 291] width 123 height 35
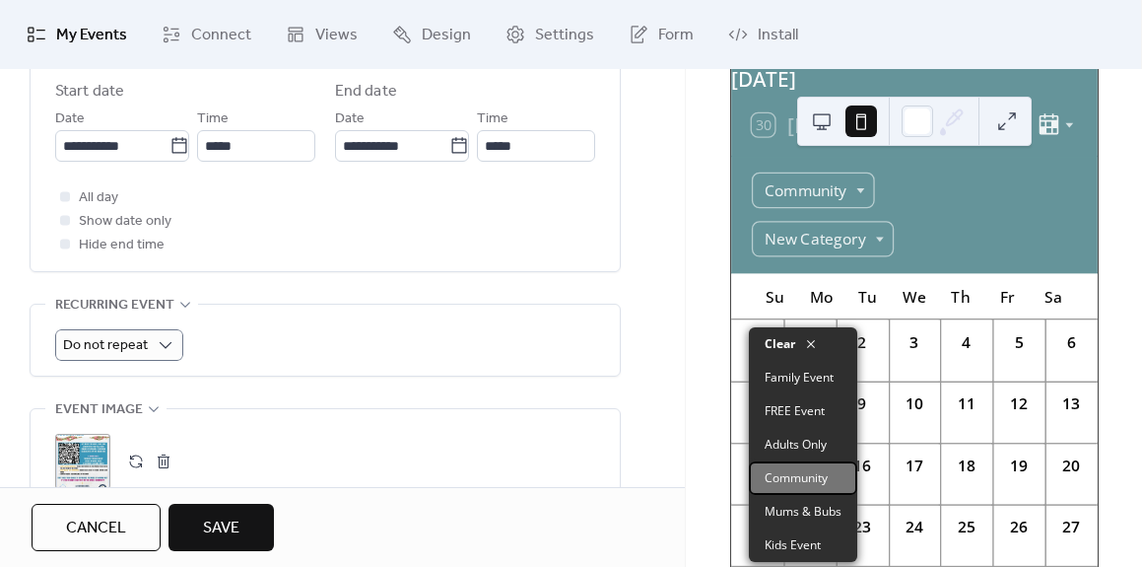
click at [806, 474] on span "Community" at bounding box center [796, 478] width 63 height 18
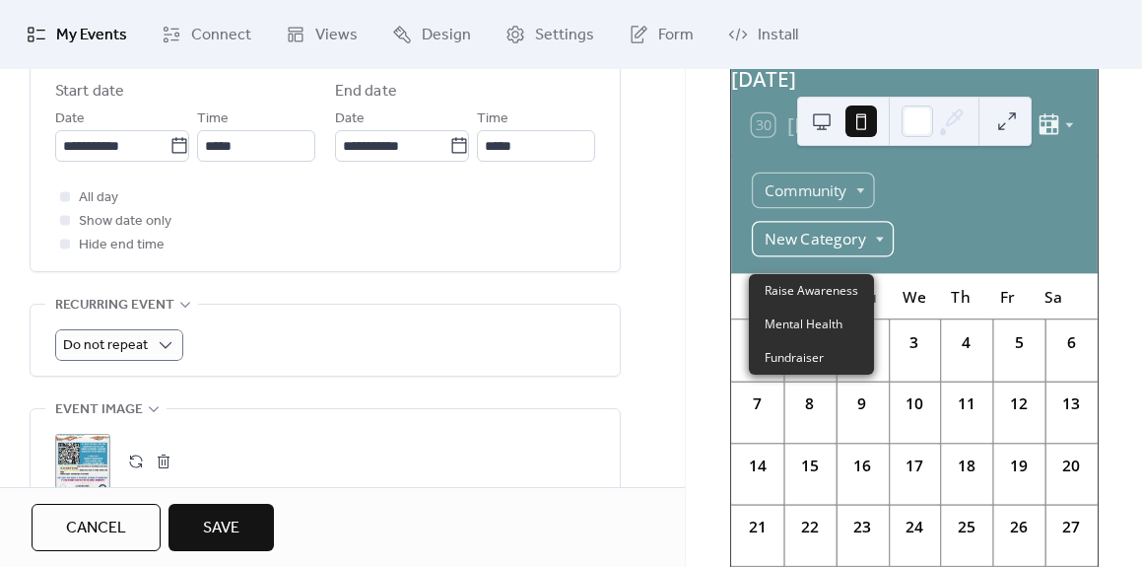
click at [874, 245] on div "New Category" at bounding box center [823, 238] width 142 height 35
click at [836, 202] on div "Community" at bounding box center [813, 189] width 123 height 35
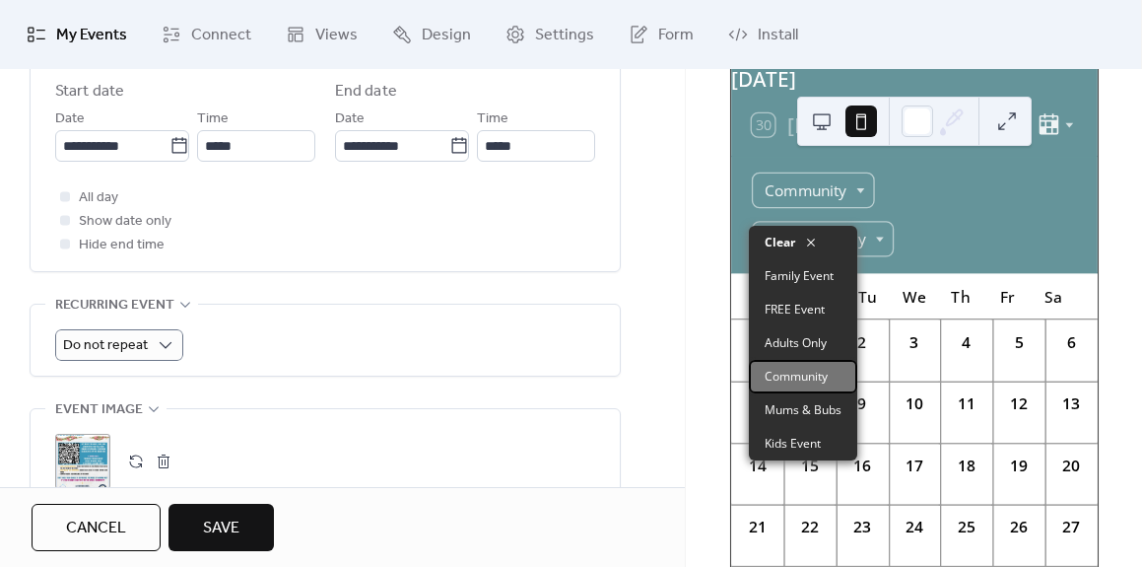
click at [834, 377] on div "Community" at bounding box center [803, 377] width 108 height 34
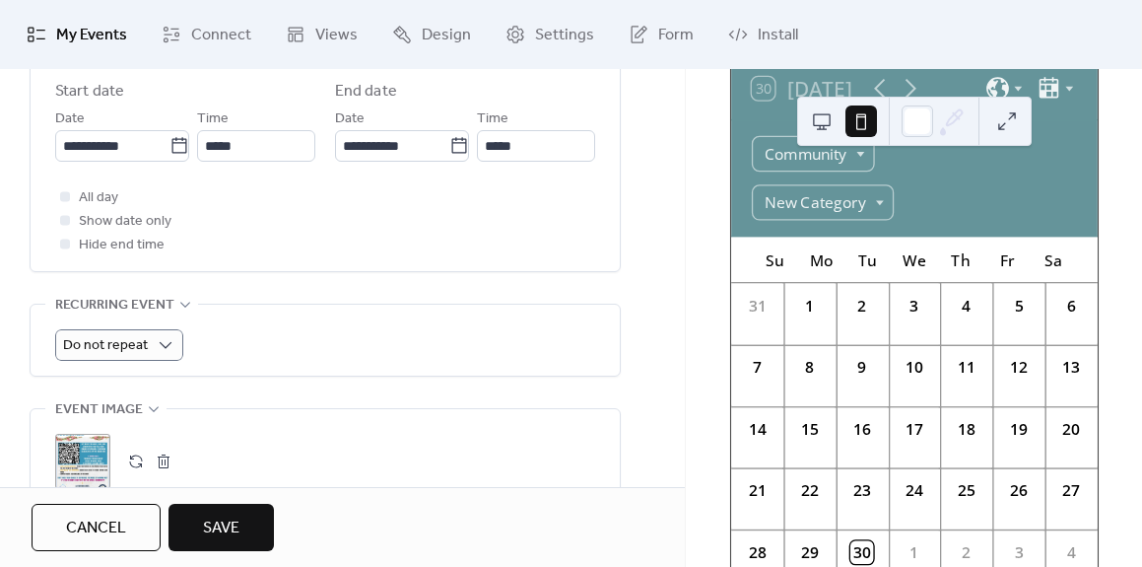
scroll to position [0, 0]
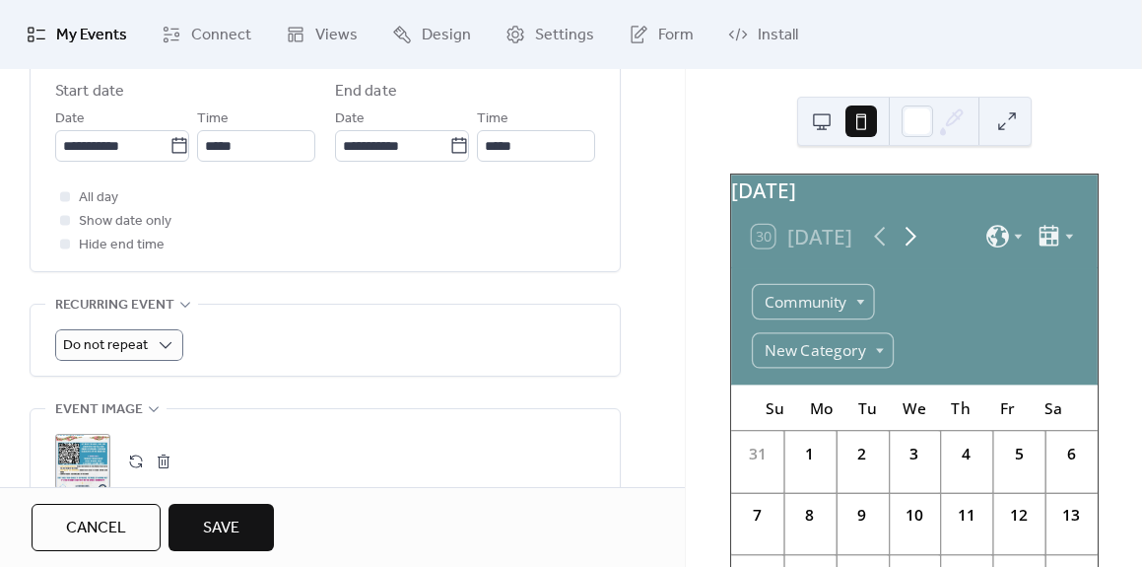
click at [914, 246] on icon at bounding box center [911, 237] width 11 height 20
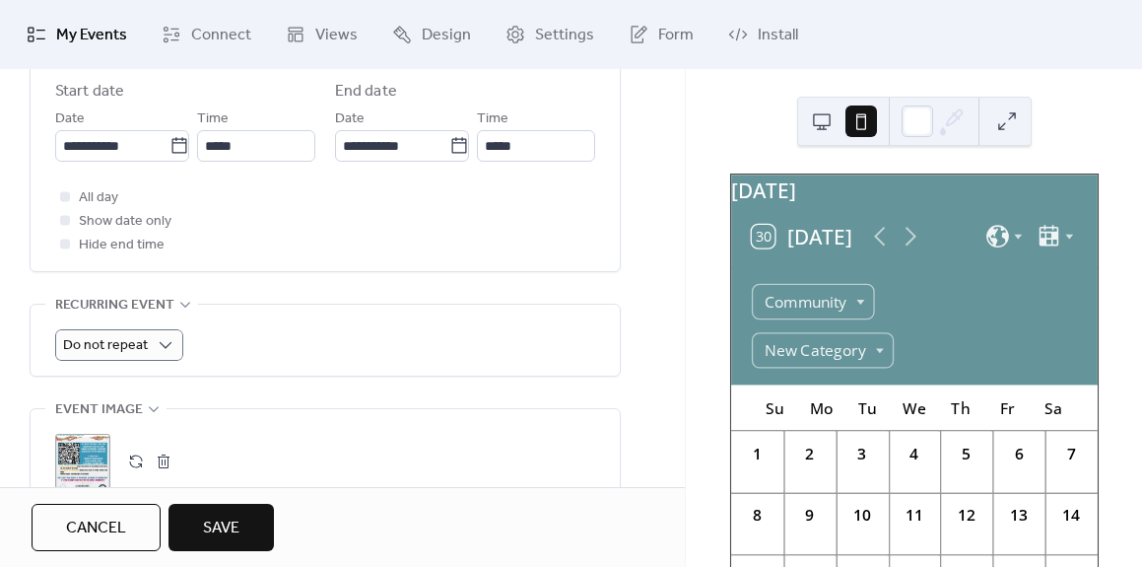
click at [1101, 146] on div "[DATE] 30 [DATE] Community New Category Su Mo Tu We Th Fr Sa 1 2 3 4 5 6 7 8 9 …" at bounding box center [914, 318] width 456 height 498
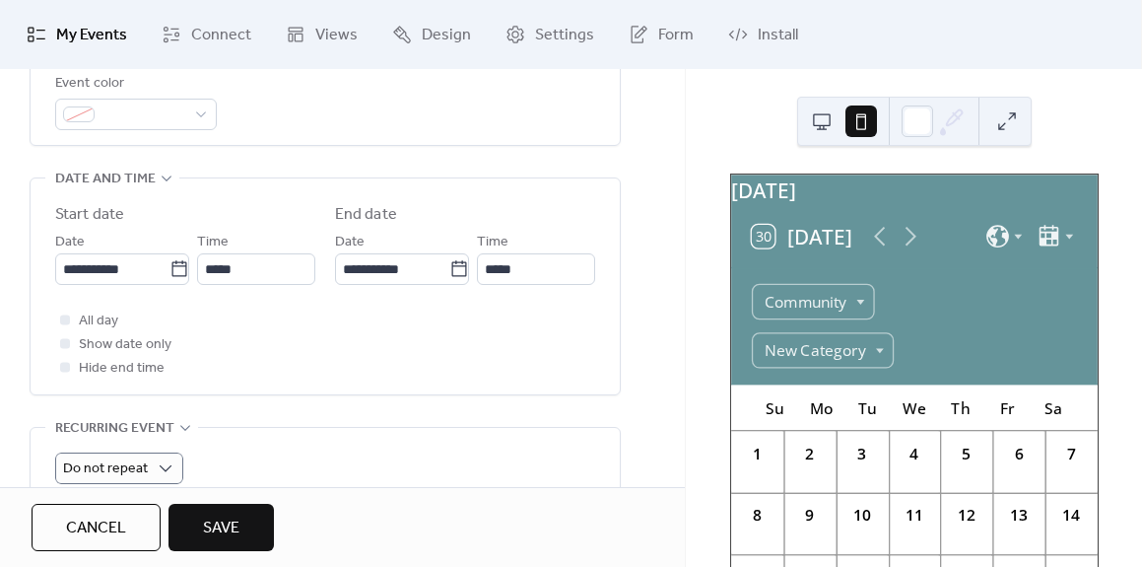
scroll to position [585, 0]
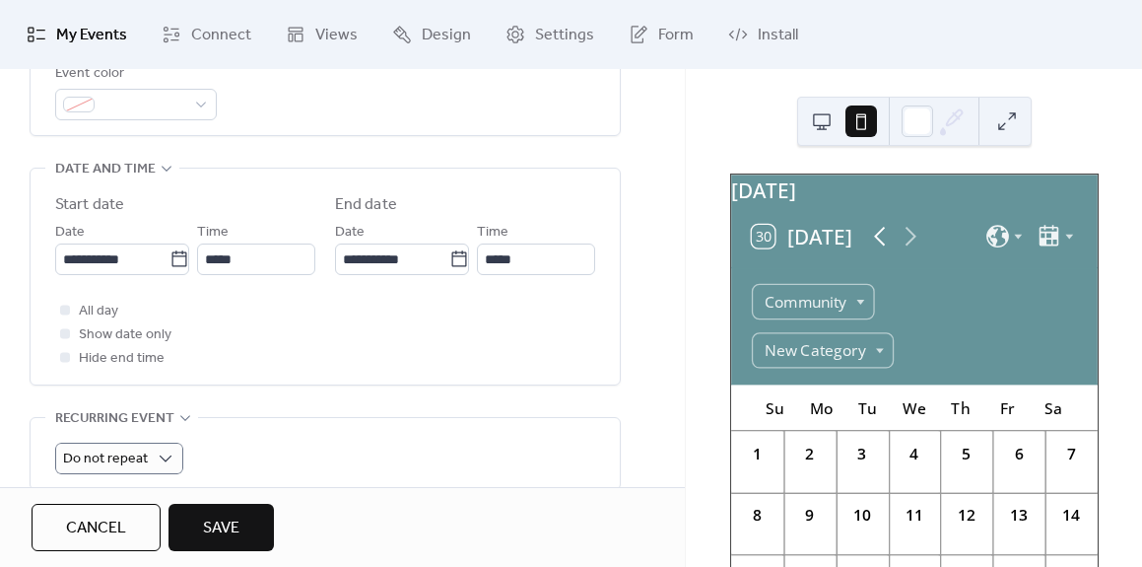
click at [880, 251] on icon at bounding box center [879, 236] width 31 height 31
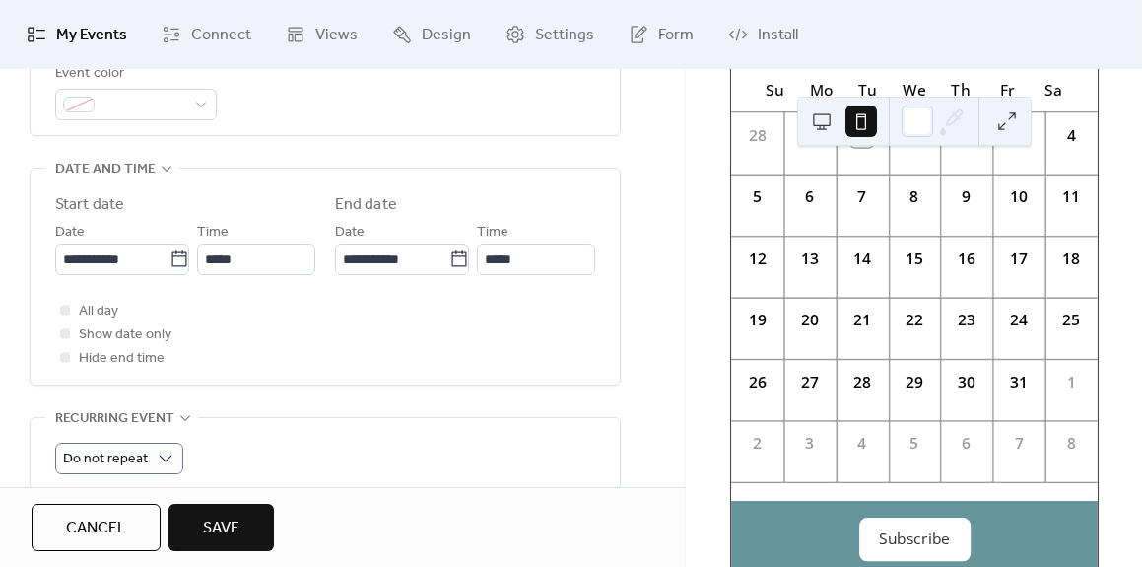
click at [955, 270] on div "16" at bounding box center [966, 258] width 23 height 23
click at [967, 270] on div "16" at bounding box center [966, 258] width 23 height 23
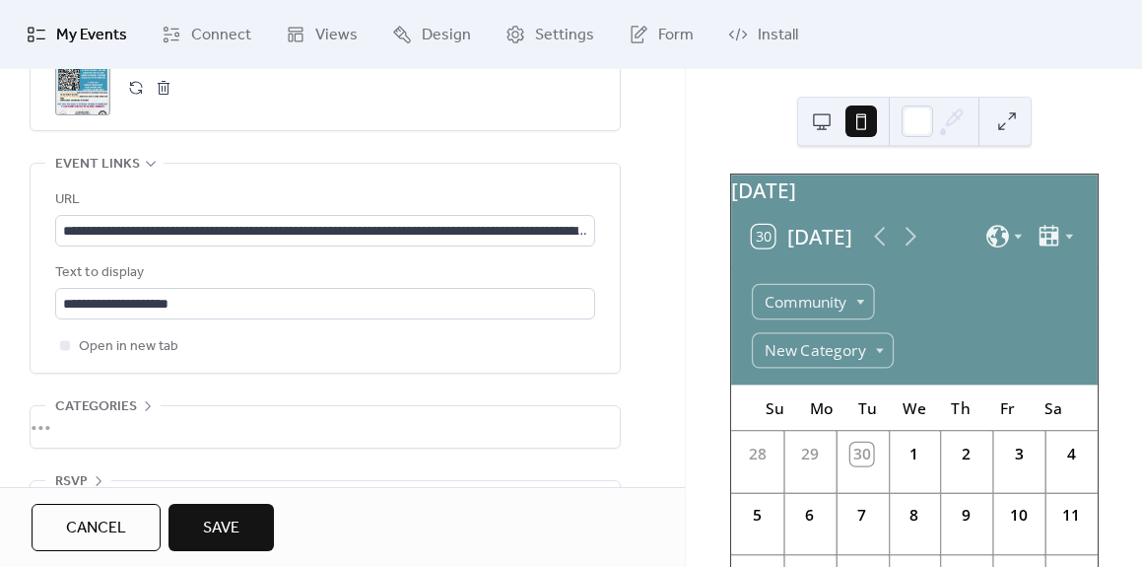
scroll to position [1132, 0]
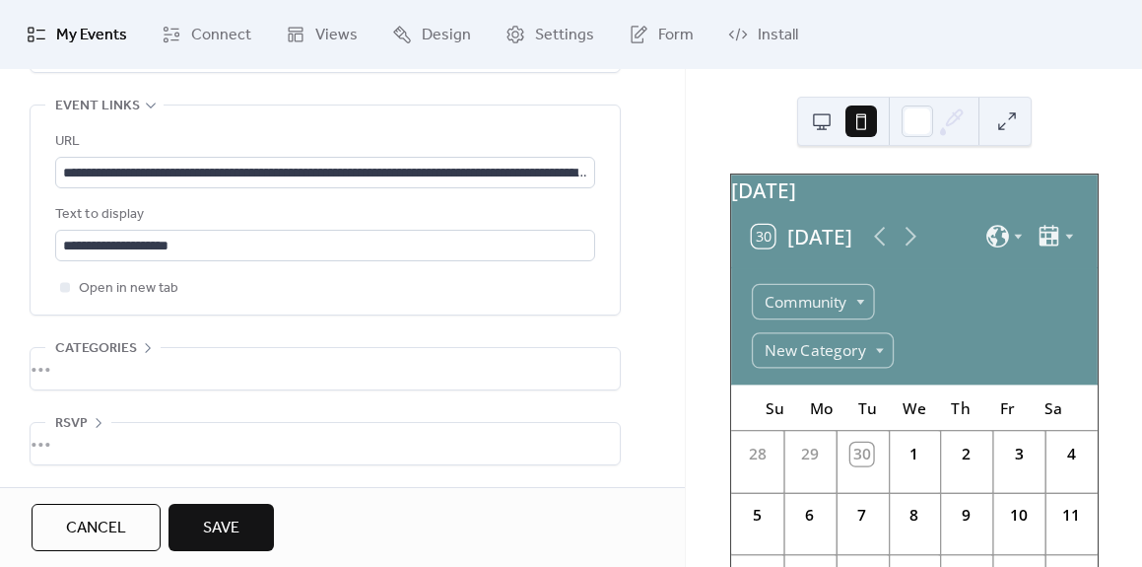
click at [108, 363] on div "•••" at bounding box center [325, 368] width 589 height 41
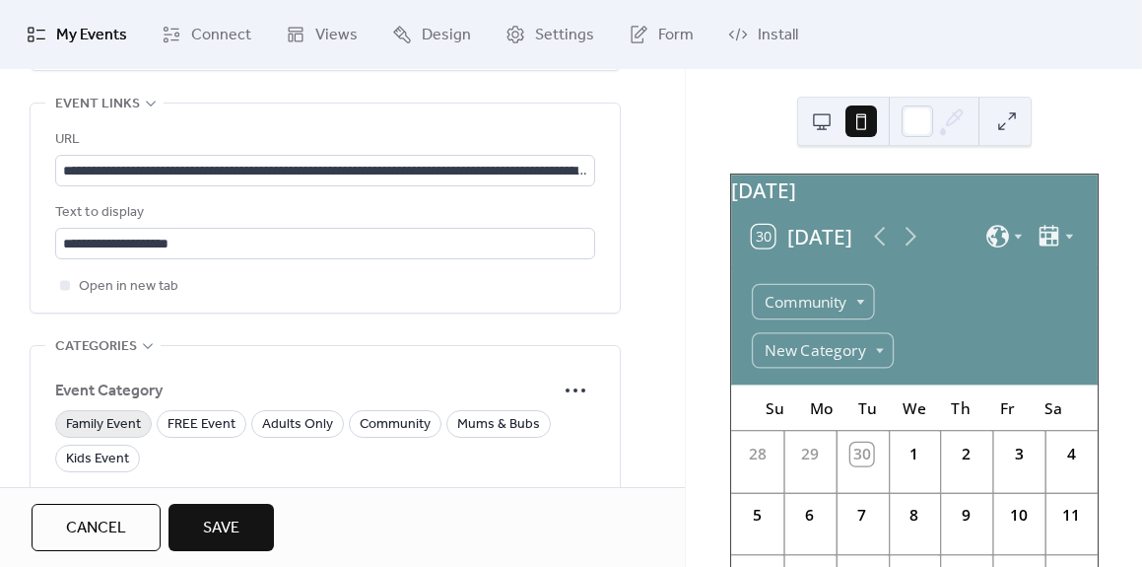
click at [105, 429] on span "Family Event" at bounding box center [103, 425] width 75 height 24
click at [400, 428] on span "Community" at bounding box center [395, 425] width 71 height 24
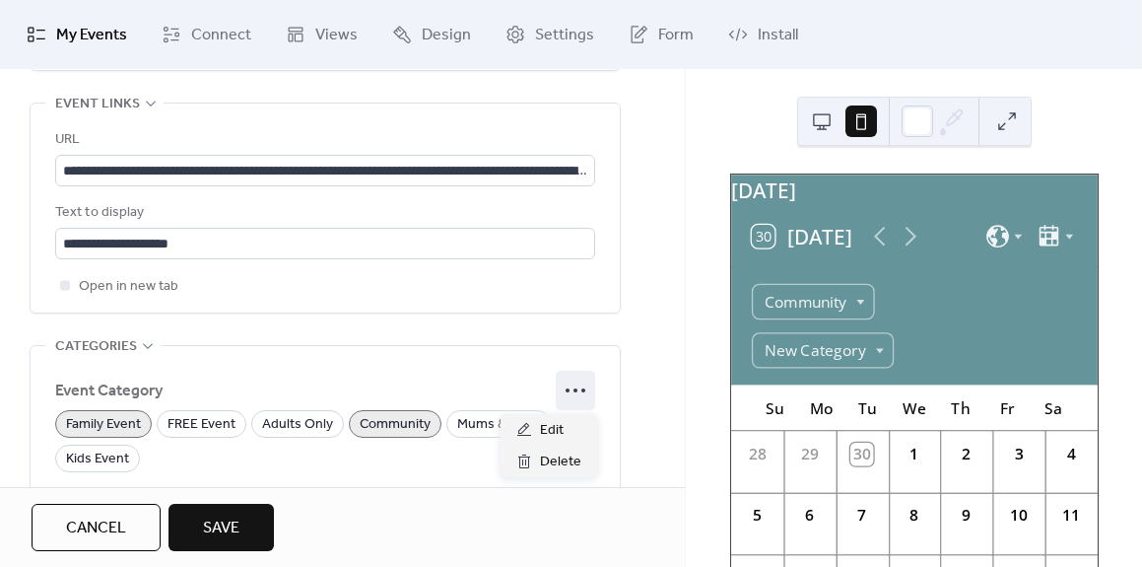
click at [580, 391] on icon at bounding box center [576, 391] width 32 height 32
click at [304, 361] on div "Event Category Family Event FREE Event Adults Only Community Mums & Bubs Kids E…" at bounding box center [325, 490] width 540 height 288
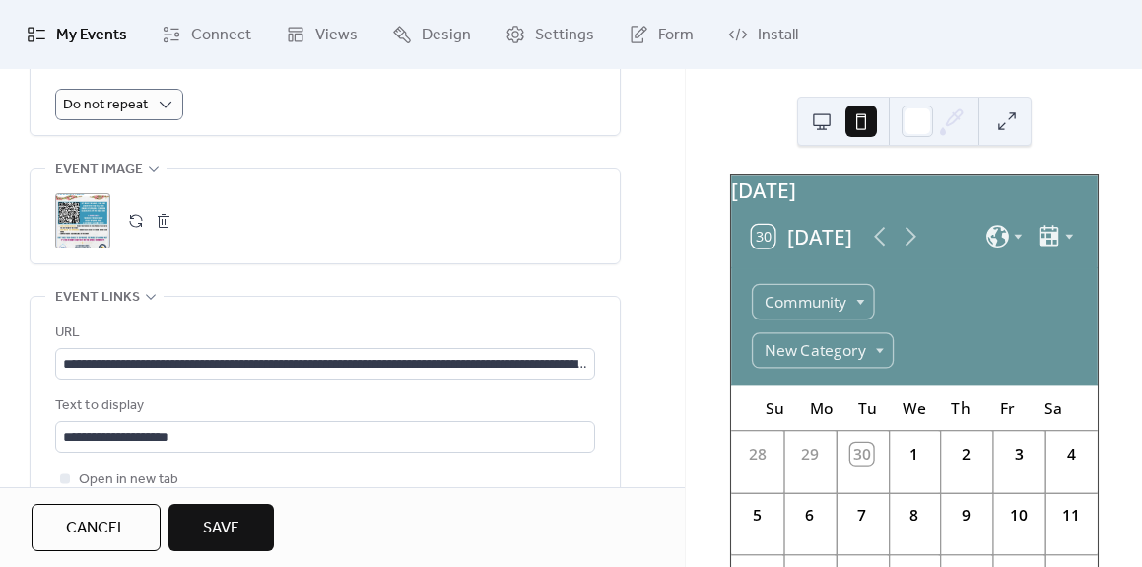
scroll to position [968, 0]
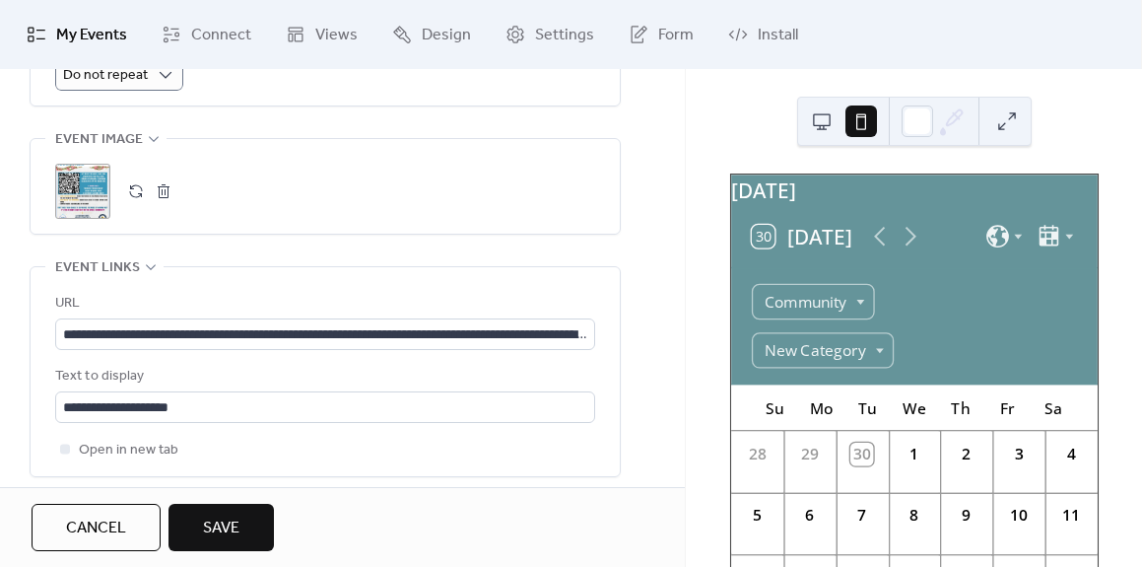
click at [233, 517] on span "Save" at bounding box center [221, 529] width 36 height 24
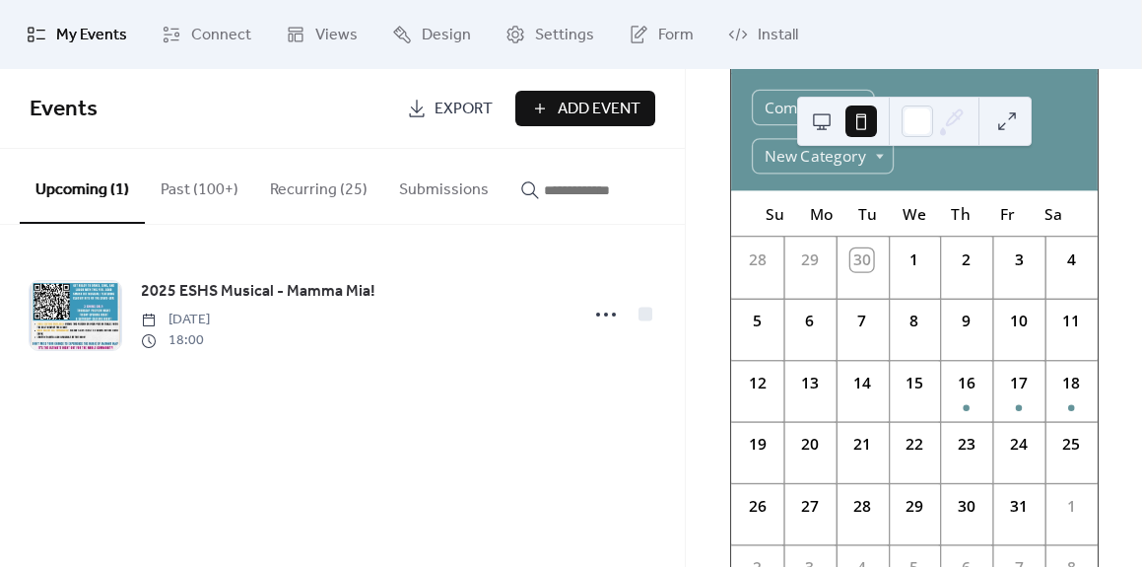
scroll to position [201, 0]
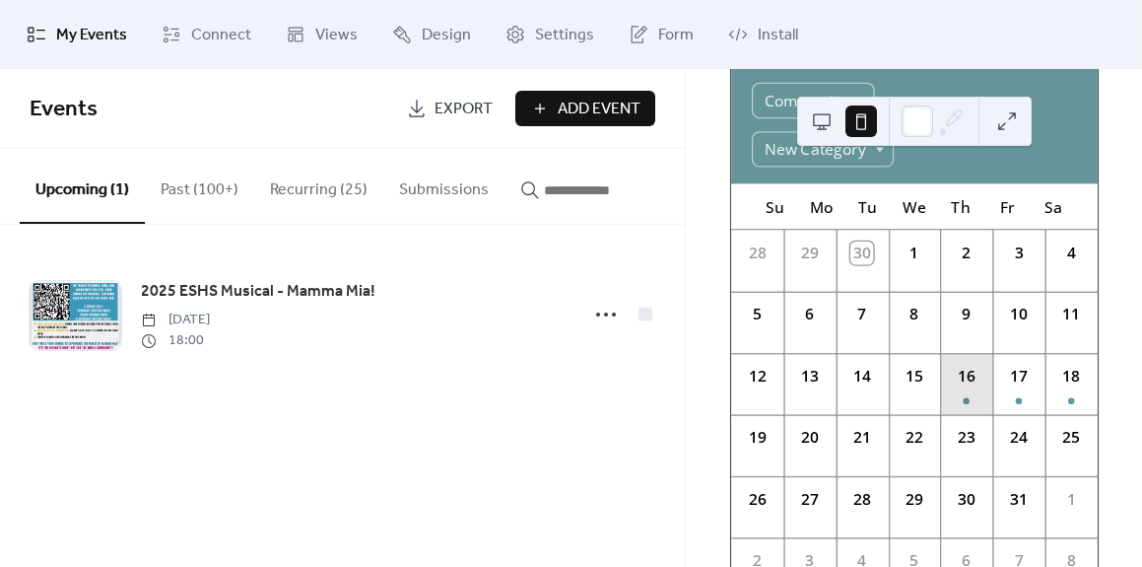
click at [953, 401] on div "16" at bounding box center [966, 383] width 52 height 61
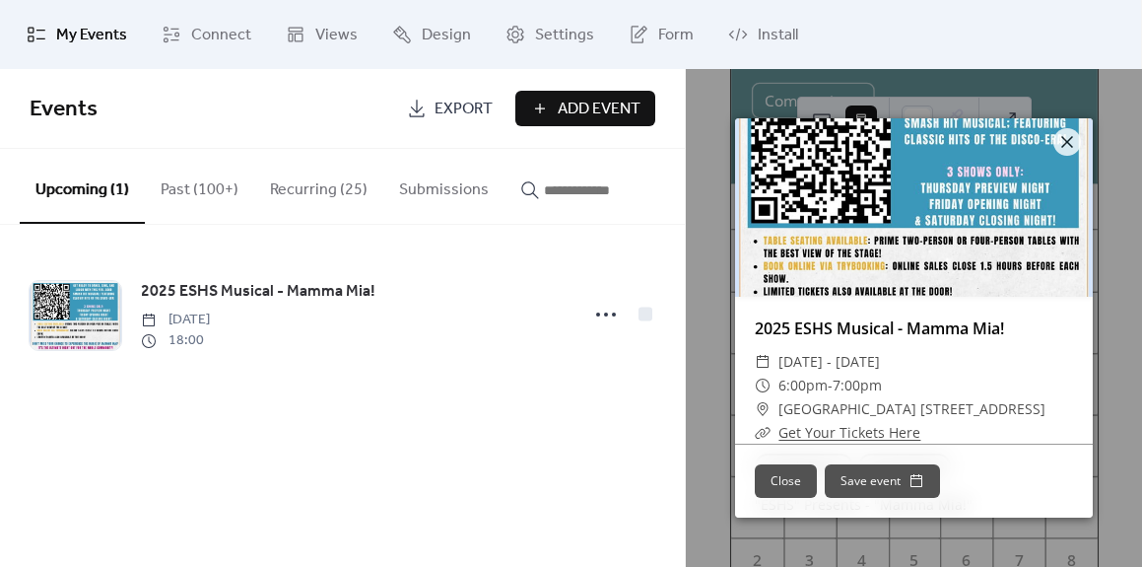
click at [861, 183] on div at bounding box center [914, 207] width 358 height 178
click at [977, 163] on div at bounding box center [914, 207] width 358 height 178
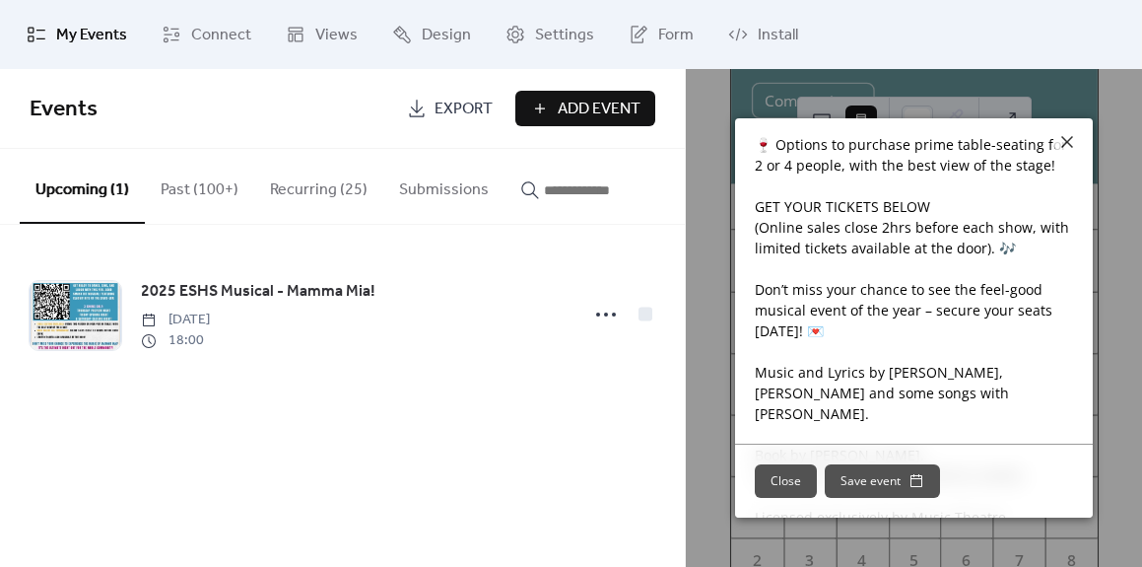
scroll to position [0, 0]
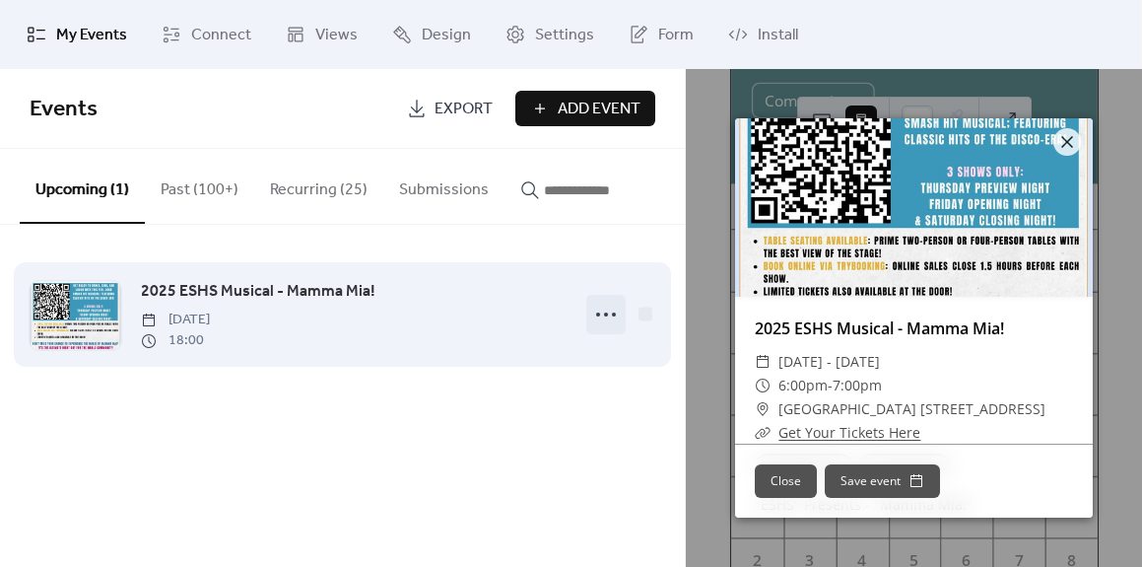
click at [609, 319] on icon at bounding box center [606, 315] width 32 height 32
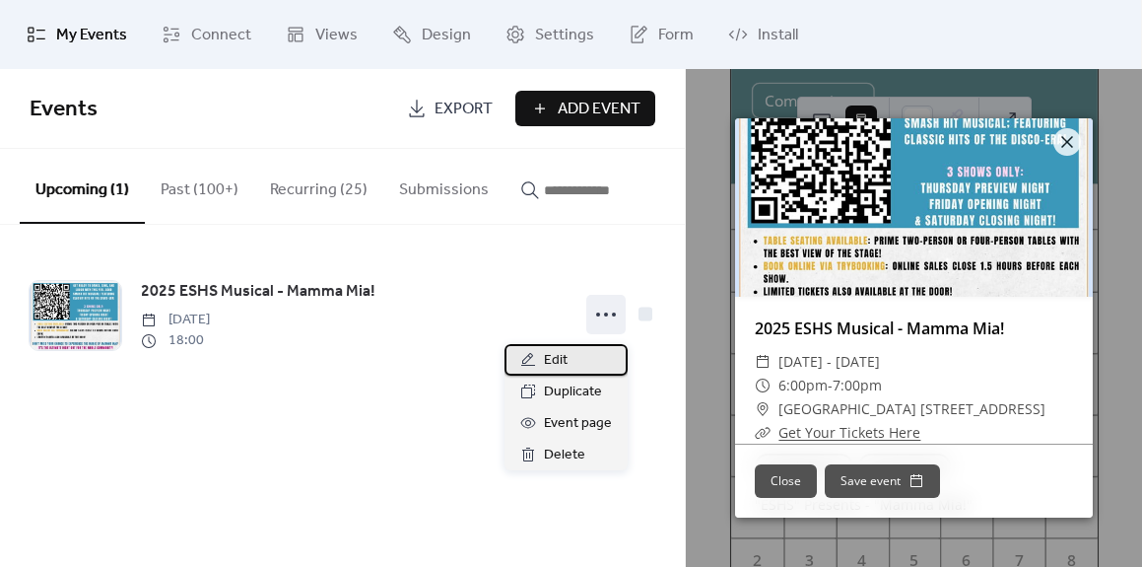
click at [564, 368] on span "Edit" at bounding box center [556, 361] width 24 height 24
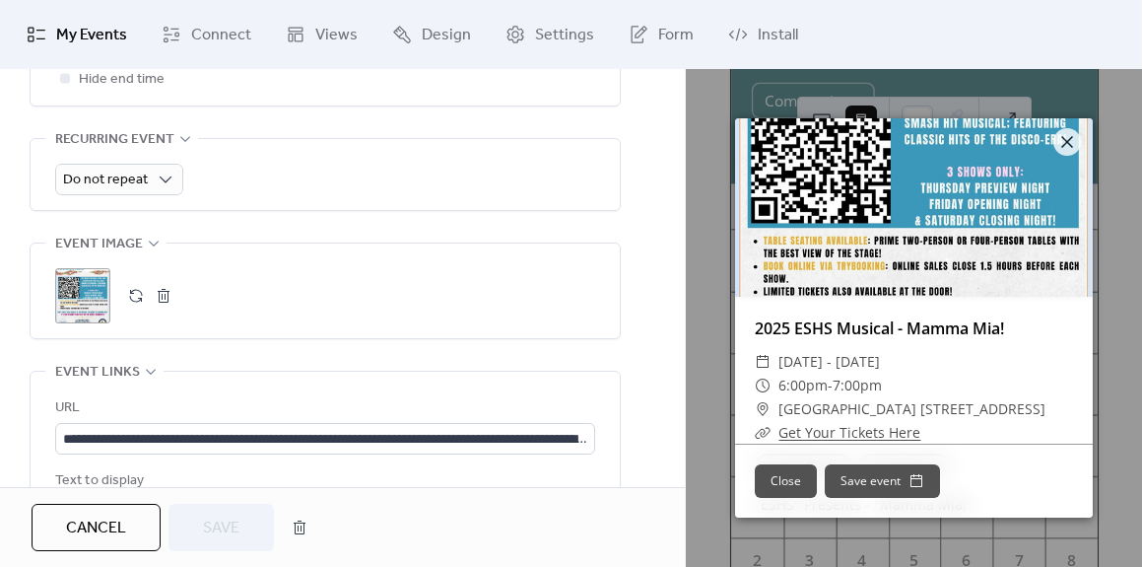
scroll to position [805, 0]
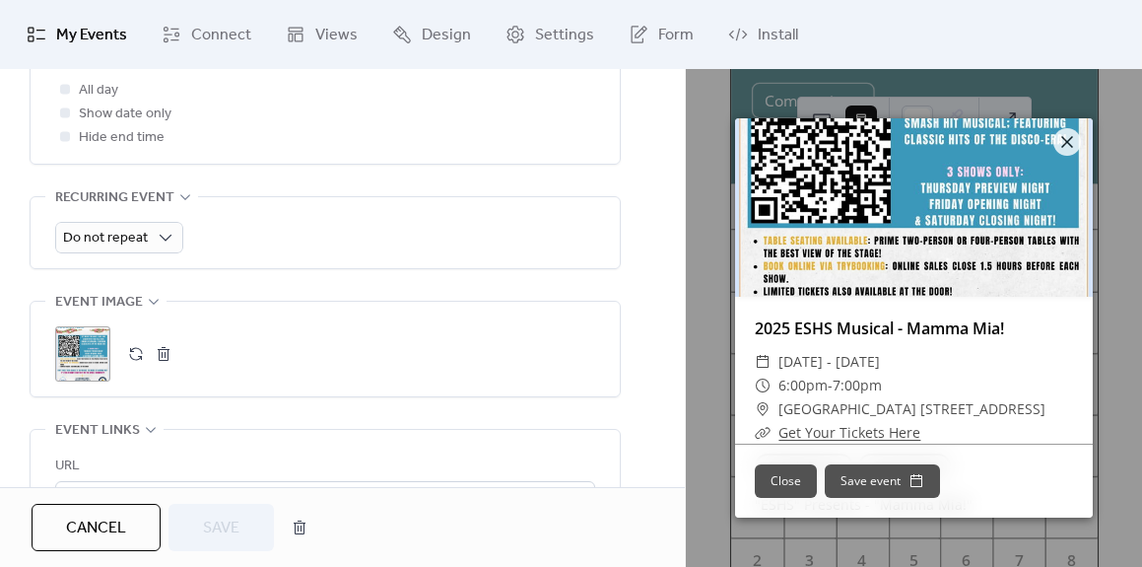
click at [88, 359] on div ";" at bounding box center [82, 353] width 55 height 55
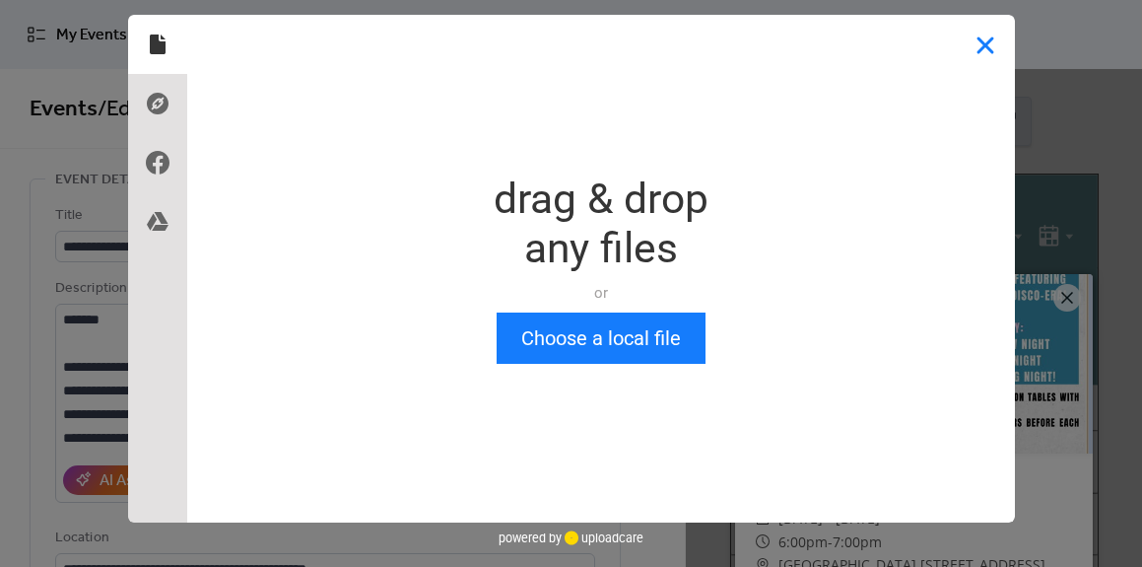
click at [986, 40] on button "Close" at bounding box center [985, 44] width 59 height 59
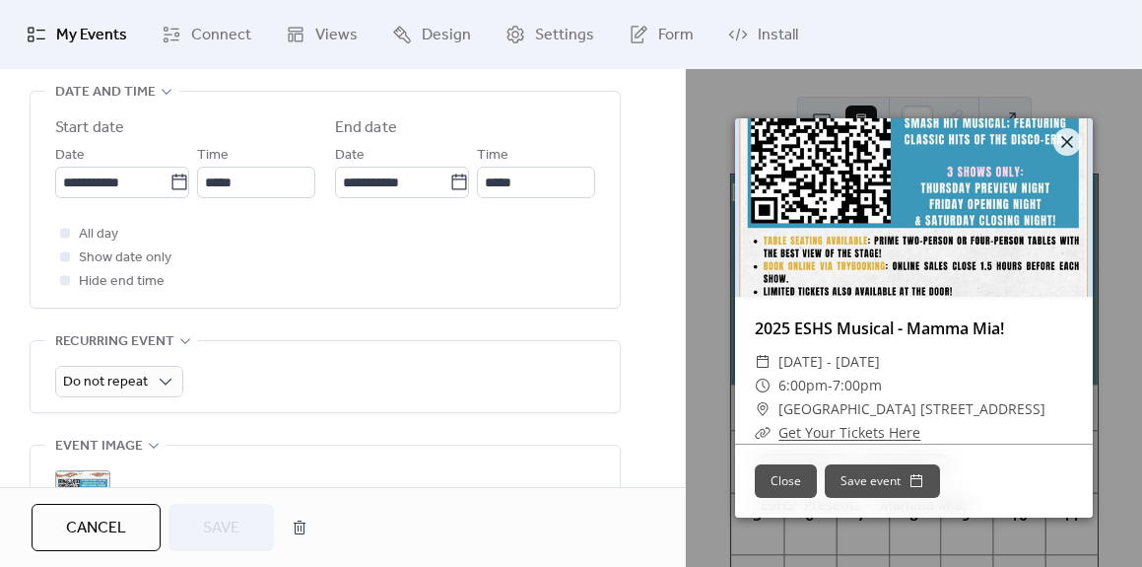
scroll to position [875, 0]
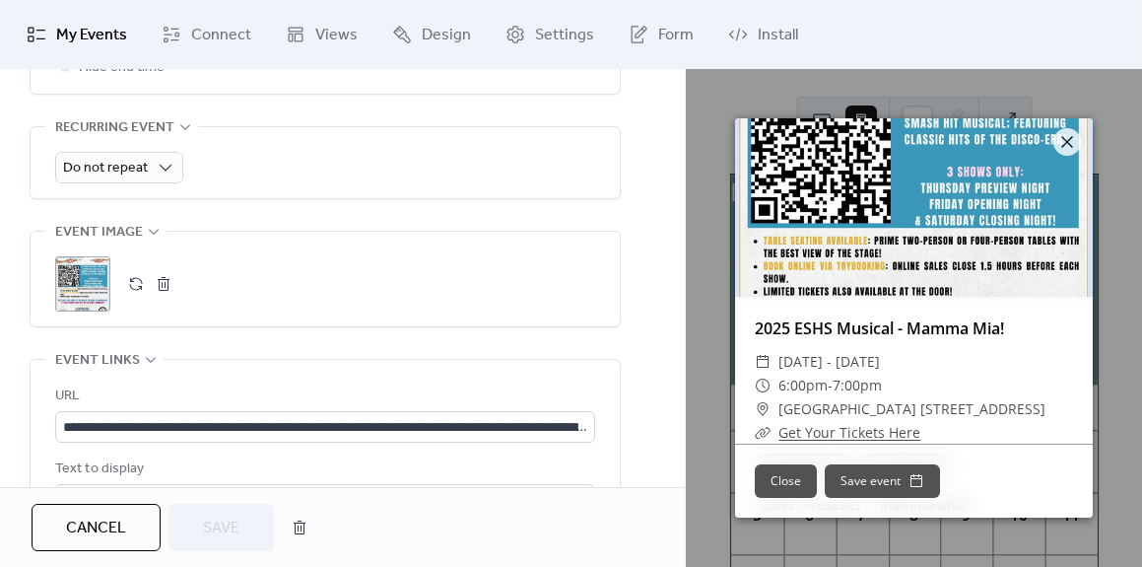
click at [130, 280] on button "button" at bounding box center [136, 284] width 28 height 28
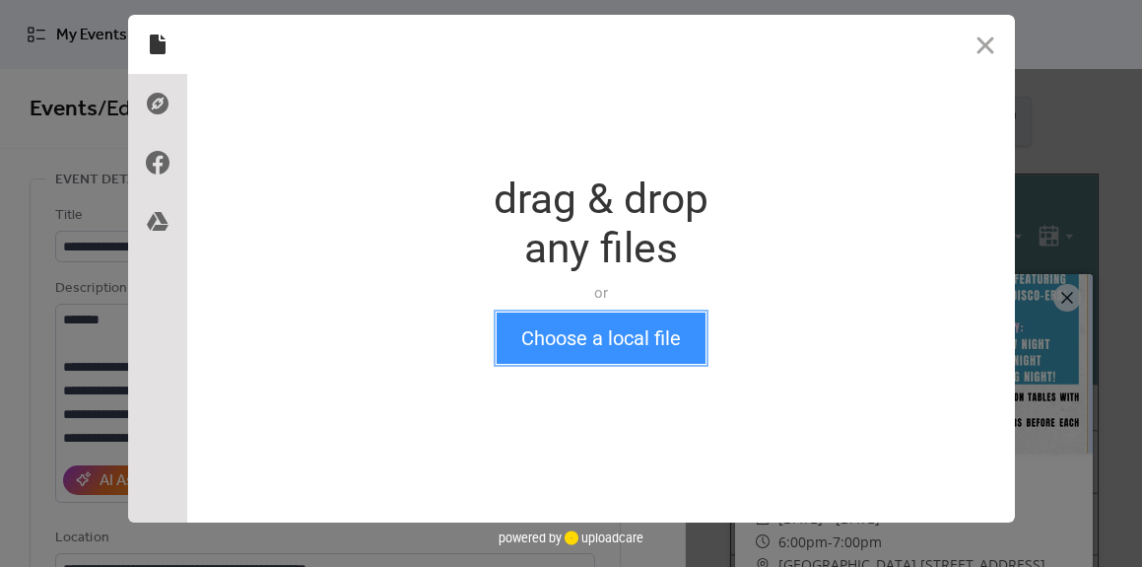
click at [558, 343] on button "Choose a local file" at bounding box center [601, 337] width 209 height 51
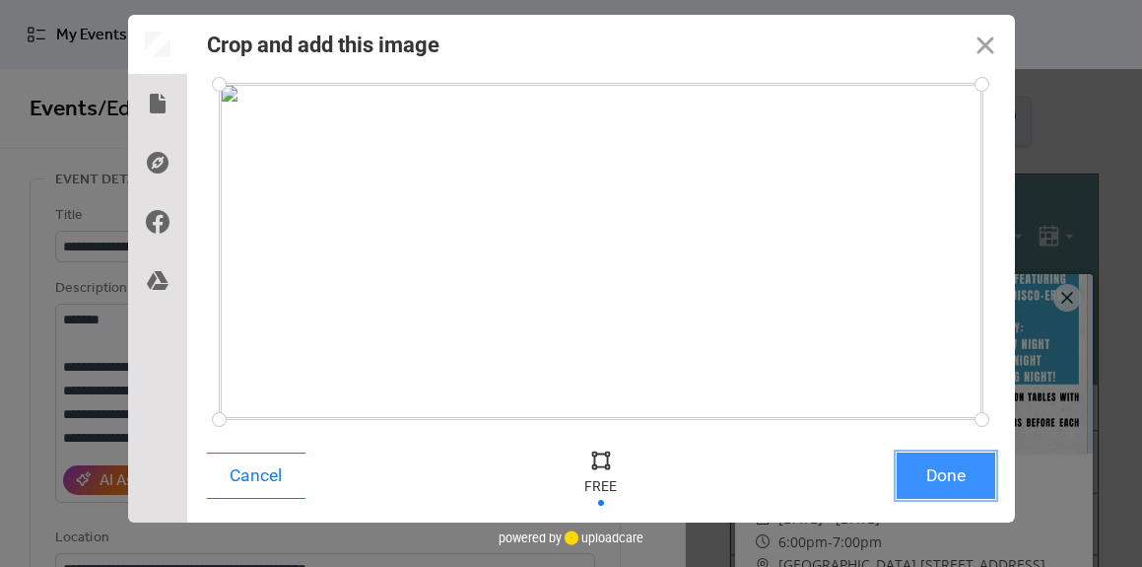
click at [950, 483] on button "Done" at bounding box center [946, 475] width 99 height 46
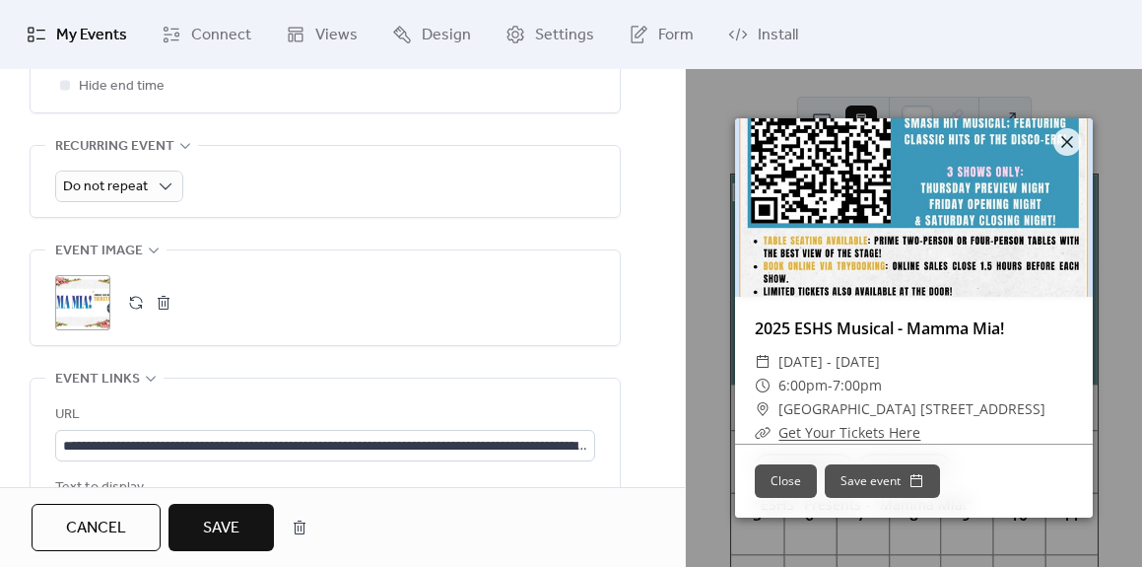
scroll to position [708, 0]
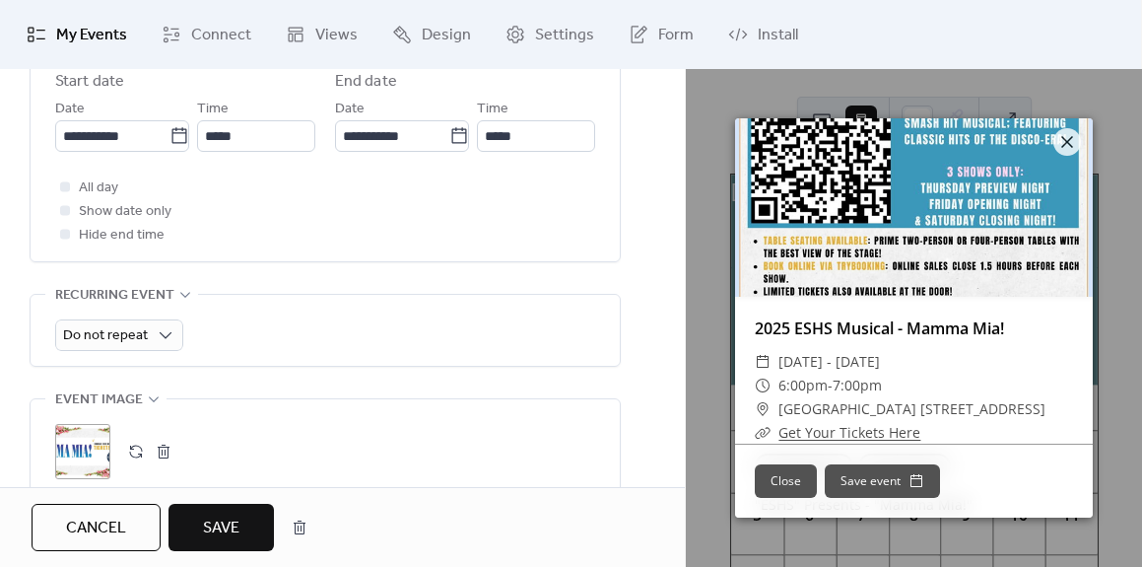
click at [81, 451] on div ";" at bounding box center [82, 451] width 55 height 55
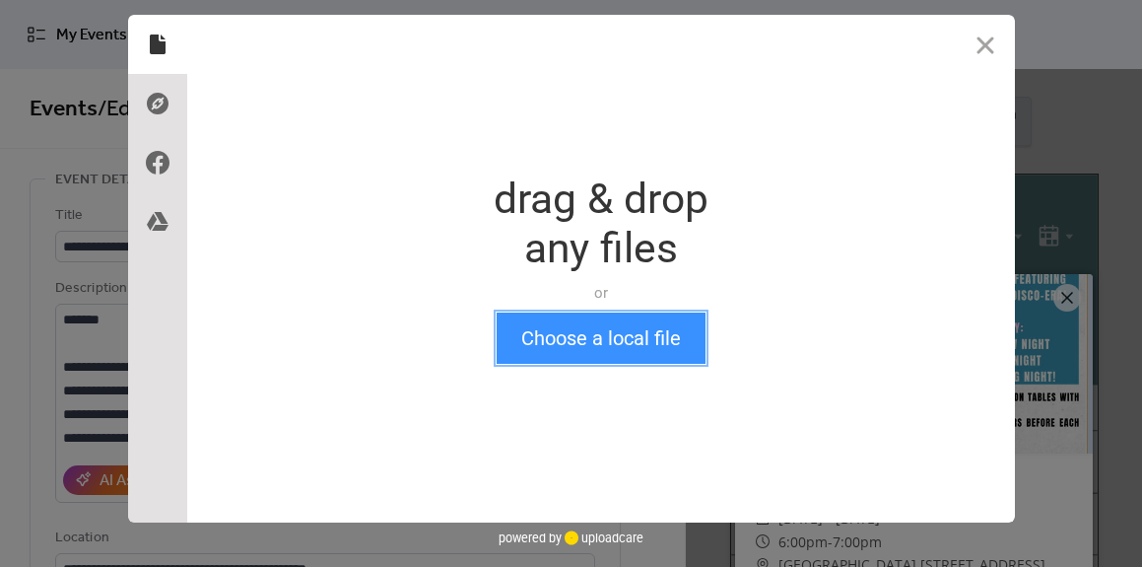
click at [577, 338] on button "Choose a local file" at bounding box center [601, 337] width 209 height 51
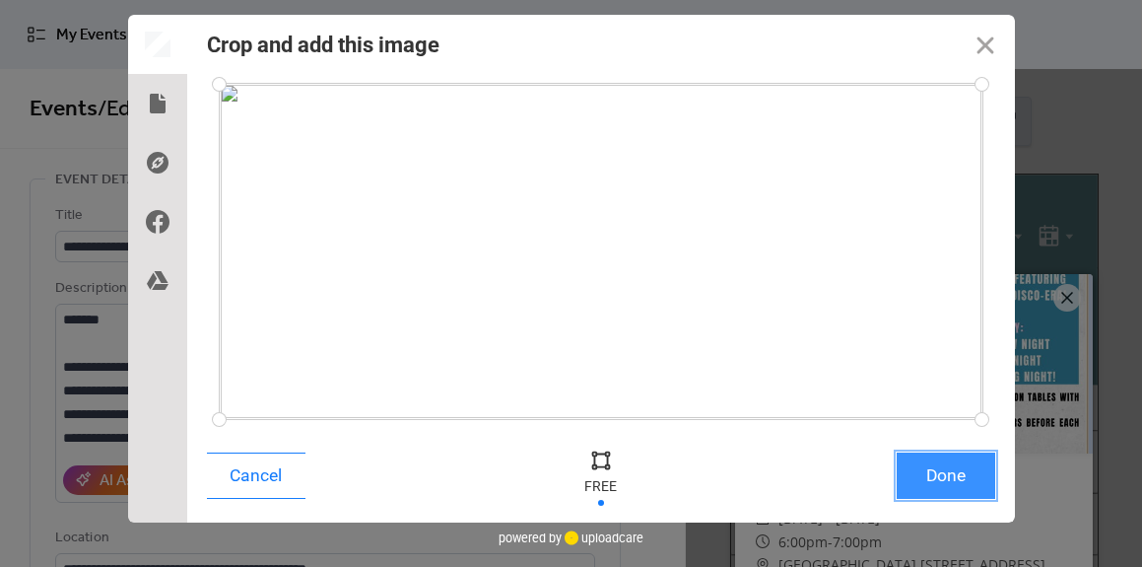
click at [942, 476] on button "Done" at bounding box center [946, 475] width 99 height 46
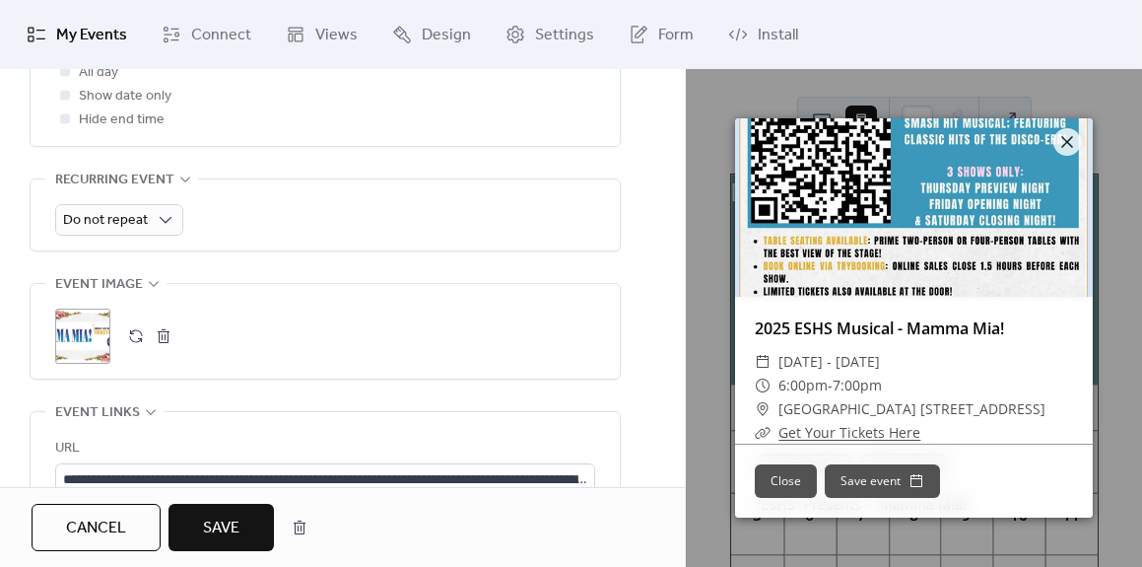
scroll to position [833, 0]
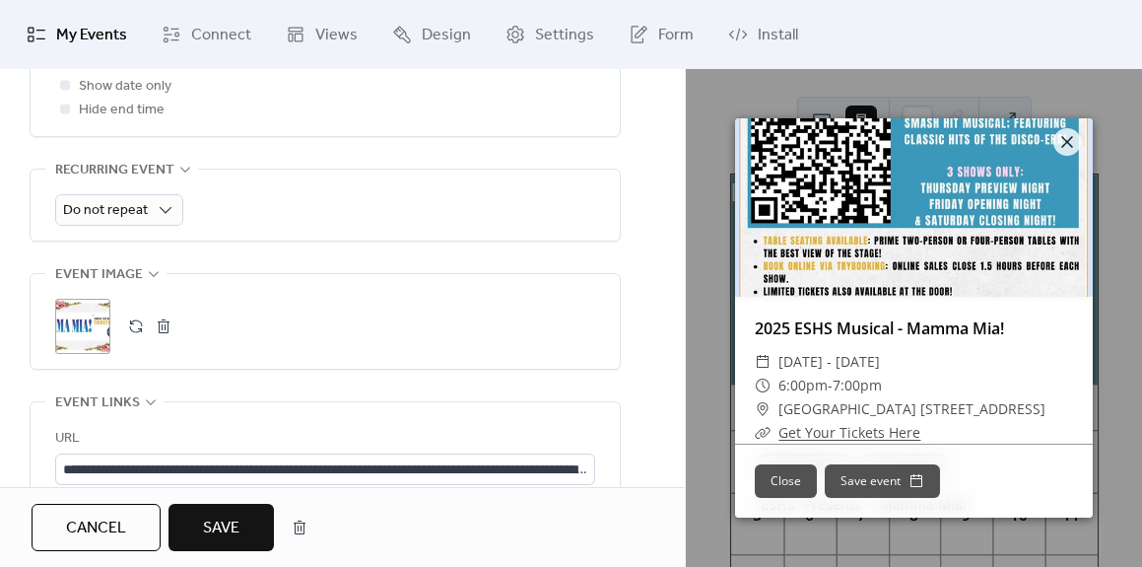
click at [135, 326] on button "button" at bounding box center [136, 326] width 28 height 28
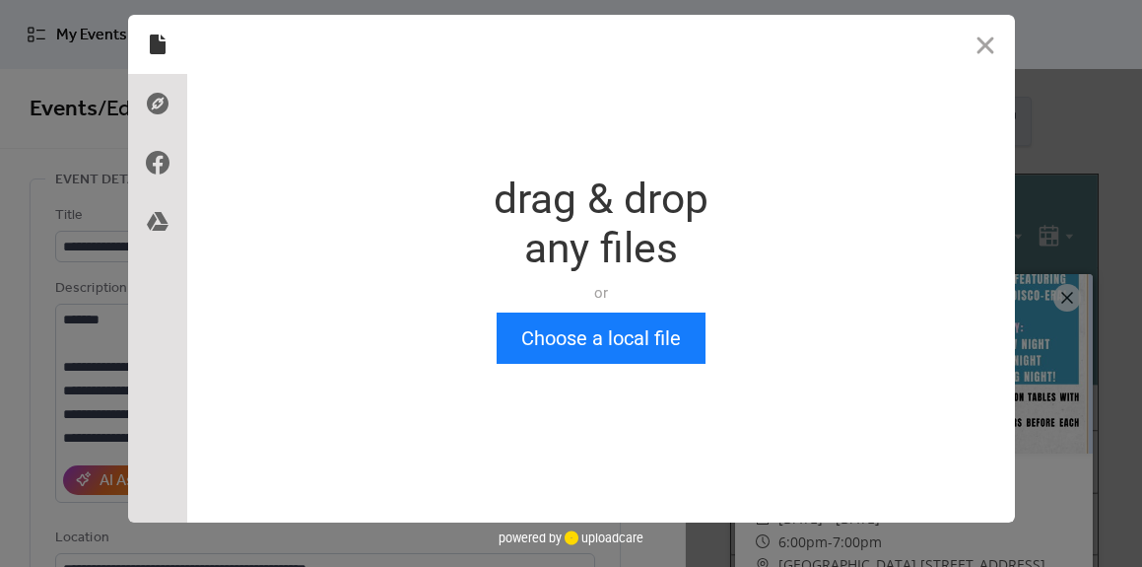
scroll to position [0, 0]
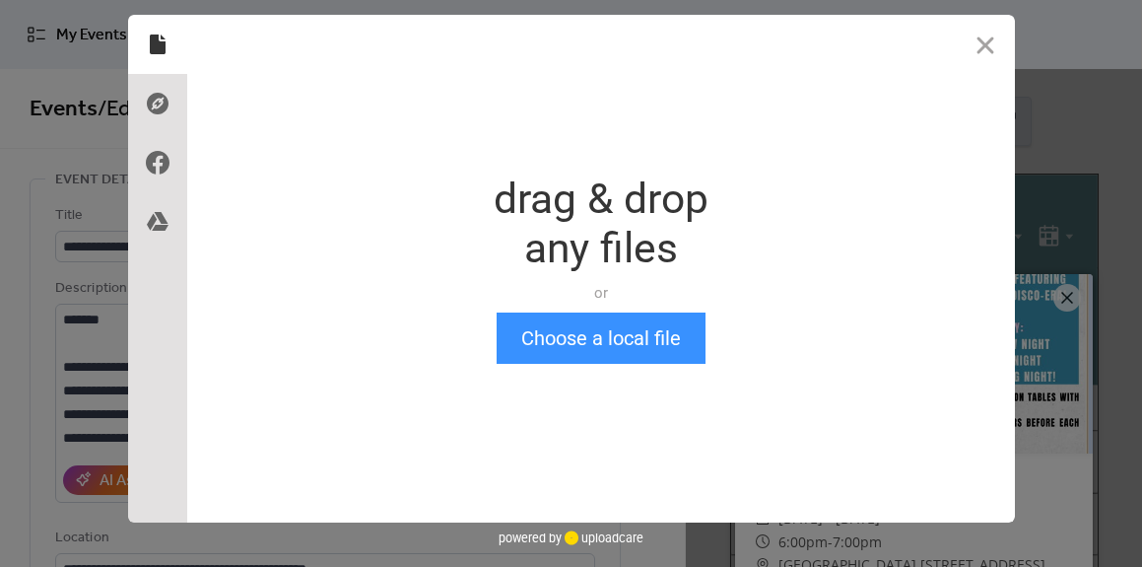
drag, startPoint x: 629, startPoint y: 400, endPoint x: 626, endPoint y: 358, distance: 42.5
click at [629, 400] on div "Drop a file here drag & drop any files or Upload files from your computer Choos…" at bounding box center [601, 269] width 828 height 508
click at [622, 344] on button "Choose a local file" at bounding box center [601, 337] width 209 height 51
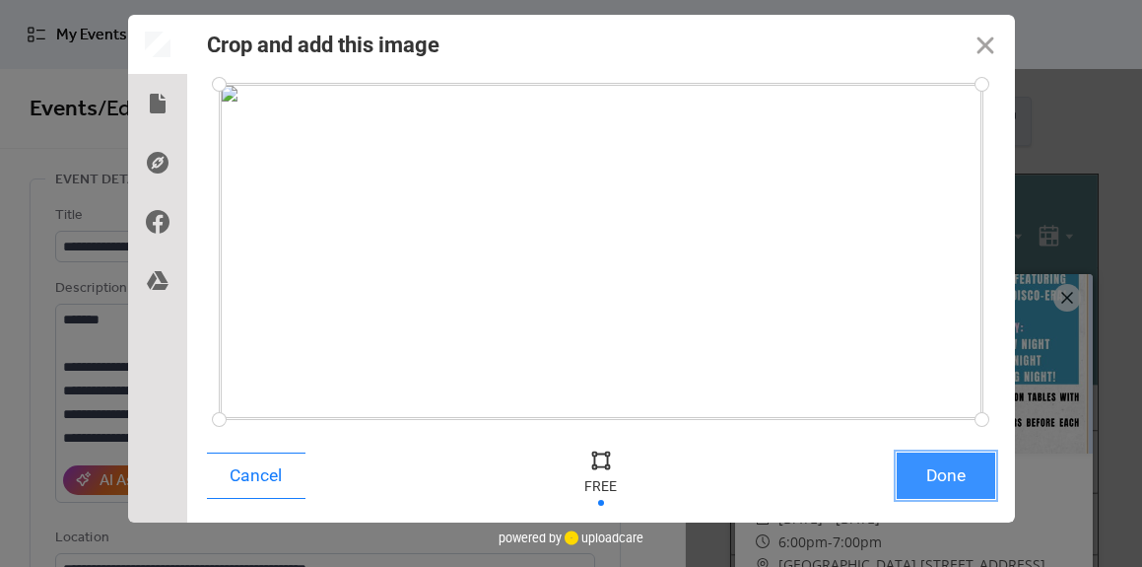
click at [939, 478] on button "Done" at bounding box center [946, 475] width 99 height 46
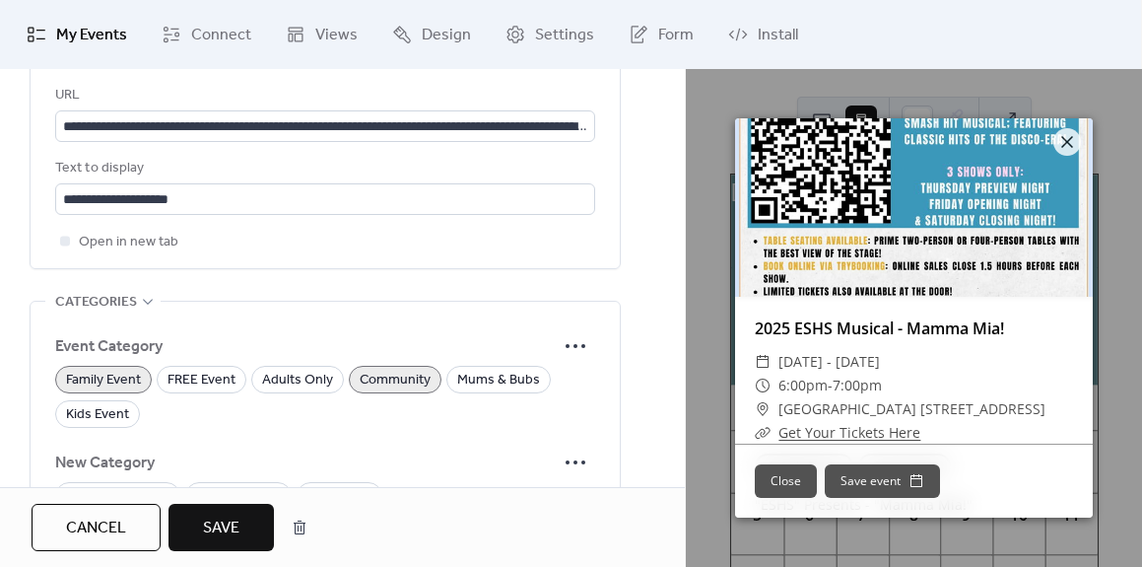
scroll to position [820, 0]
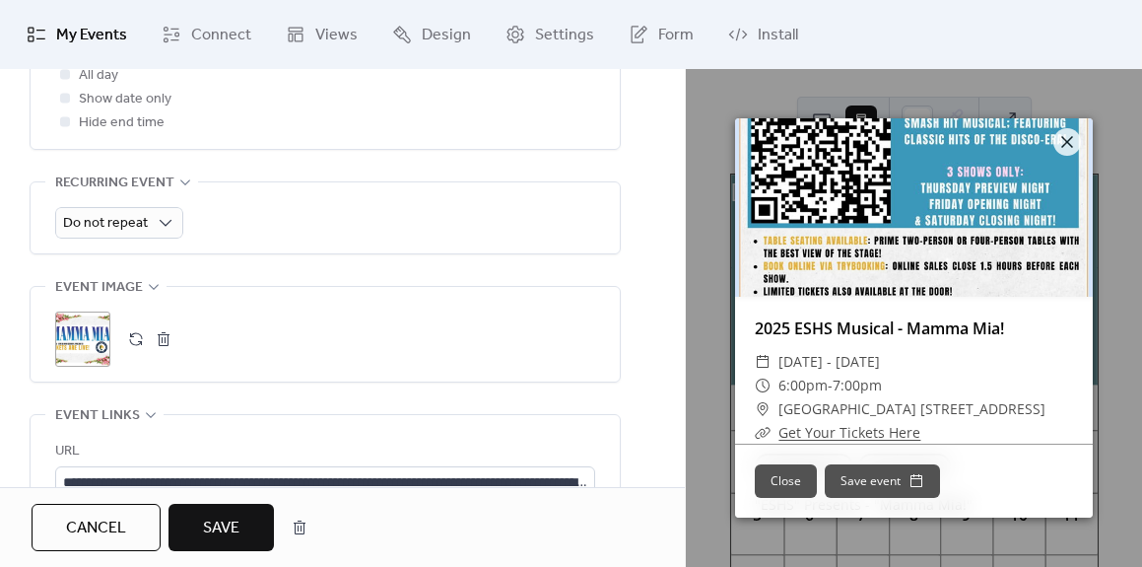
click at [213, 517] on span "Save" at bounding box center [221, 529] width 36 height 24
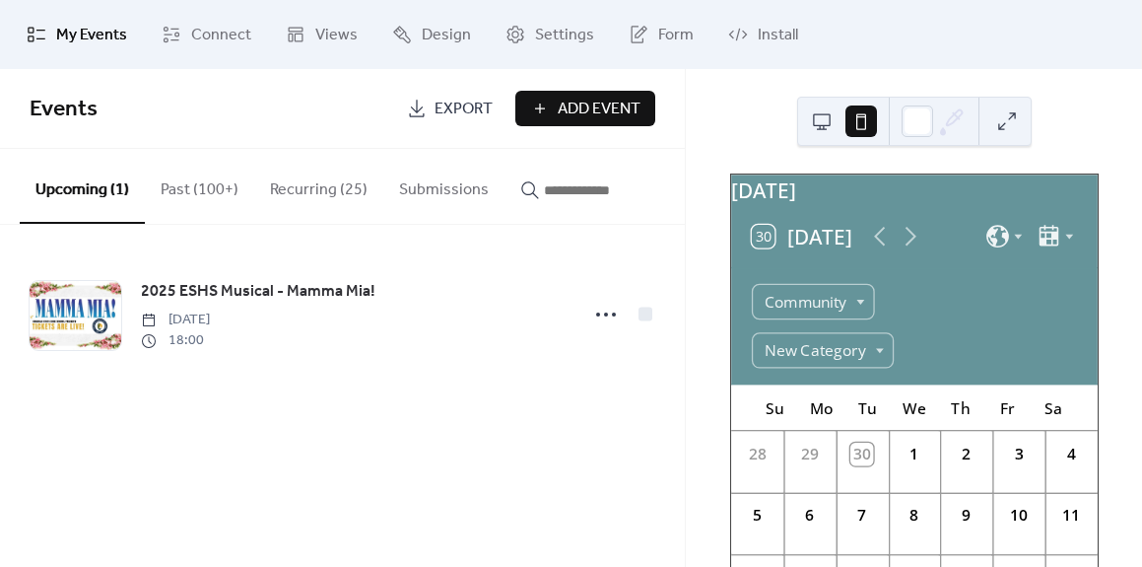
click at [816, 124] on button at bounding box center [822, 121] width 32 height 32
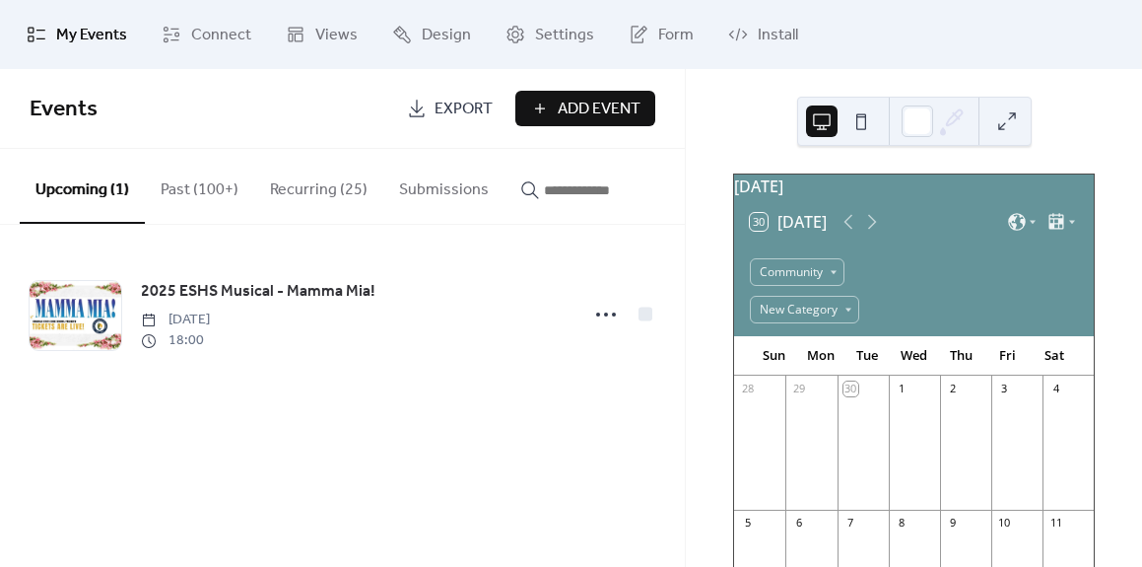
click at [868, 122] on button at bounding box center [862, 121] width 32 height 32
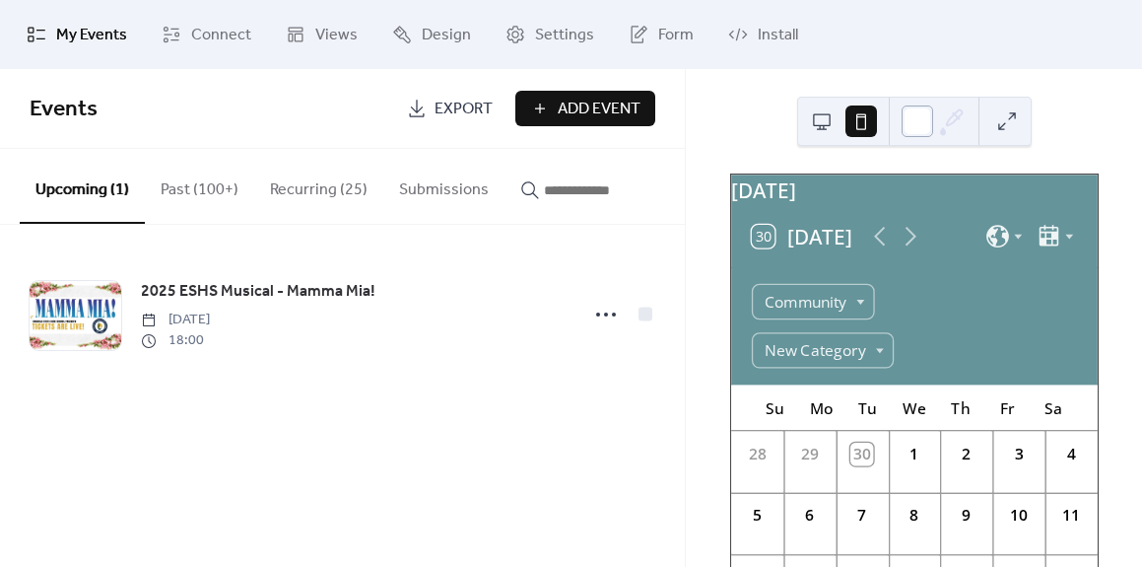
click at [921, 129] on div at bounding box center [918, 121] width 32 height 32
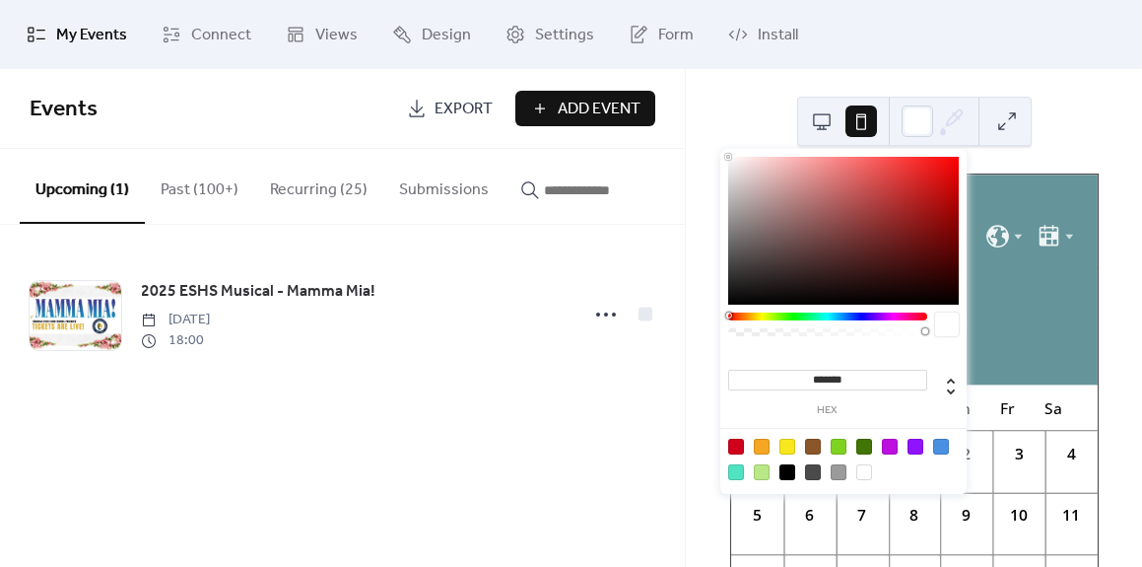
click at [973, 82] on div "[DATE] 30 [DATE] Community New Category Su Mo Tu We Th Fr Sa 28 29 30 1 2 3 4 5…" at bounding box center [914, 318] width 456 height 498
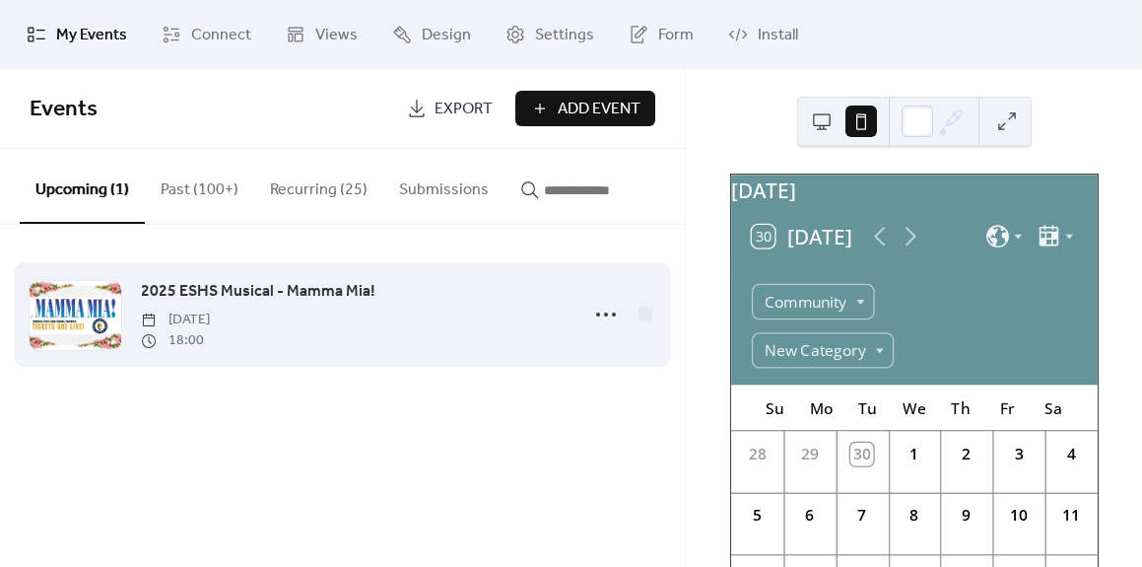
click at [60, 335] on div at bounding box center [76, 315] width 92 height 69
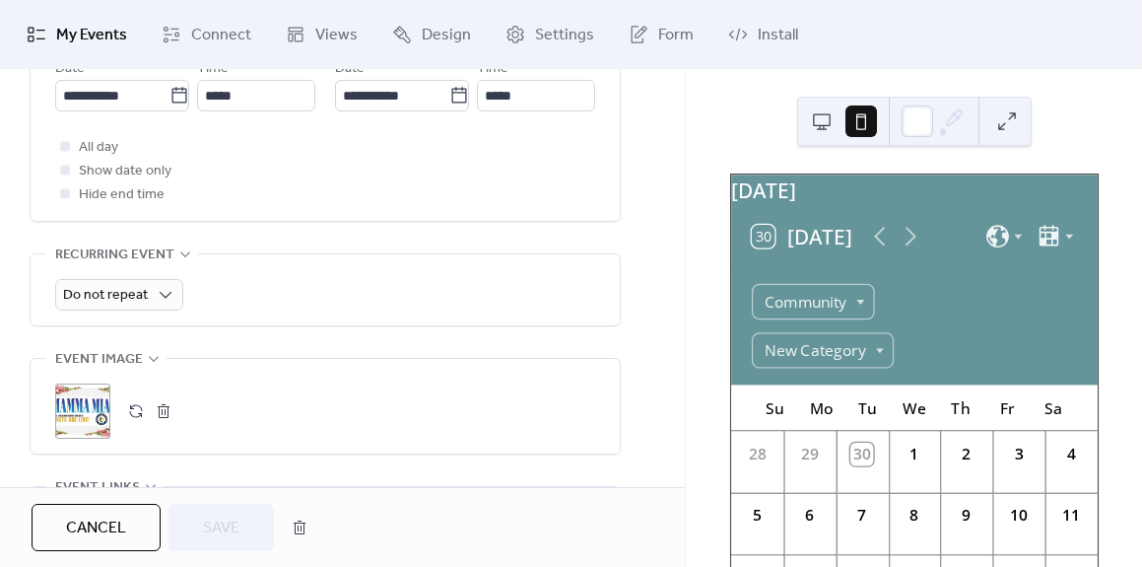
scroll to position [814, 0]
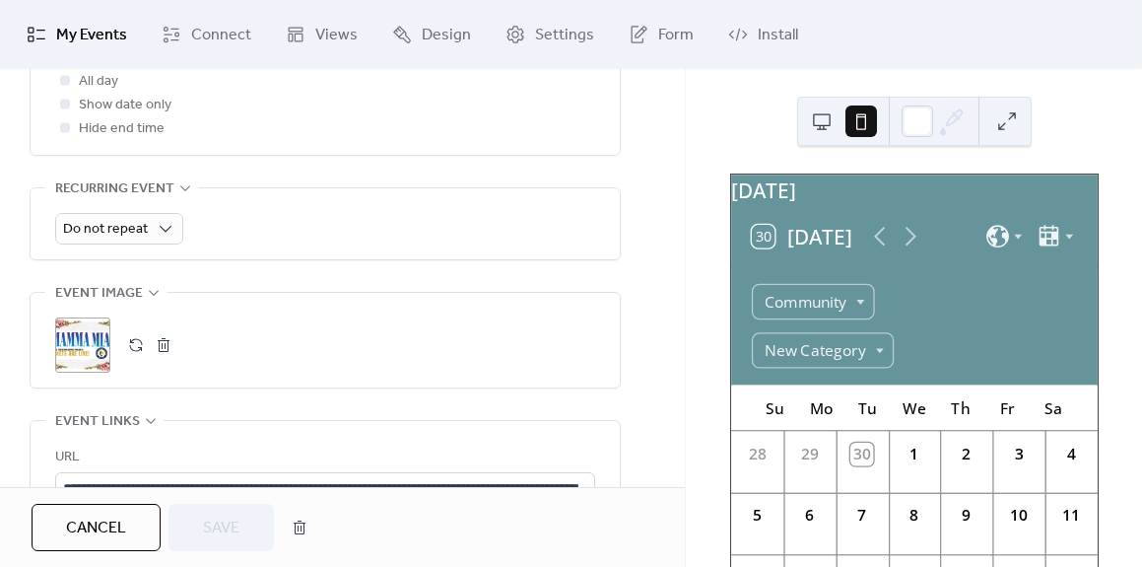
click at [133, 344] on button "button" at bounding box center [136, 345] width 28 height 28
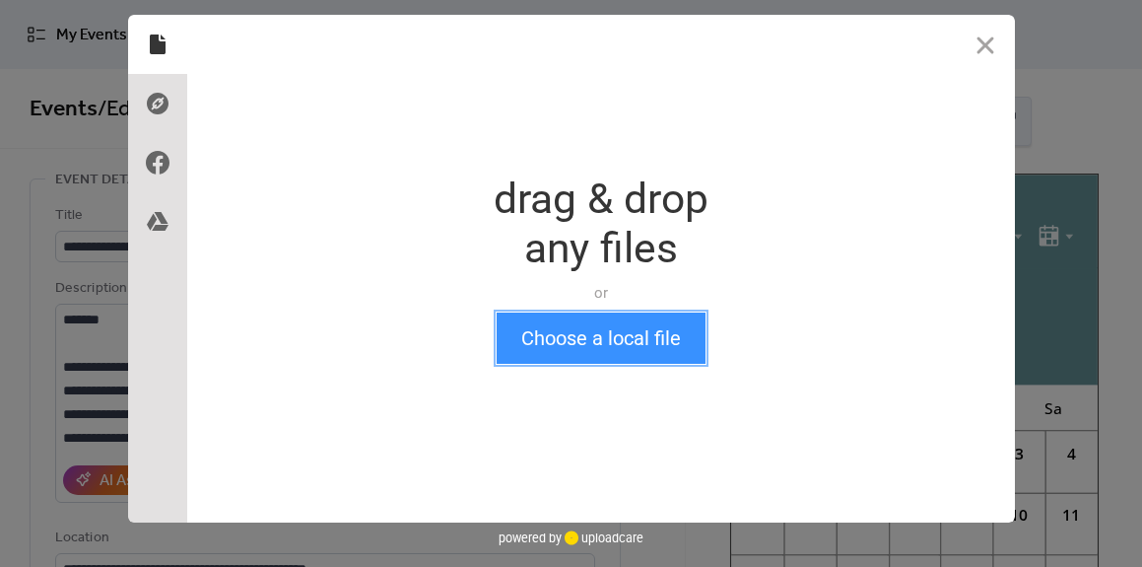
click at [557, 340] on button "Choose a local file" at bounding box center [601, 337] width 209 height 51
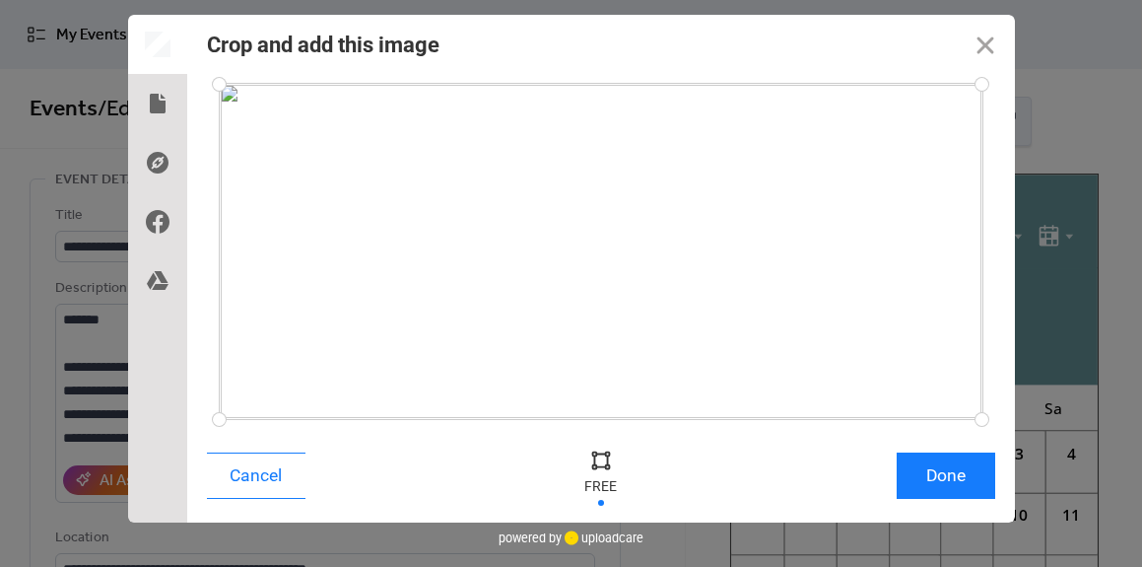
drag, startPoint x: 220, startPoint y: 278, endPoint x: 268, endPoint y: 147, distance: 139.7
click at [346, 265] on div at bounding box center [601, 251] width 763 height 335
drag, startPoint x: 219, startPoint y: 81, endPoint x: 345, endPoint y: 87, distance: 126.3
click at [345, 87] on div at bounding box center [345, 87] width 34 height 34
drag, startPoint x: 982, startPoint y: 418, endPoint x: 845, endPoint y: 437, distance: 138.3
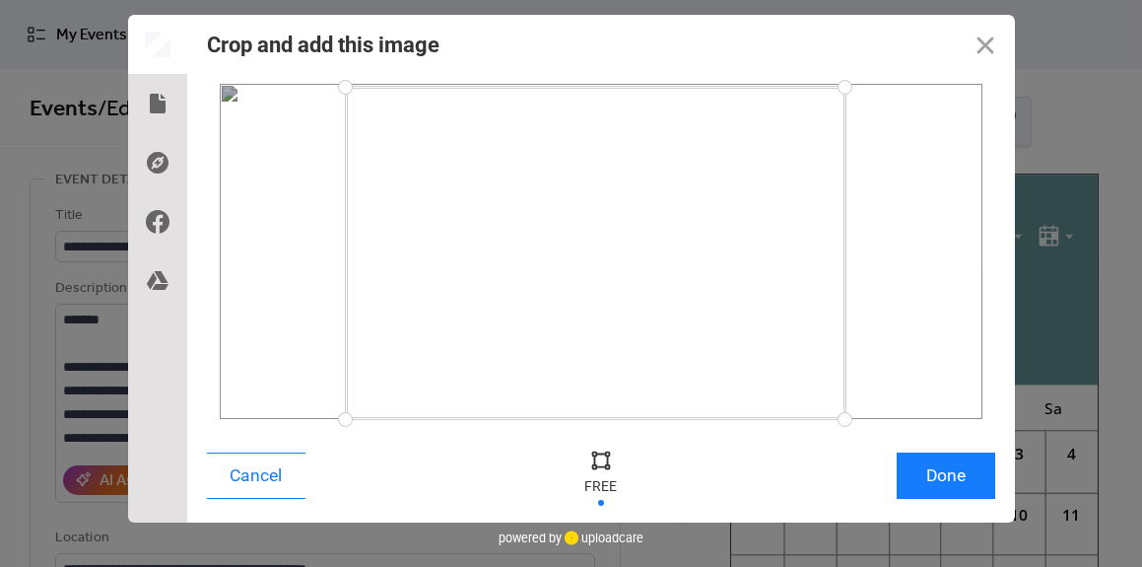
click at [845, 437] on div "Crop and add this image Cancel Done" at bounding box center [601, 269] width 828 height 508
drag, startPoint x: 595, startPoint y: 452, endPoint x: 614, endPoint y: 488, distance: 40.1
click at [596, 452] on div at bounding box center [601, 460] width 30 height 30
click at [611, 492] on div at bounding box center [601, 476] width 59 height 64
click at [957, 482] on button "Done" at bounding box center [946, 475] width 99 height 46
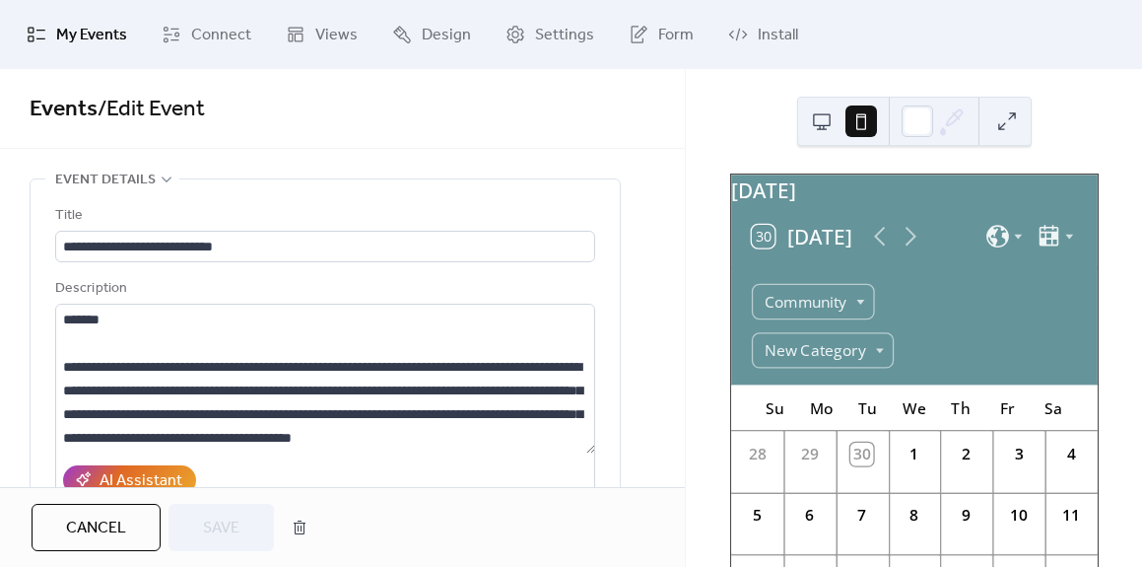
scroll to position [881, 0]
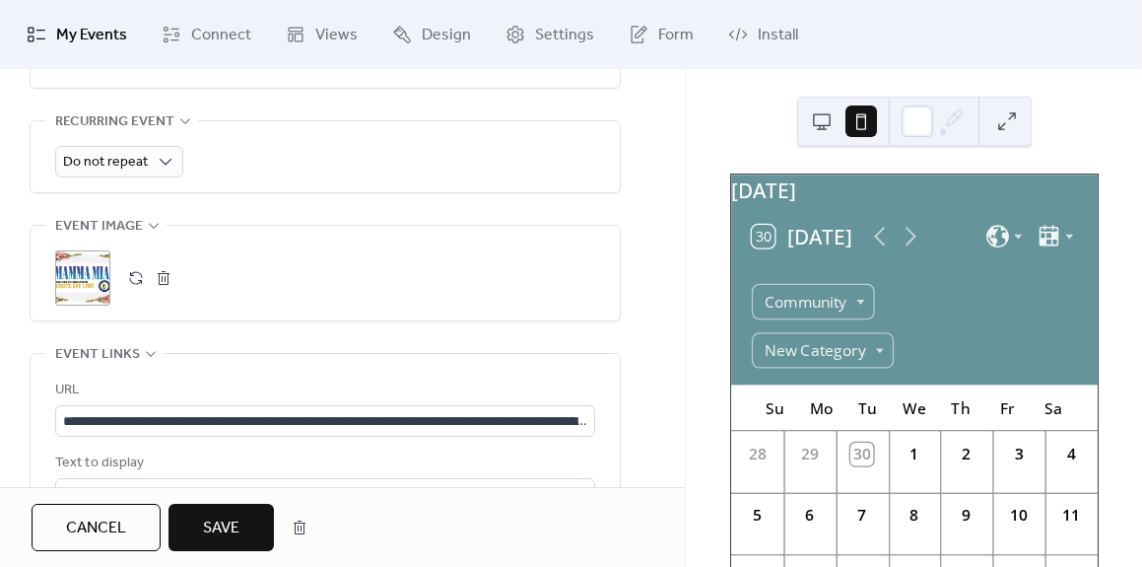
click at [198, 524] on button "Save" at bounding box center [221, 527] width 105 height 47
